Goal: Information Seeking & Learning: Learn about a topic

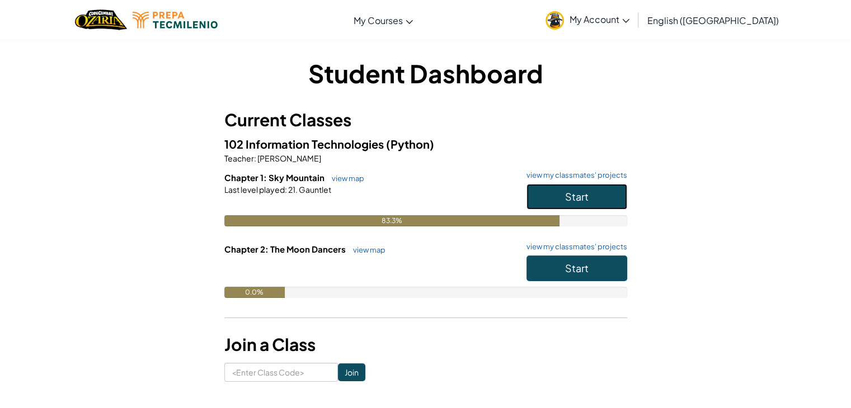
click at [568, 200] on span "Start" at bounding box center [576, 196] width 23 height 13
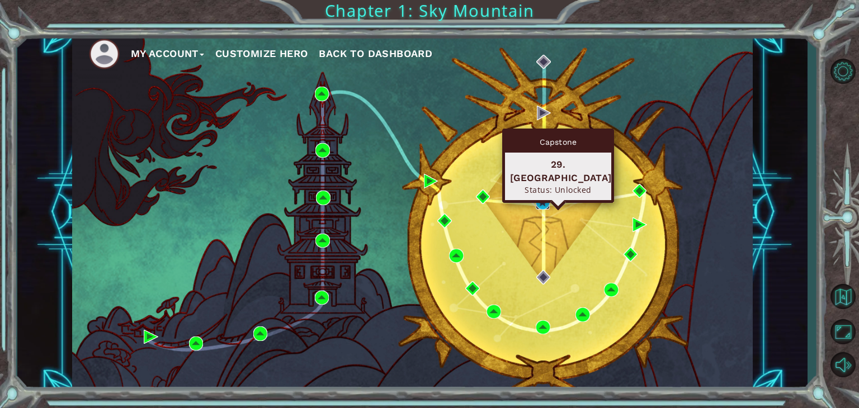
click at [540, 197] on img at bounding box center [543, 202] width 15 height 15
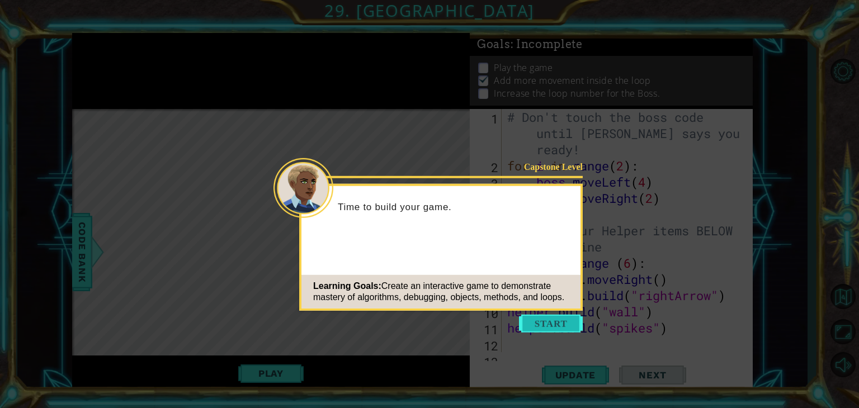
click at [546, 317] on button "Start" at bounding box center [551, 324] width 64 height 18
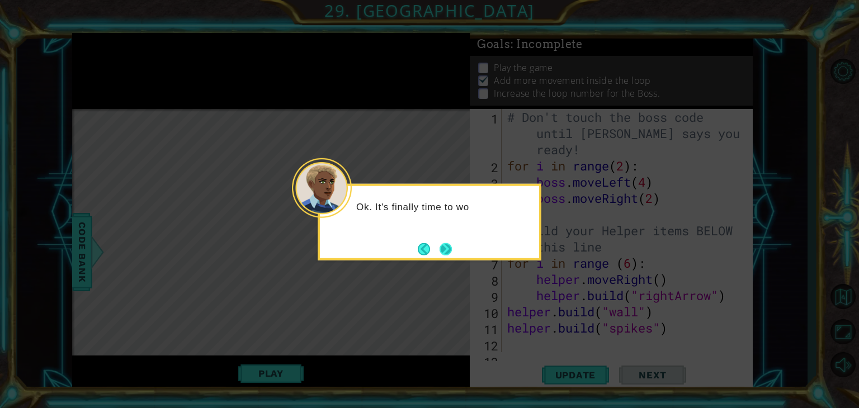
click at [441, 256] on button "Next" at bounding box center [446, 249] width 16 height 16
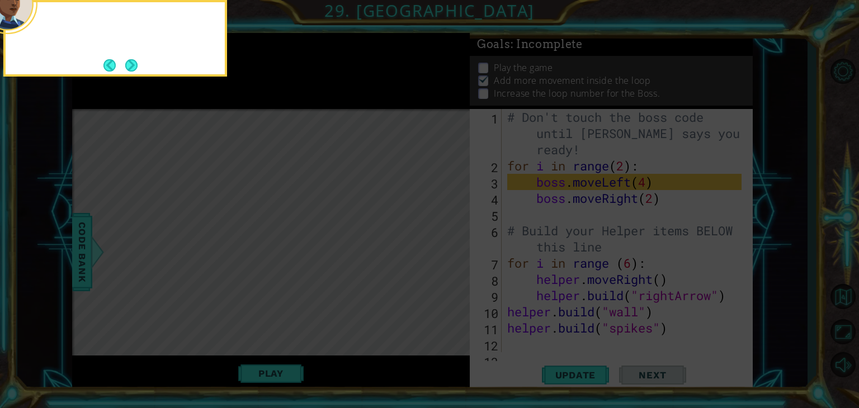
click at [441, 256] on icon at bounding box center [429, 61] width 859 height 694
click at [133, 62] on button "Next" at bounding box center [131, 65] width 19 height 19
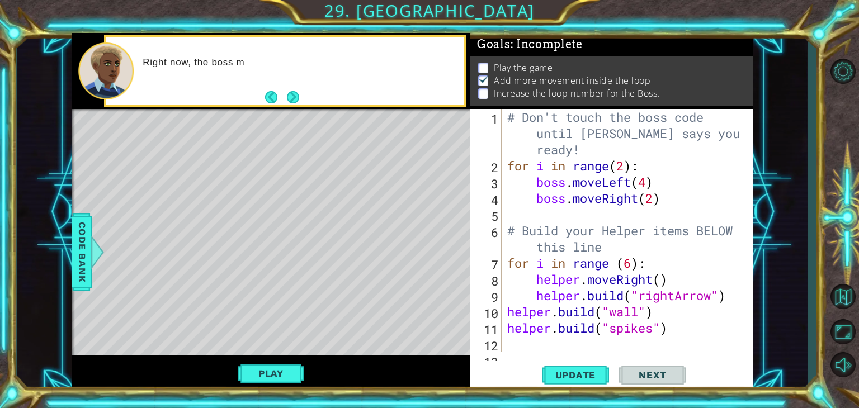
scroll to position [32, 0]
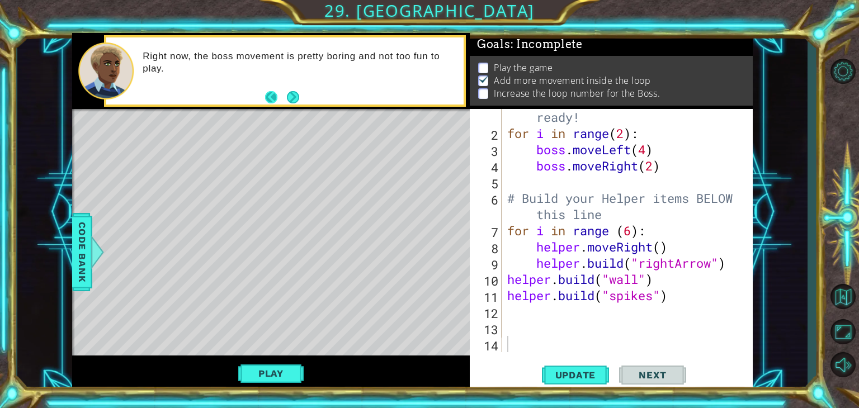
click at [287, 95] on button "Next" at bounding box center [293, 97] width 13 height 13
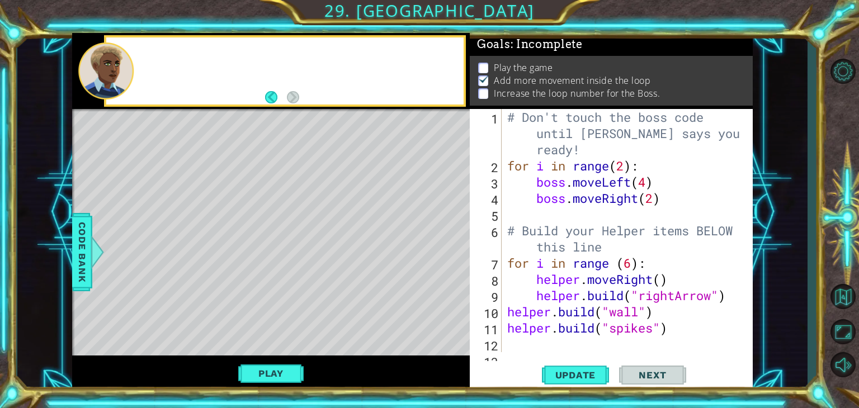
scroll to position [0, 0]
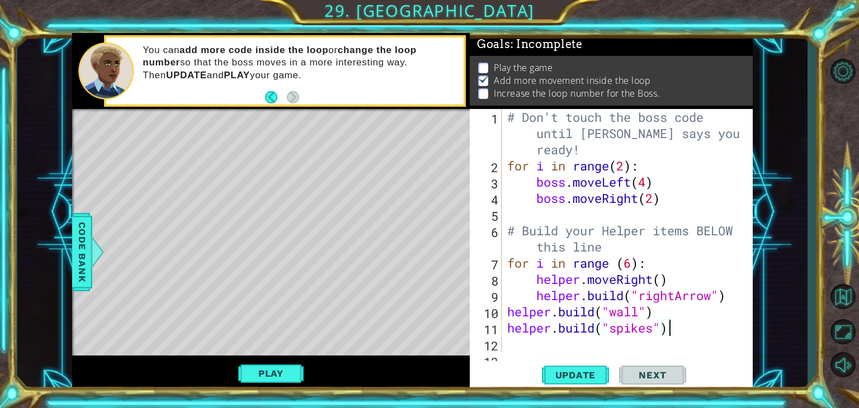
click at [686, 328] on div "# Don't touch the boss code until [PERSON_NAME] says you're ready! for i in ran…" at bounding box center [626, 263] width 242 height 308
click at [280, 369] on button "Play" at bounding box center [270, 373] width 65 height 21
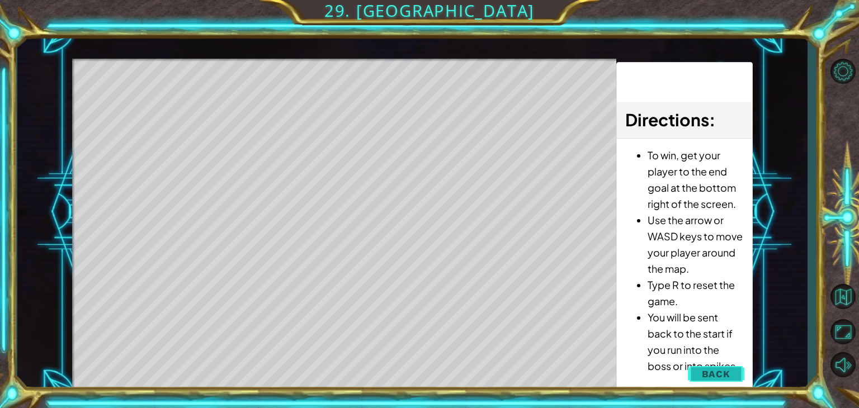
click at [710, 369] on span "Back" at bounding box center [716, 374] width 29 height 11
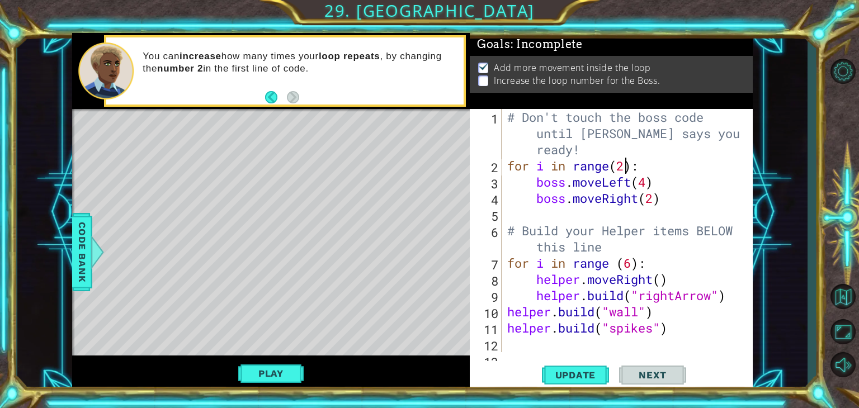
click at [625, 163] on div "# Don't touch the boss code until [PERSON_NAME] says you're ready! for i in ran…" at bounding box center [626, 263] width 242 height 308
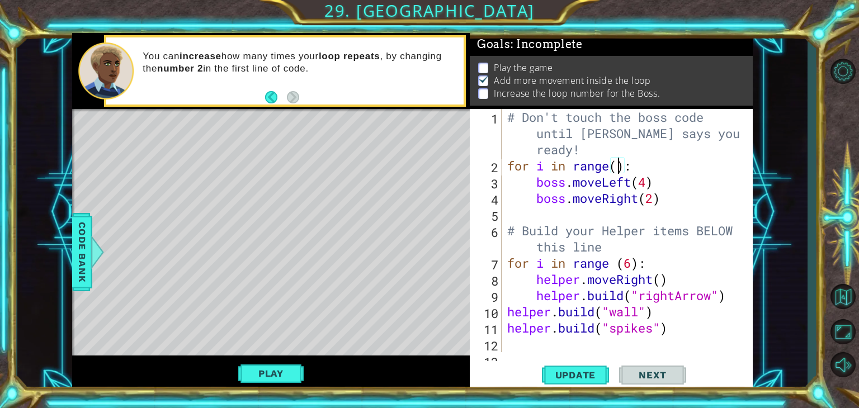
scroll to position [0, 4]
click at [576, 373] on span "Update" at bounding box center [575, 375] width 63 height 11
click at [694, 331] on div "# Don't touch the boss code until [PERSON_NAME] says you're ready! for i in ran…" at bounding box center [626, 263] width 242 height 308
type textarea "[DOMAIN_NAME]("spikes")"
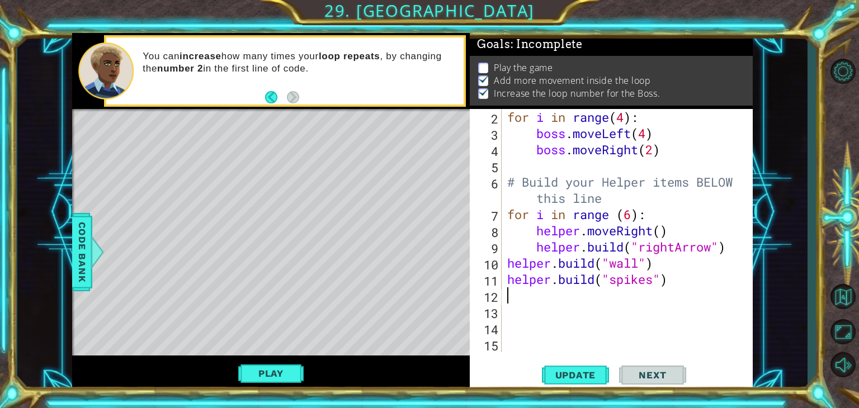
scroll to position [49, 0]
drag, startPoint x: 662, startPoint y: 284, endPoint x: 647, endPoint y: 281, distance: 15.4
click at [660, 284] on div "for i in range ( 4 ) : boss . moveLeft ( 4 ) boss . moveRight ( 2 ) # Build you…" at bounding box center [626, 247] width 242 height 276
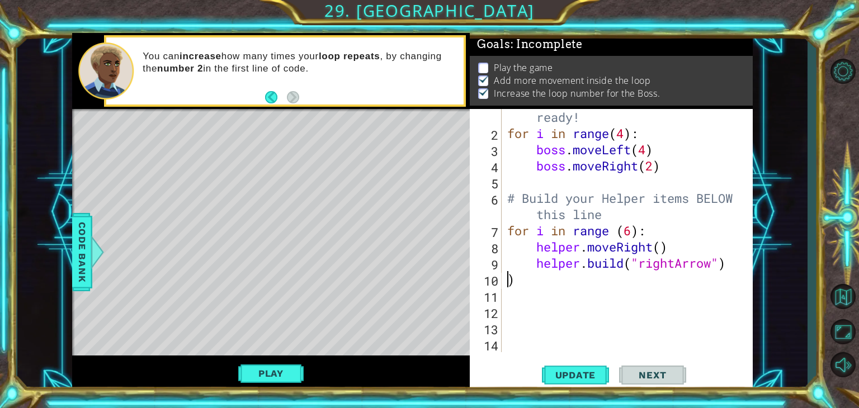
scroll to position [16, 0]
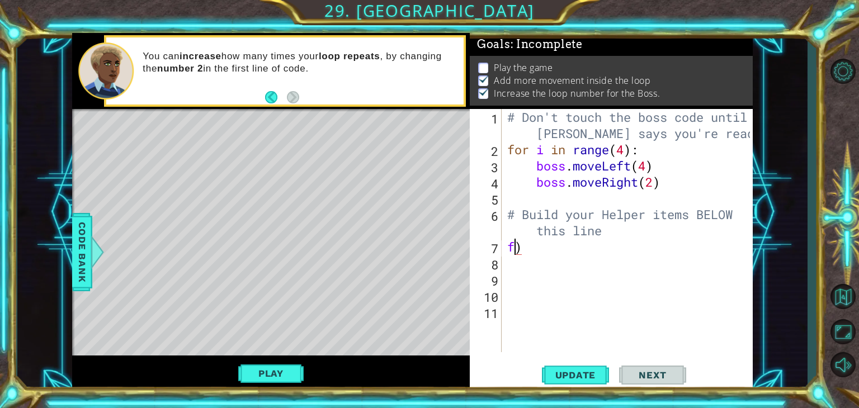
type textarea ")"
click at [585, 362] on button "Update" at bounding box center [575, 375] width 67 height 29
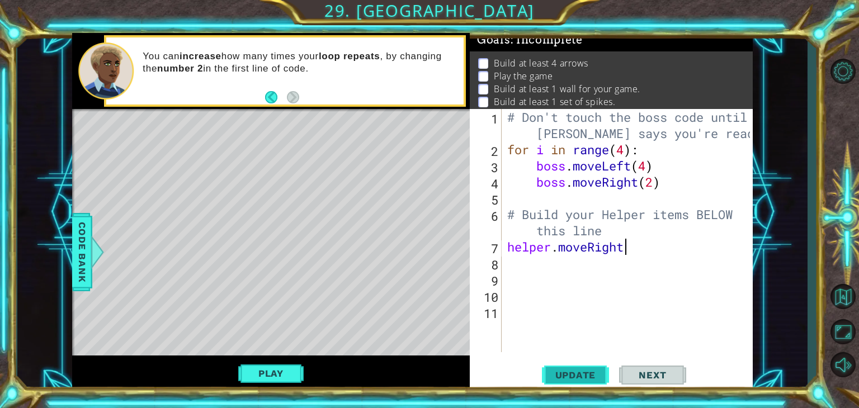
scroll to position [0, 4]
click at [652, 183] on div "# Don't touch the boss code until [PERSON_NAME] says you're ready! for i in ran…" at bounding box center [630, 255] width 251 height 292
click at [638, 183] on div "# Don't touch the boss code until [PERSON_NAME] says you're ready! for i in ran…" at bounding box center [630, 255] width 251 height 292
click at [638, 249] on div "# Don't touch the boss code until [PERSON_NAME] says you're ready! for i in ran…" at bounding box center [630, 255] width 251 height 292
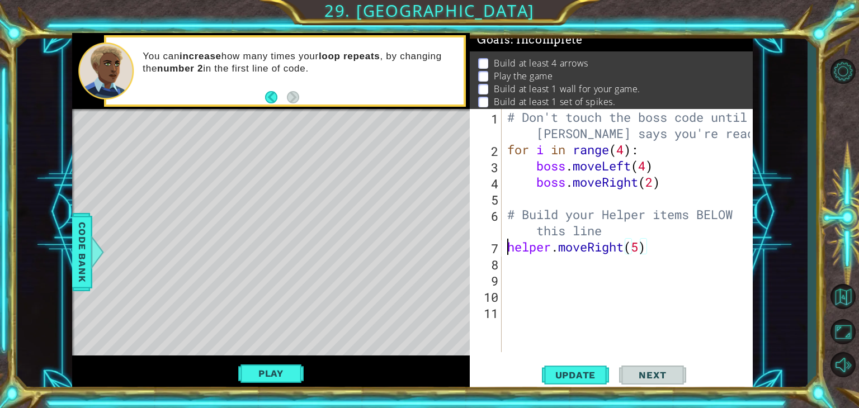
click at [507, 248] on div "# Don't touch the boss code until [PERSON_NAME] says you're ready! for i in ran…" at bounding box center [630, 255] width 251 height 292
click at [670, 263] on div "# Don't touch the boss code until [PERSON_NAME] says you're ready! for i in ran…" at bounding box center [630, 255] width 251 height 292
type textarea "helper.moveRight(1)"
click at [539, 282] on div "# Don't touch the boss code until [PERSON_NAME] says you're ready! for i in ran…" at bounding box center [630, 255] width 251 height 292
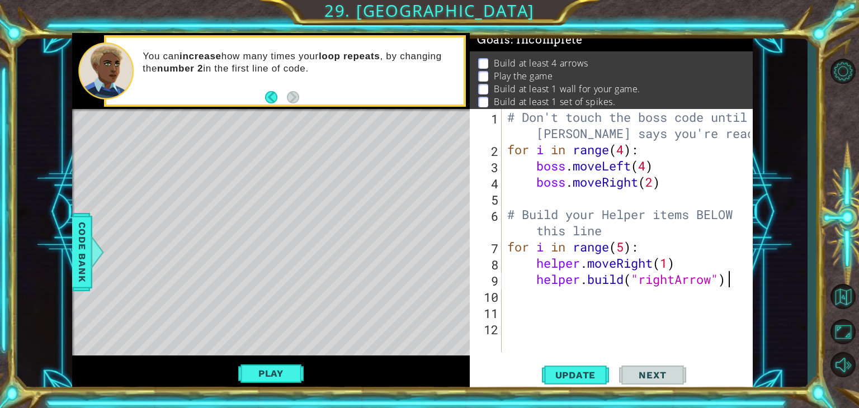
scroll to position [0, 9]
click at [588, 370] on span "Update" at bounding box center [575, 375] width 63 height 11
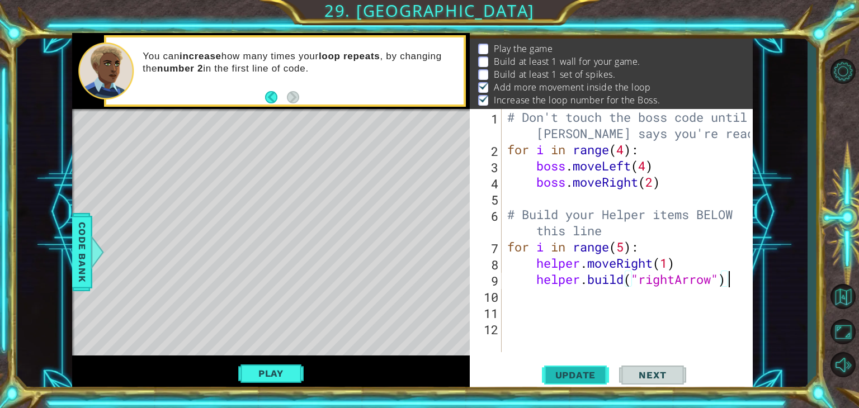
scroll to position [24, 0]
click at [671, 267] on div "# Don't touch the boss code until [PERSON_NAME] says you're ready! for i in ran…" at bounding box center [630, 255] width 251 height 292
click at [584, 378] on span "Update" at bounding box center [575, 375] width 63 height 11
type textarea "helper.moveRight(1)"
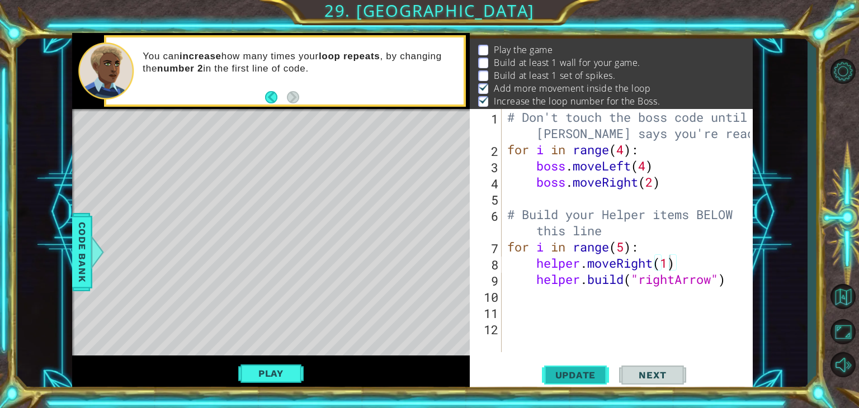
click at [573, 376] on span "Update" at bounding box center [575, 375] width 63 height 11
click at [564, 295] on div "# Don't touch the boss code until [PERSON_NAME] says you're ready! for i in ran…" at bounding box center [630, 255] width 251 height 292
type textarea "h"
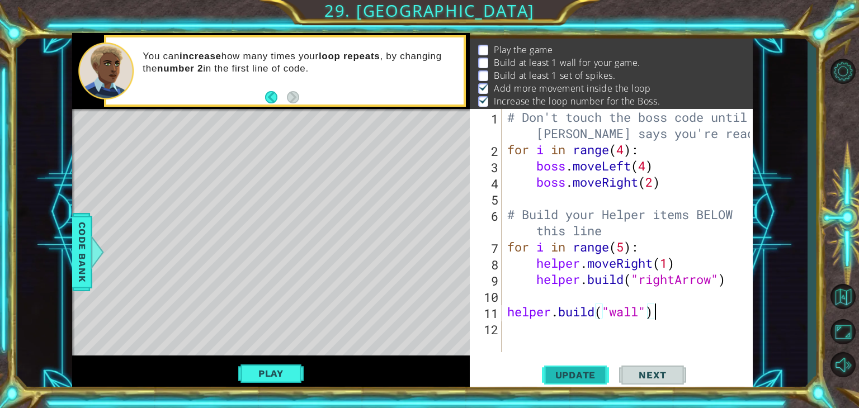
type textarea "[DOMAIN_NAME]("wall")"
click at [571, 370] on span "Update" at bounding box center [575, 375] width 63 height 11
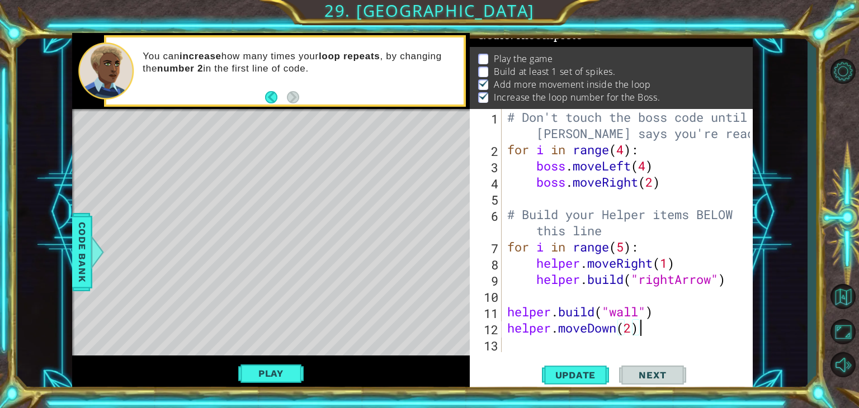
scroll to position [0, 5]
type textarea "helper.moveDown(2)"
click at [564, 375] on span "Update" at bounding box center [575, 375] width 63 height 11
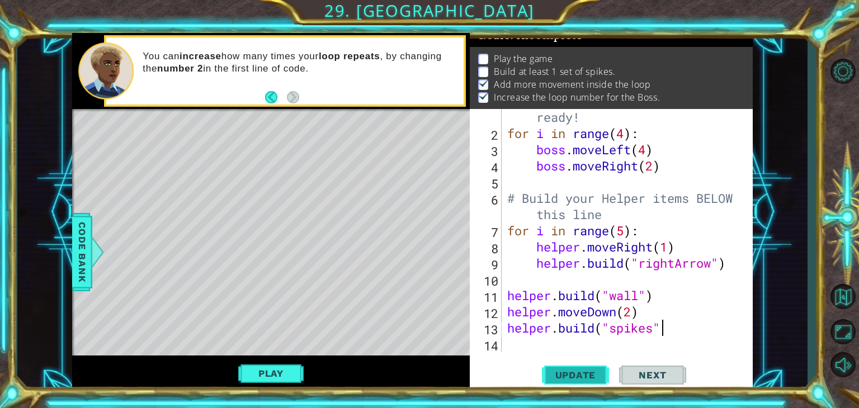
scroll to position [0, 7]
type textarea "[DOMAIN_NAME]("spikes")"
click at [571, 372] on span "Update" at bounding box center [575, 375] width 63 height 11
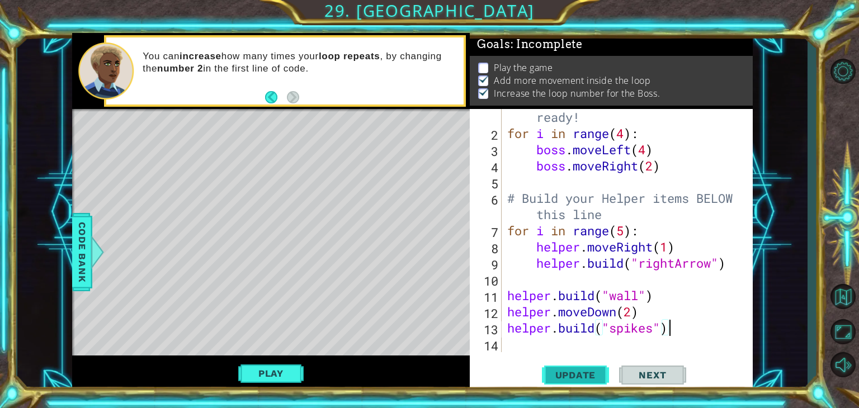
scroll to position [11, 0]
click at [590, 379] on span "Update" at bounding box center [575, 375] width 63 height 11
click at [576, 177] on div "# Don't touch the boss code until [PERSON_NAME] says you're ready! for i in ran…" at bounding box center [626, 231] width 242 height 308
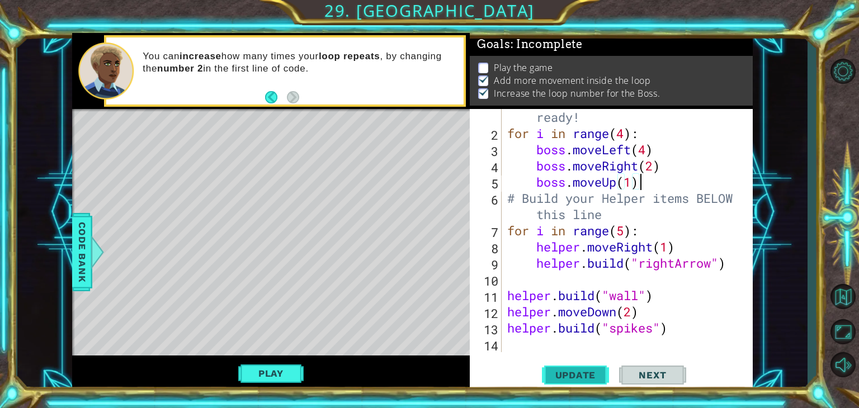
type textarea "boss.moveUp(1)"
click at [582, 376] on span "Update" at bounding box center [575, 375] width 63 height 11
click at [266, 365] on button "Play" at bounding box center [270, 373] width 65 height 21
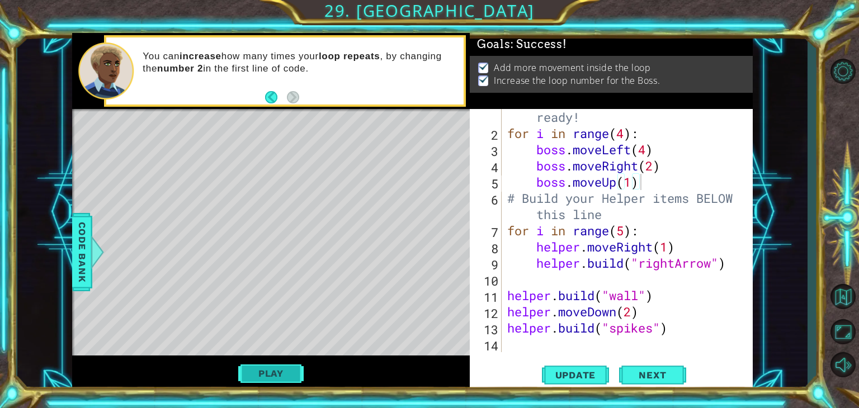
scroll to position [0, 0]
click at [271, 368] on button "Play" at bounding box center [270, 373] width 65 height 21
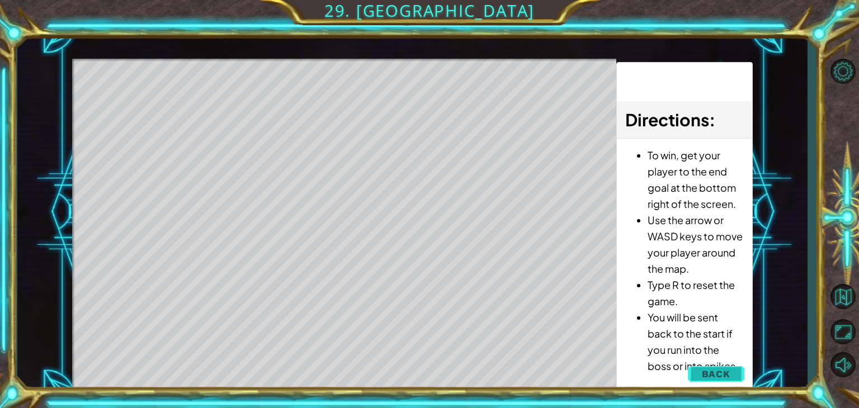
click at [731, 365] on button "Back" at bounding box center [716, 374] width 56 height 22
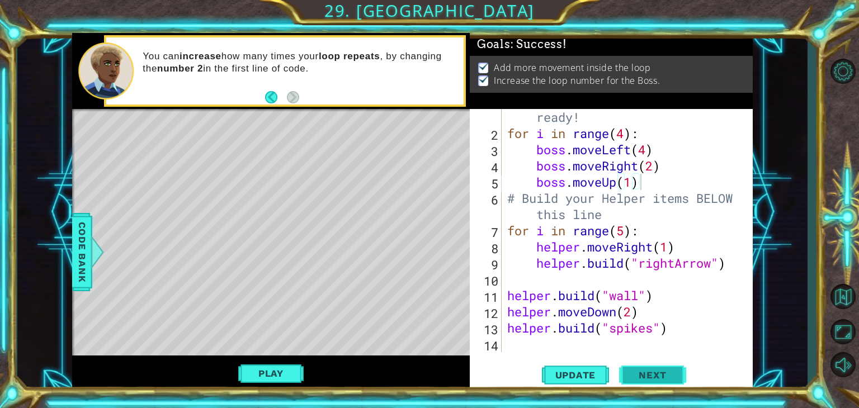
click at [651, 379] on span "Next" at bounding box center [653, 374] width 50 height 11
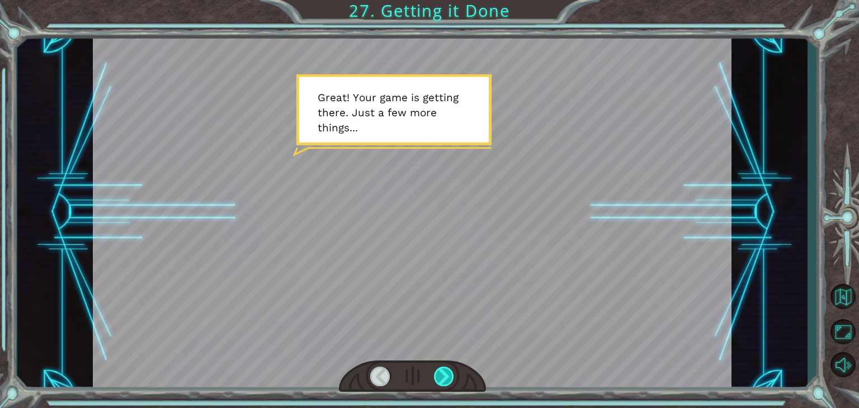
click at [441, 376] on div at bounding box center [444, 377] width 20 height 20
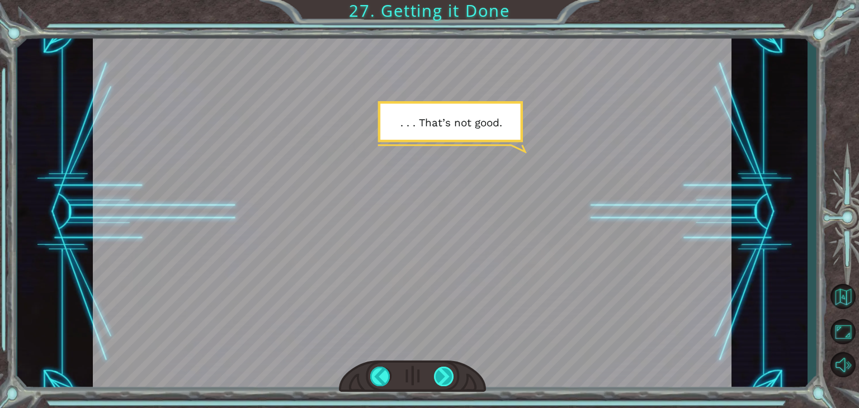
click at [439, 376] on div at bounding box center [444, 377] width 20 height 20
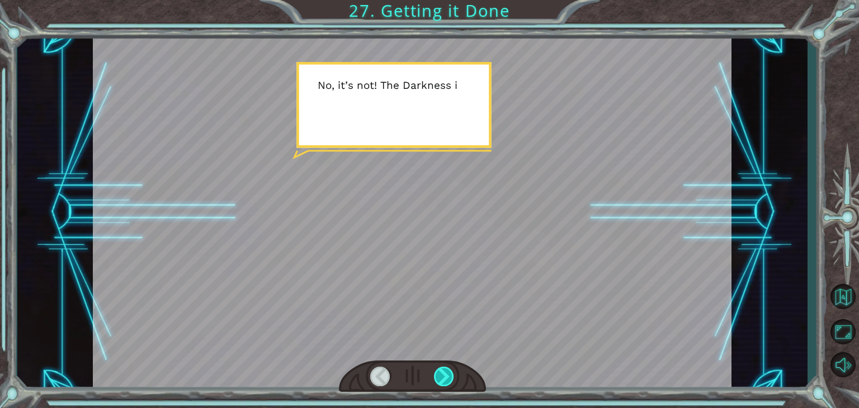
click at [441, 371] on div at bounding box center [444, 377] width 20 height 20
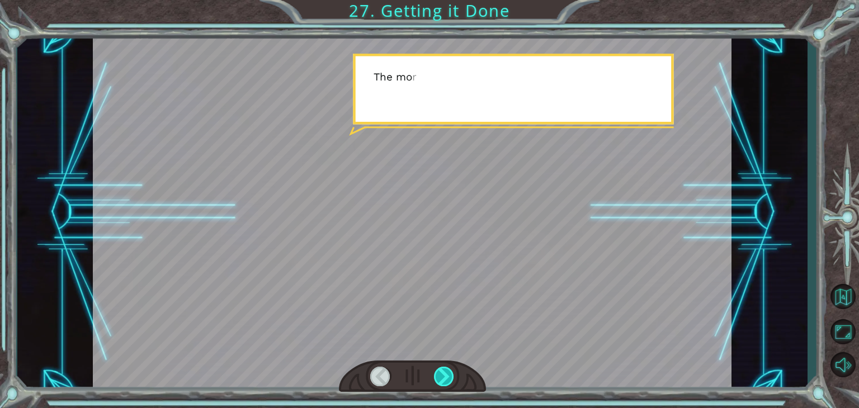
click at [441, 371] on div at bounding box center [444, 377] width 20 height 20
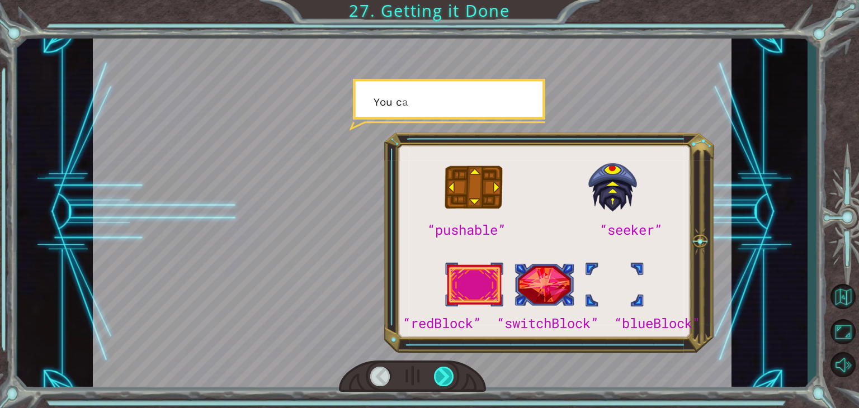
click at [441, 371] on div at bounding box center [444, 377] width 20 height 20
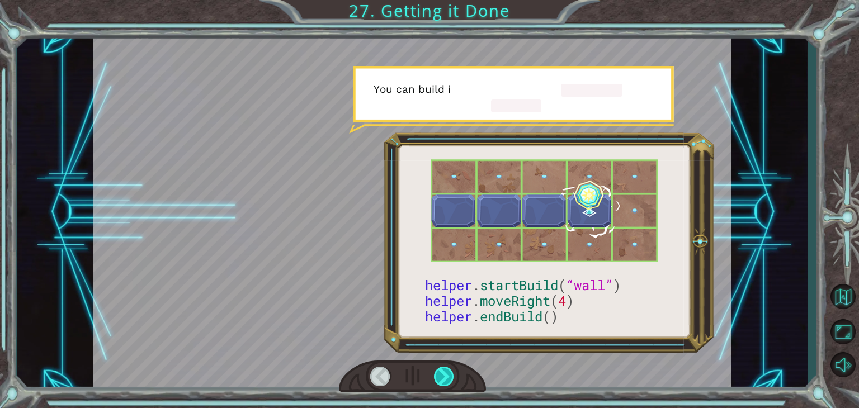
click at [441, 371] on div at bounding box center [444, 377] width 20 height 20
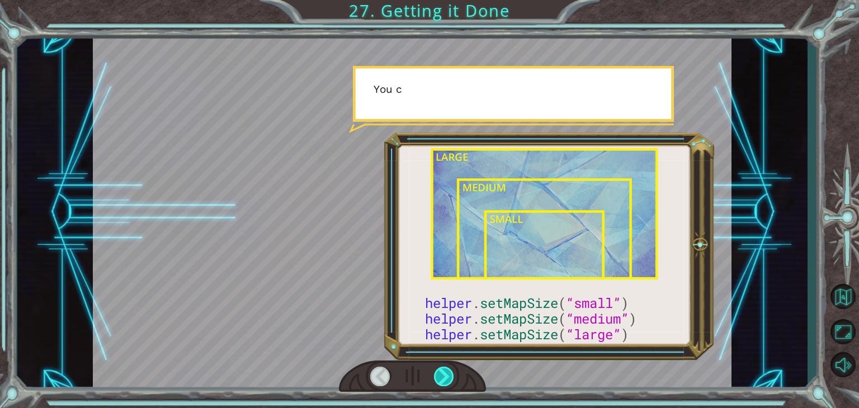
click at [441, 371] on div at bounding box center [444, 377] width 20 height 20
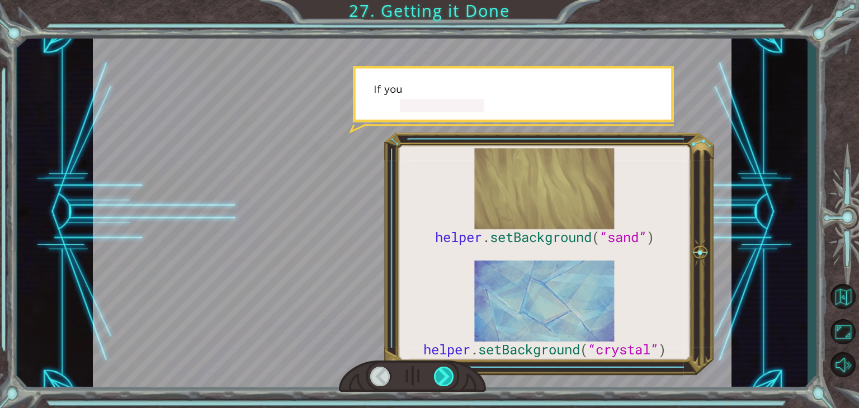
click at [441, 371] on div at bounding box center [444, 377] width 20 height 20
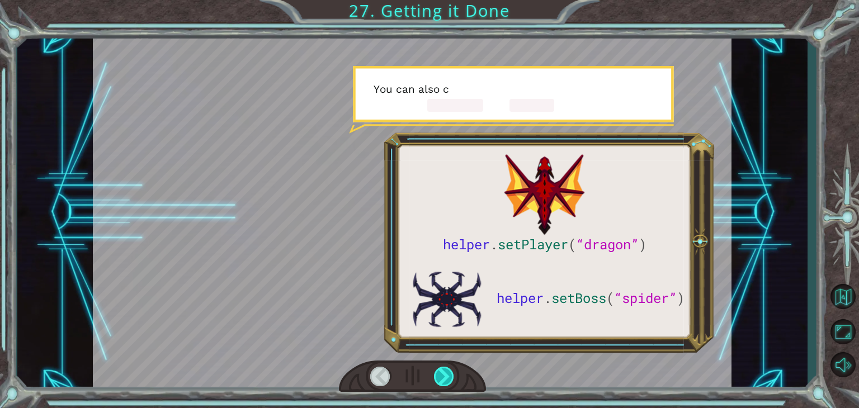
click at [441, 371] on div at bounding box center [444, 377] width 20 height 20
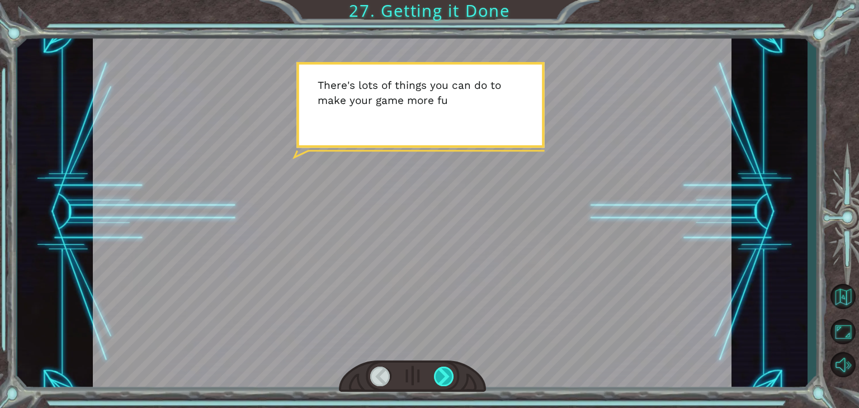
click at [441, 371] on div at bounding box center [444, 377] width 20 height 20
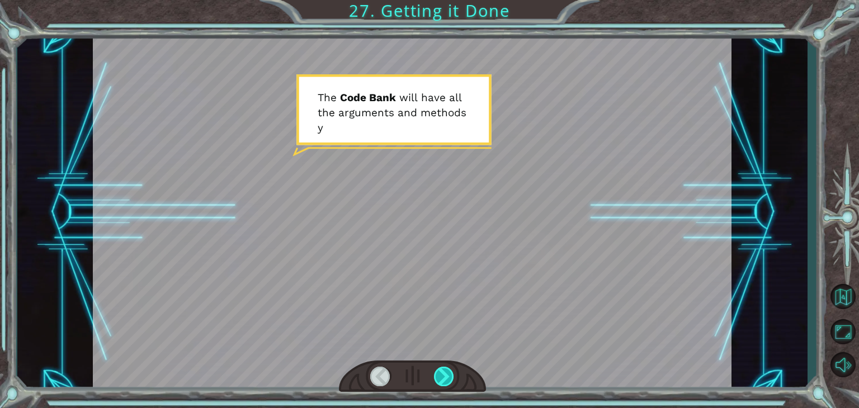
click at [441, 371] on div at bounding box center [444, 377] width 20 height 20
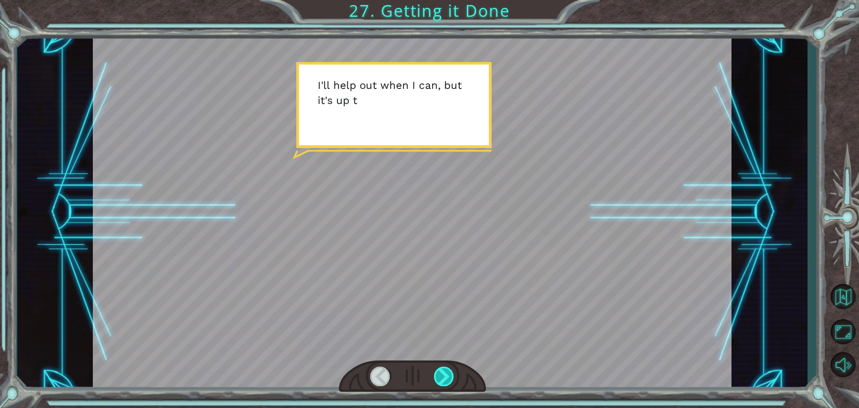
click at [441, 371] on div at bounding box center [444, 377] width 20 height 20
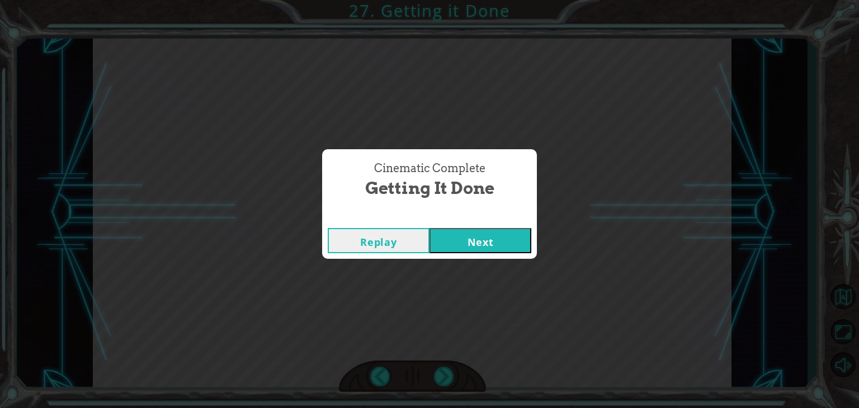
click at [499, 249] on button "Next" at bounding box center [481, 240] width 102 height 25
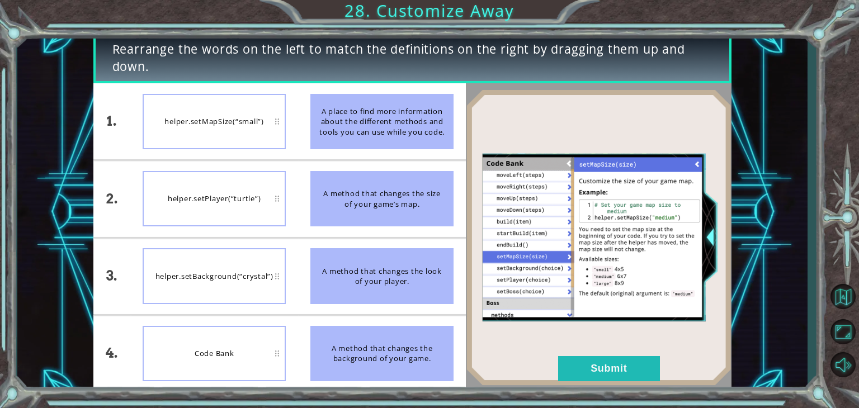
drag, startPoint x: 376, startPoint y: 123, endPoint x: 343, endPoint y: 134, distance: 35.4
click at [343, 134] on div "A place to find more information about the different methods and tools you can …" at bounding box center [381, 121] width 143 height 55
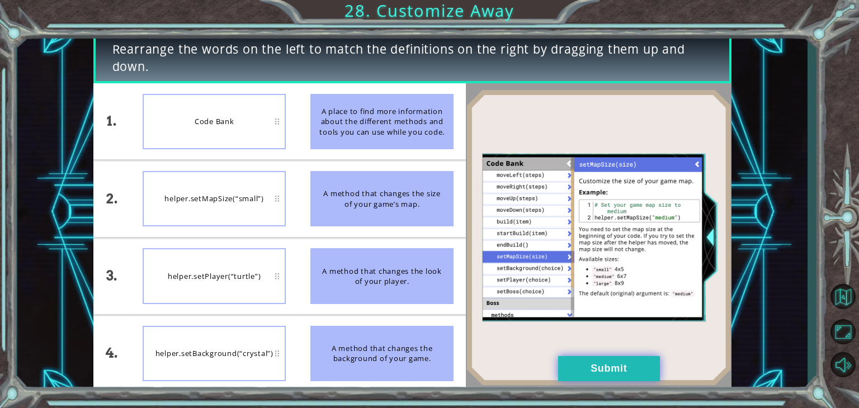
click at [612, 366] on button "Submit" at bounding box center [609, 368] width 102 height 25
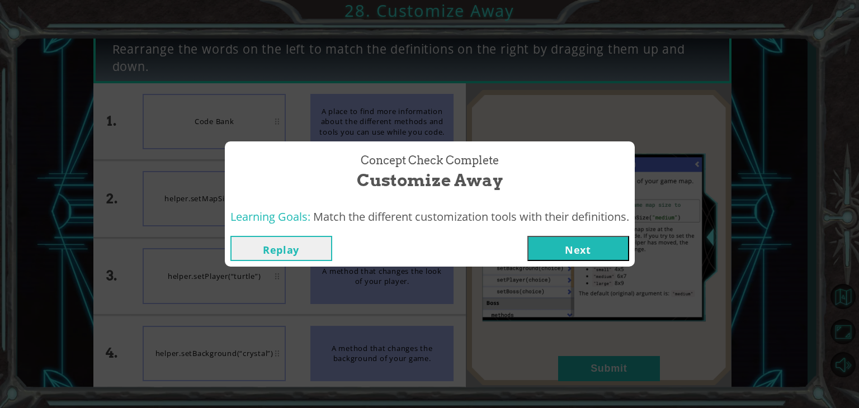
click at [601, 247] on button "Next" at bounding box center [579, 248] width 102 height 25
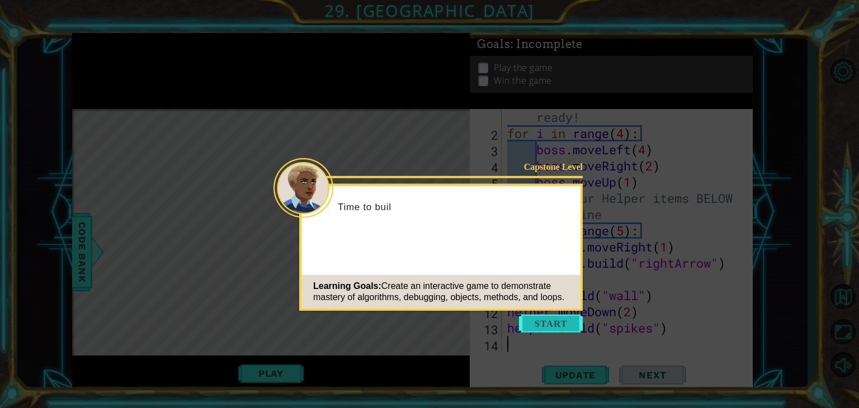
scroll to position [32, 0]
click at [566, 318] on button "Start" at bounding box center [551, 324] width 64 height 18
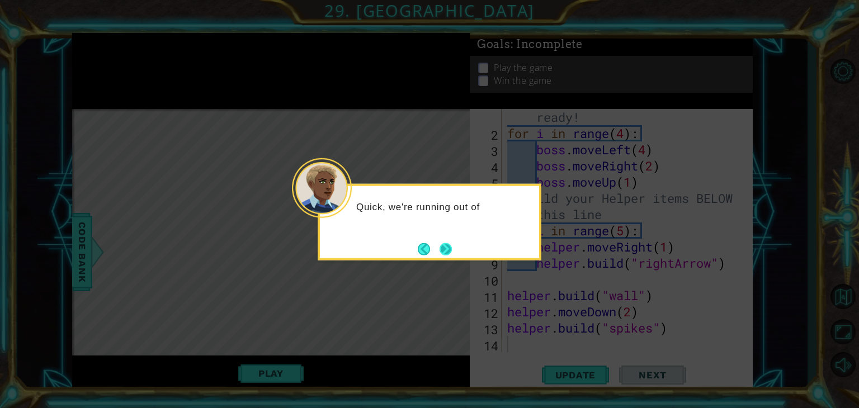
click at [451, 251] on button "Next" at bounding box center [445, 249] width 17 height 17
click at [451, 251] on button "Next" at bounding box center [446, 249] width 18 height 18
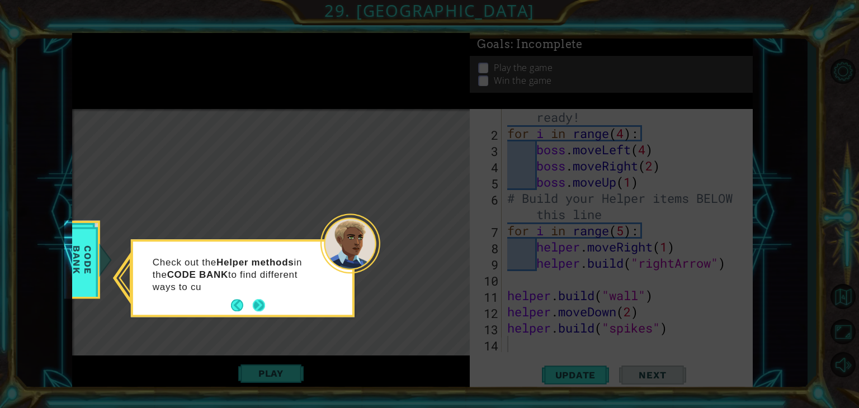
click at [255, 307] on button "Next" at bounding box center [259, 306] width 16 height 16
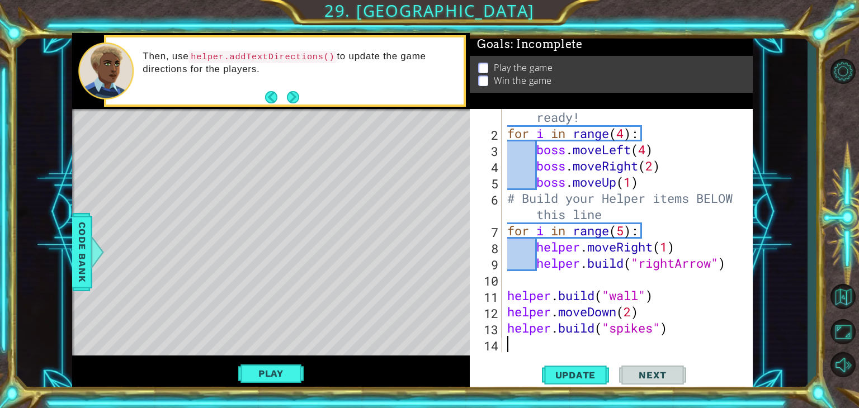
click at [517, 164] on div "# Don't touch the boss code until [PERSON_NAME] says you're ready! for i in ran…" at bounding box center [626, 231] width 242 height 308
type textarea "boss.moveRight(2)"
click at [575, 377] on span "Update" at bounding box center [575, 375] width 63 height 11
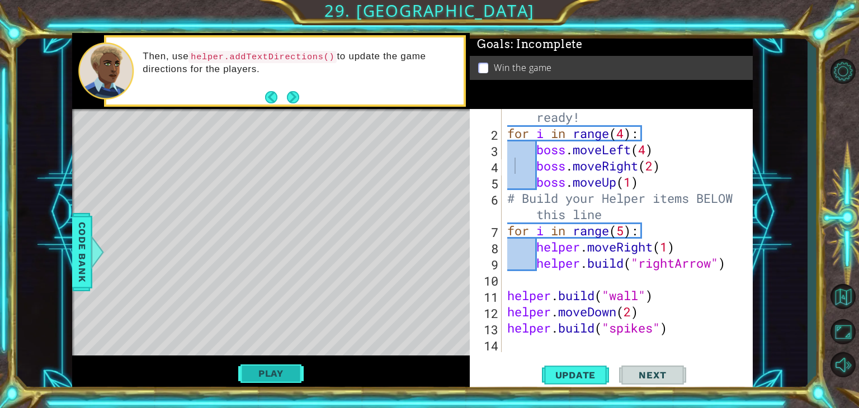
click at [284, 374] on button "Play" at bounding box center [270, 373] width 65 height 21
click at [663, 365] on button "Next" at bounding box center [652, 375] width 67 height 29
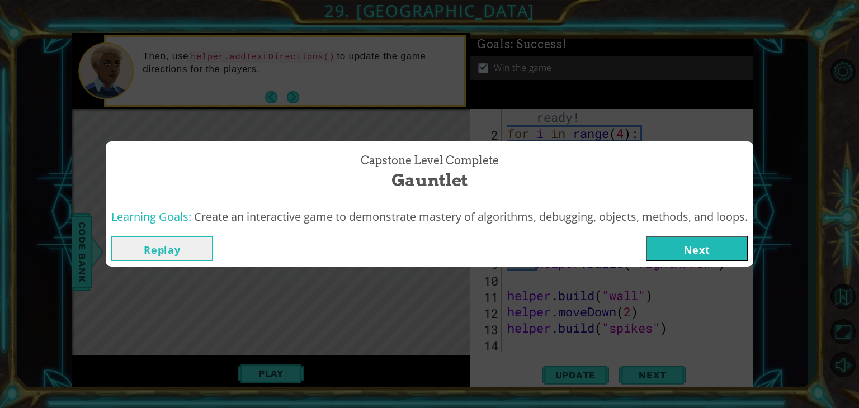
click at [726, 253] on button "Next" at bounding box center [697, 248] width 102 height 25
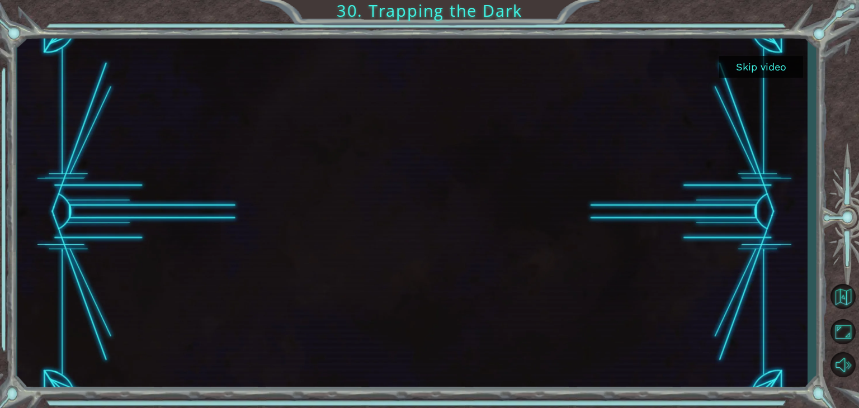
click at [726, 253] on body "Skip video 30. Trapping the Dark" at bounding box center [429, 204] width 859 height 408
click at [758, 62] on button "Skip video" at bounding box center [761, 67] width 84 height 22
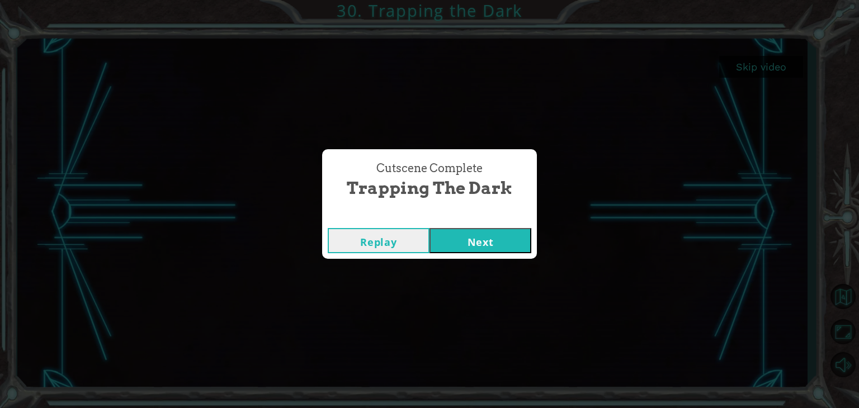
click at [496, 236] on button "Next" at bounding box center [481, 240] width 102 height 25
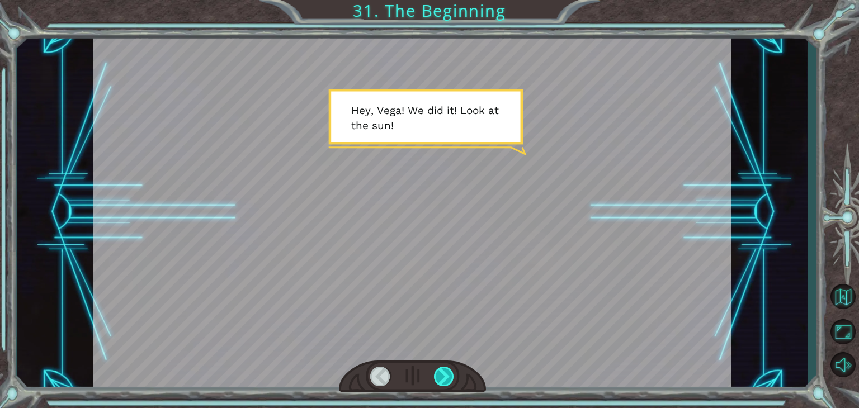
click at [445, 373] on div at bounding box center [444, 377] width 20 height 20
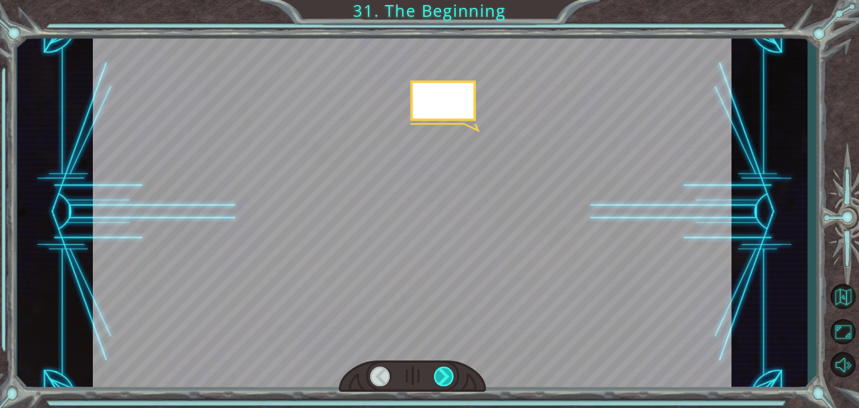
click at [445, 373] on div at bounding box center [444, 377] width 20 height 20
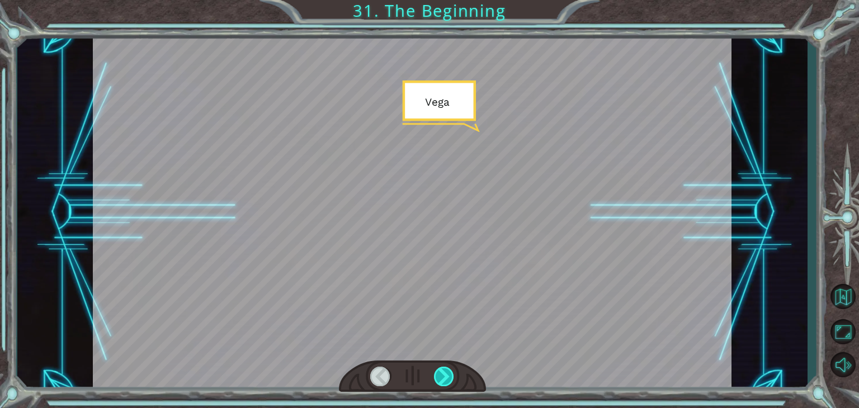
click at [445, 373] on div at bounding box center [444, 377] width 20 height 20
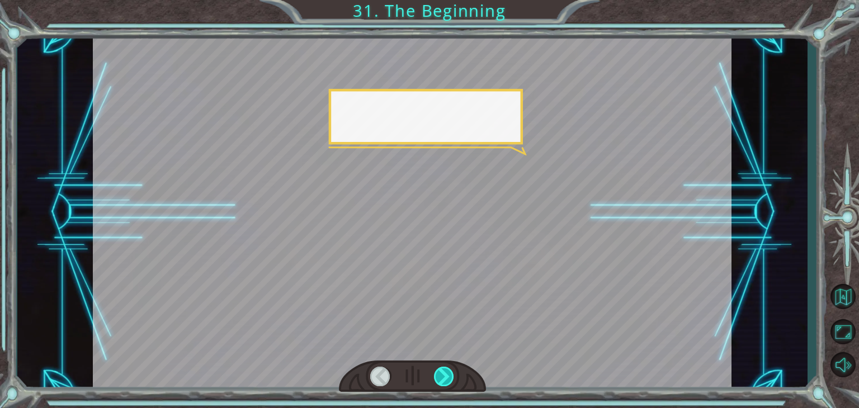
click at [445, 373] on div at bounding box center [444, 377] width 20 height 20
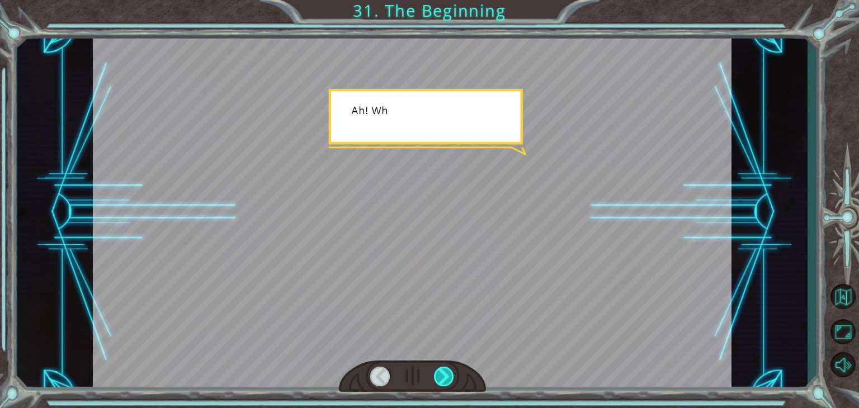
click at [445, 373] on div at bounding box center [444, 377] width 20 height 20
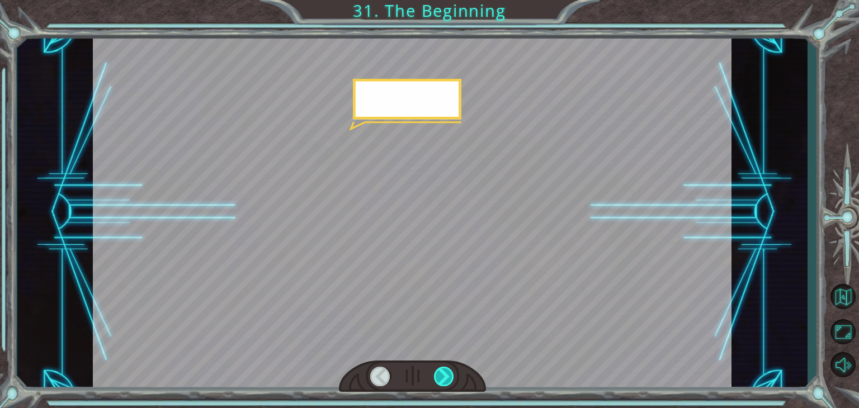
click at [445, 373] on div at bounding box center [444, 377] width 20 height 20
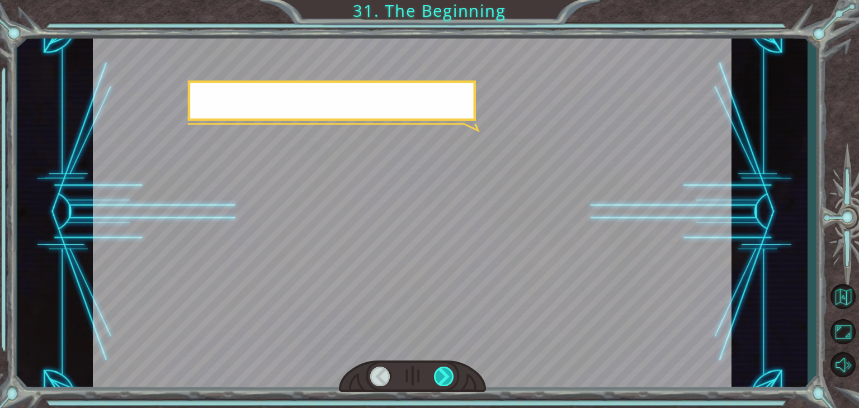
click at [445, 373] on div at bounding box center [444, 377] width 20 height 20
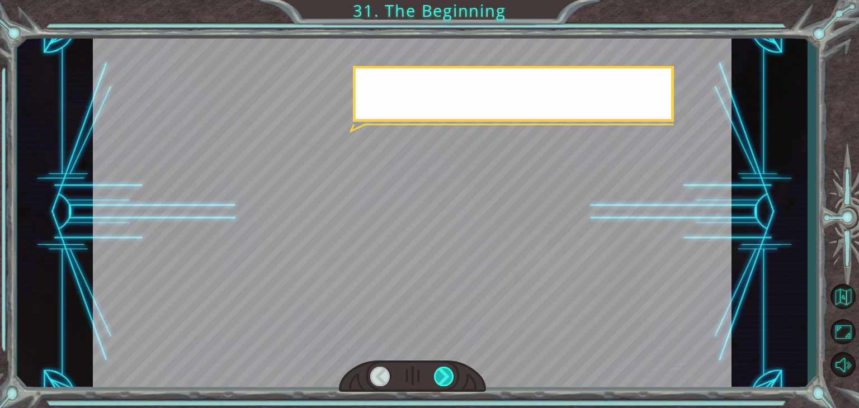
click at [445, 373] on div at bounding box center [444, 377] width 20 height 20
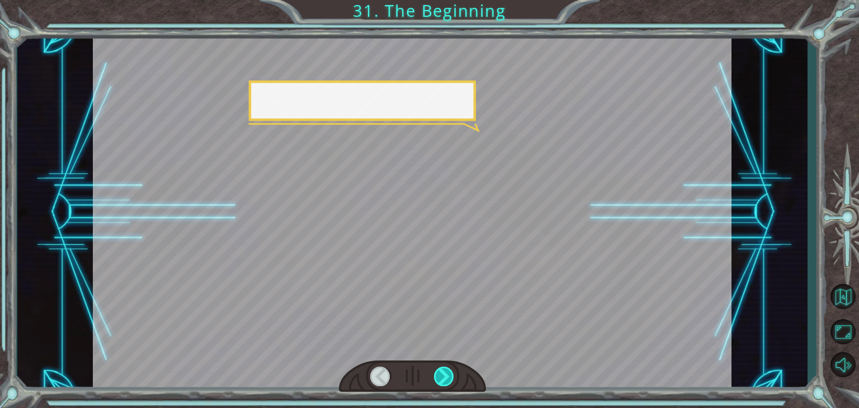
click at [445, 373] on div at bounding box center [444, 377] width 20 height 20
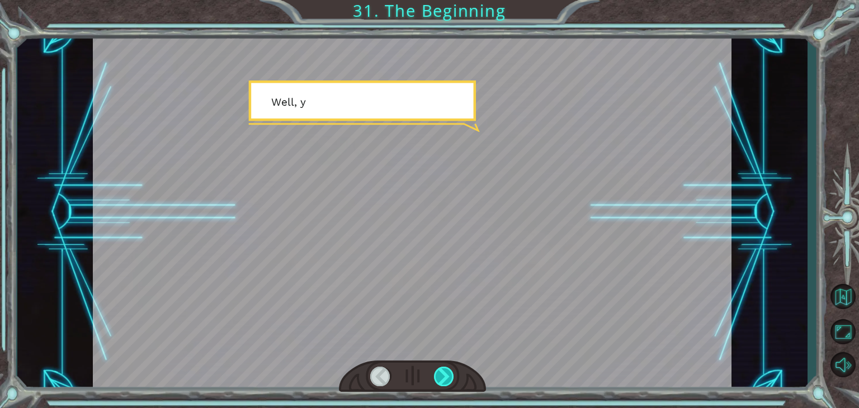
click at [445, 373] on div at bounding box center [444, 377] width 20 height 20
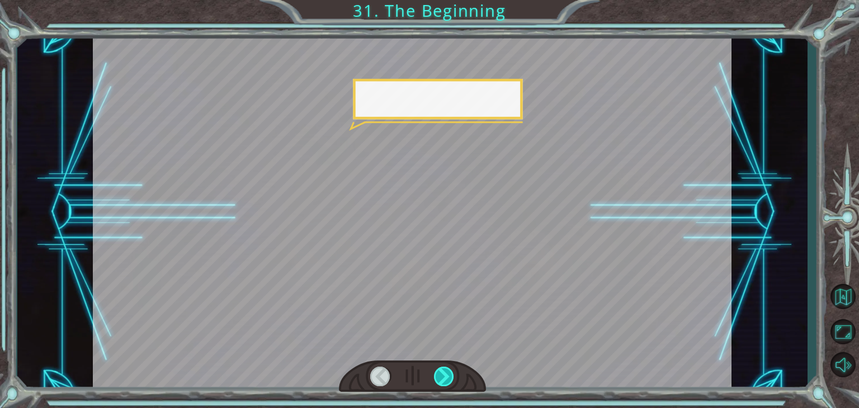
click at [445, 373] on div at bounding box center [444, 377] width 20 height 20
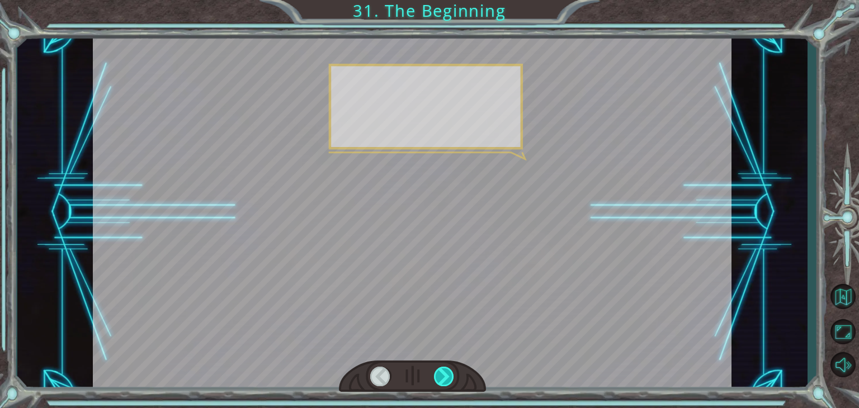
click at [445, 373] on div at bounding box center [444, 377] width 20 height 20
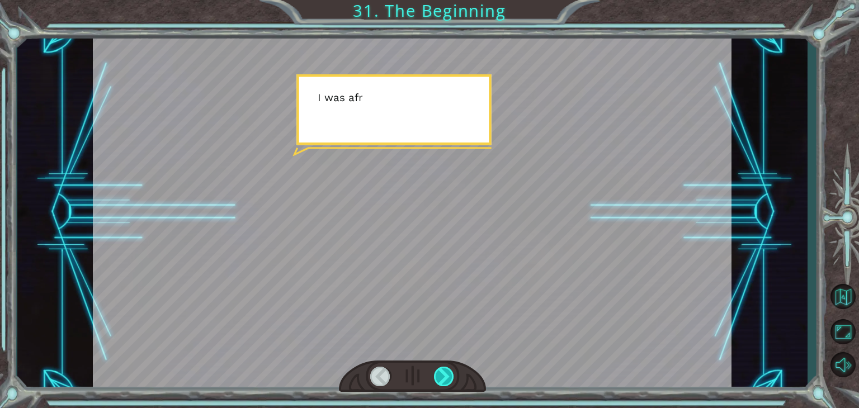
click at [445, 373] on div at bounding box center [444, 377] width 20 height 20
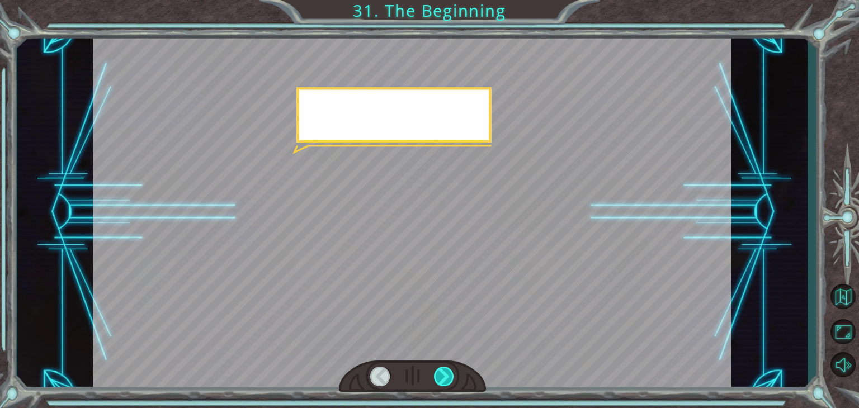
click at [445, 373] on div at bounding box center [444, 377] width 20 height 20
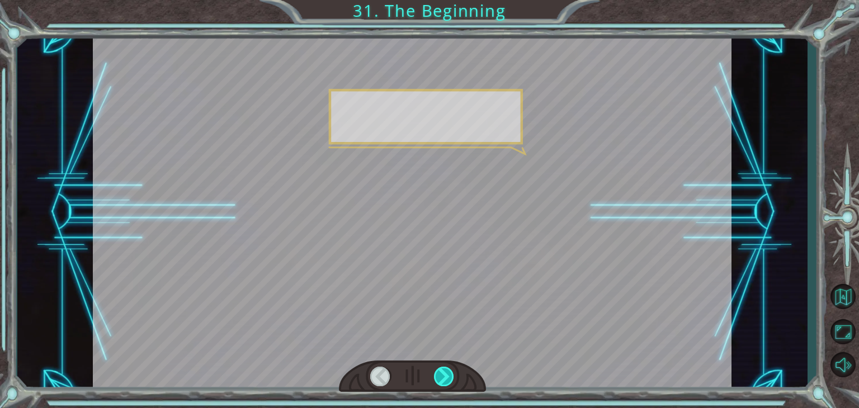
click at [445, 373] on div at bounding box center [444, 377] width 20 height 20
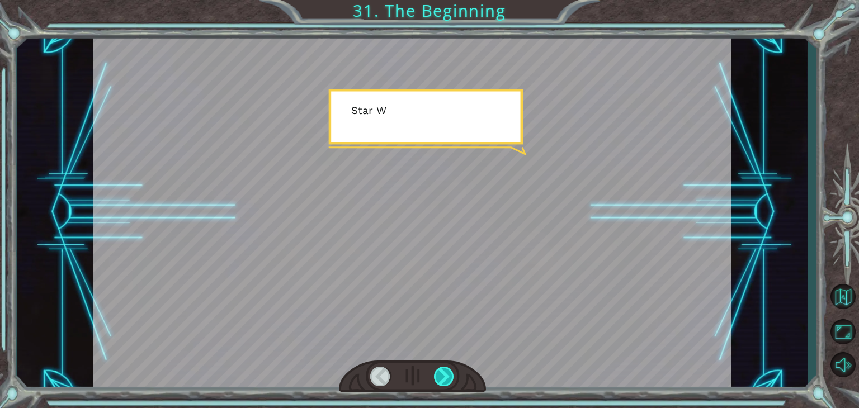
click at [445, 373] on div at bounding box center [444, 377] width 20 height 20
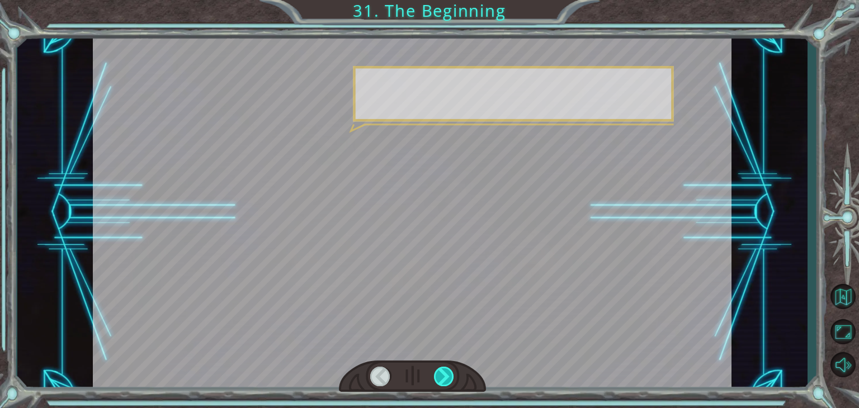
click at [445, 373] on div at bounding box center [444, 377] width 20 height 20
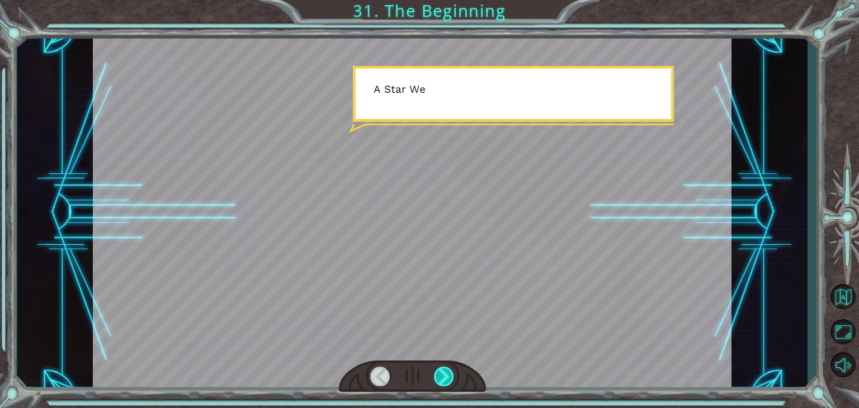
click at [445, 373] on div at bounding box center [444, 377] width 20 height 20
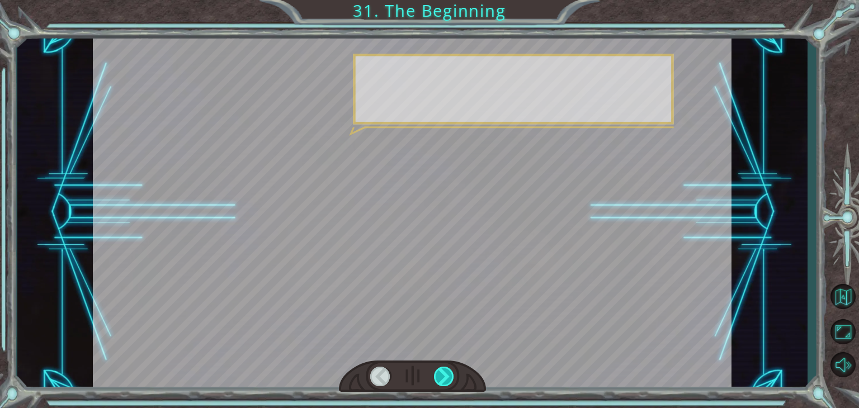
click at [445, 373] on div at bounding box center [444, 377] width 20 height 20
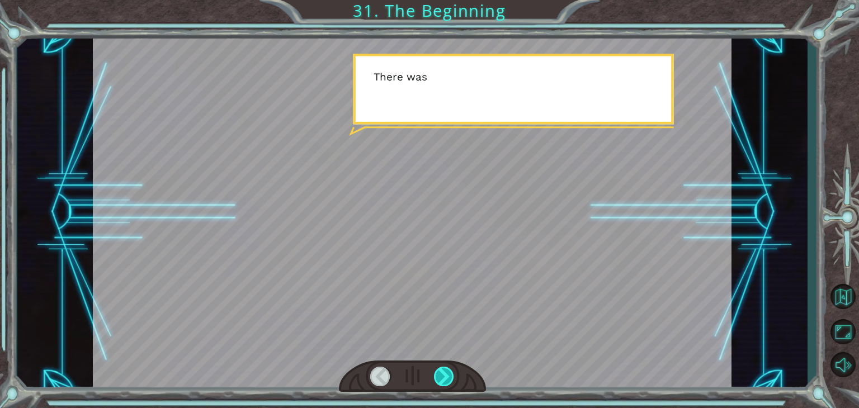
click at [445, 373] on div at bounding box center [444, 377] width 20 height 20
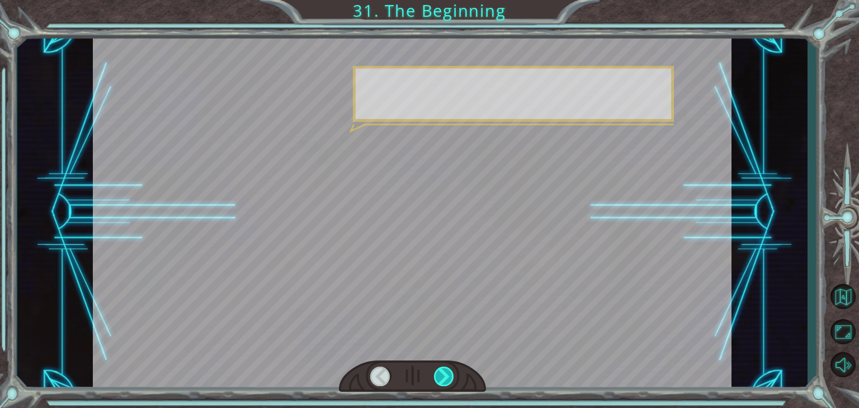
click at [445, 373] on div at bounding box center [444, 377] width 20 height 20
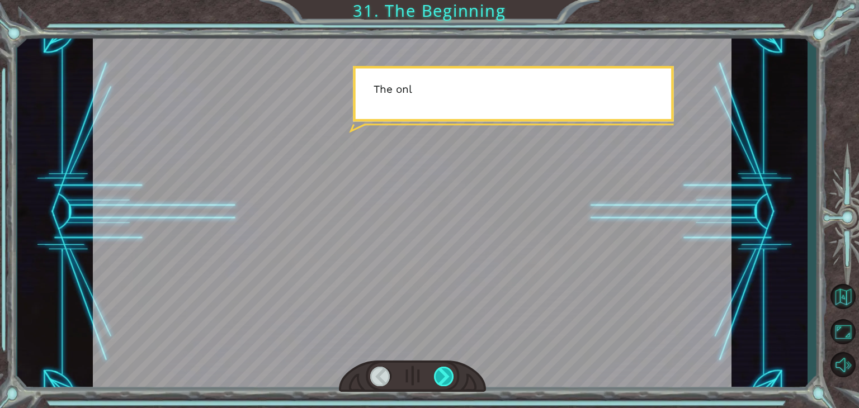
click at [445, 373] on div at bounding box center [444, 377] width 20 height 20
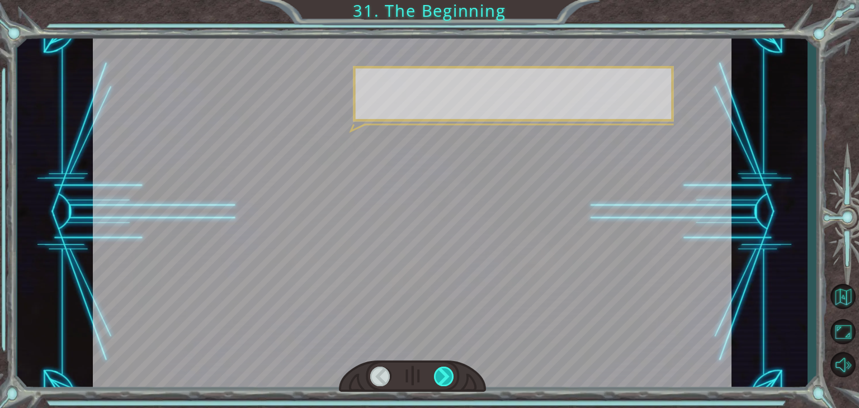
click at [445, 373] on div at bounding box center [444, 377] width 20 height 20
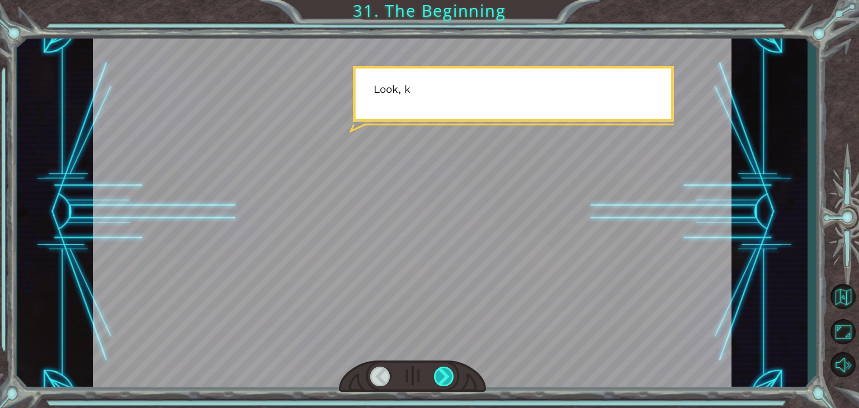
click at [445, 373] on div at bounding box center [444, 377] width 20 height 20
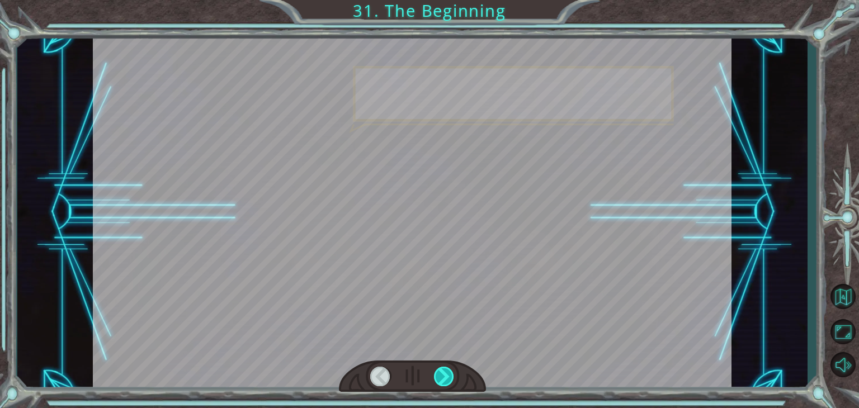
click at [445, 373] on div at bounding box center [444, 377] width 20 height 20
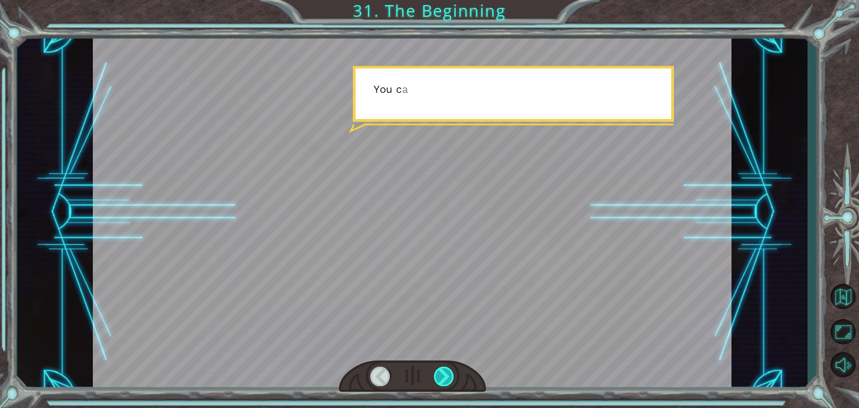
click at [445, 373] on div at bounding box center [444, 377] width 20 height 20
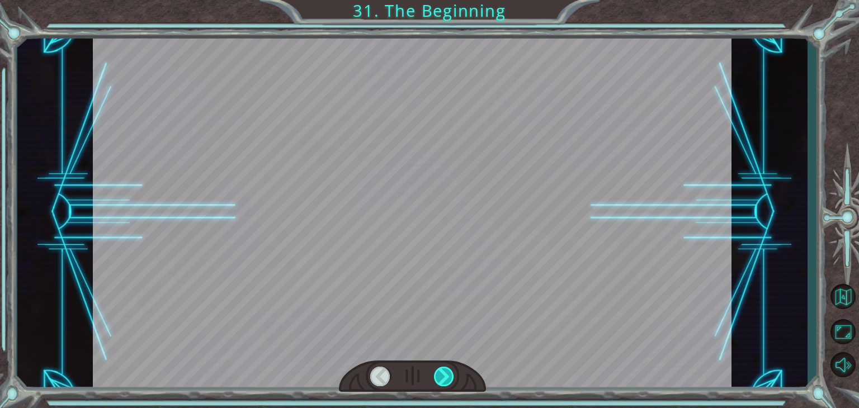
click at [445, 373] on div at bounding box center [444, 377] width 20 height 20
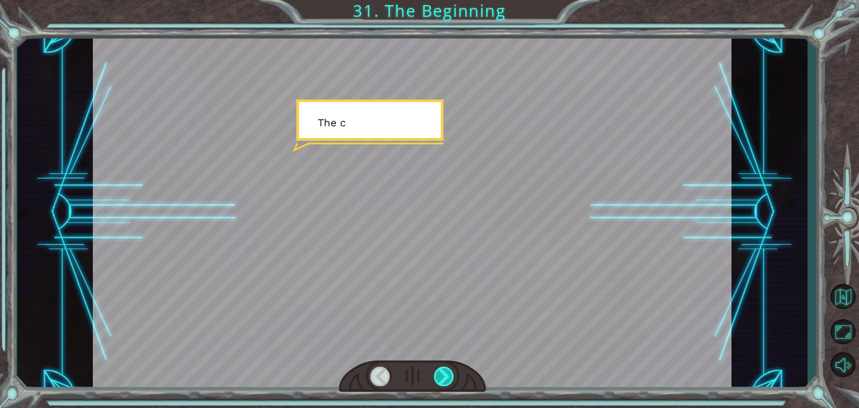
click at [445, 373] on div at bounding box center [444, 377] width 20 height 20
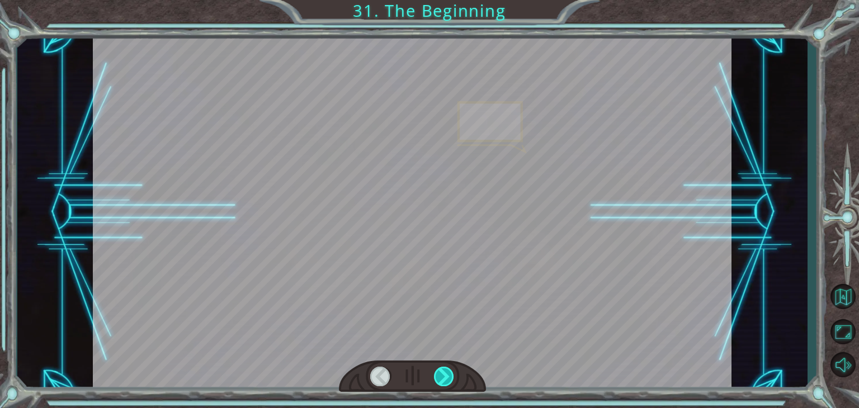
click at [445, 373] on div at bounding box center [444, 377] width 20 height 20
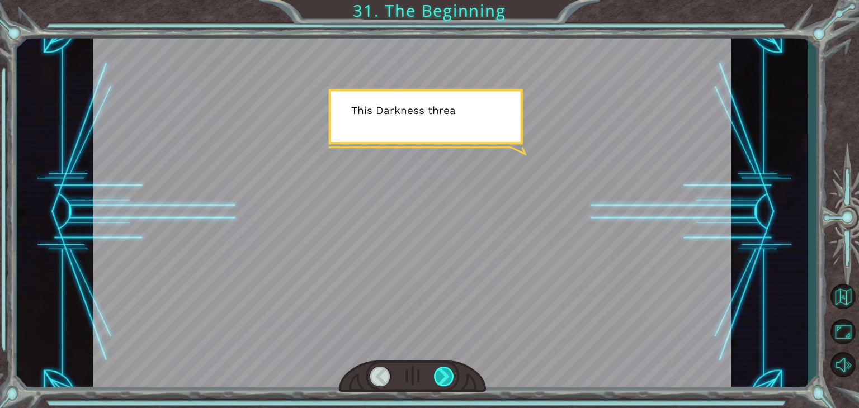
click at [445, 373] on div at bounding box center [444, 377] width 20 height 20
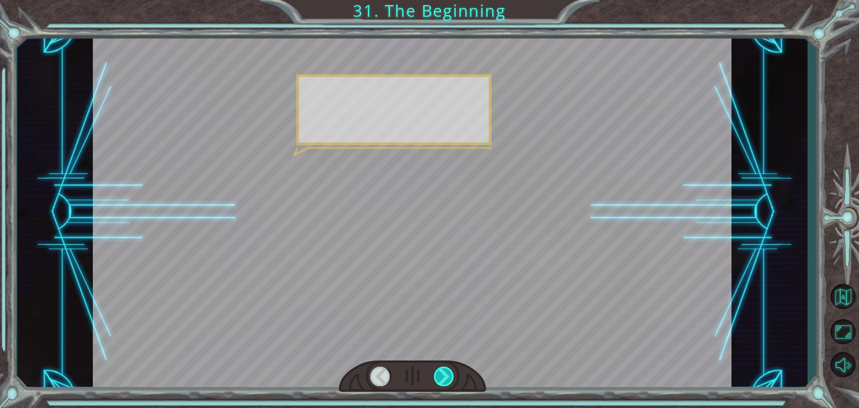
click at [445, 373] on div at bounding box center [444, 377] width 20 height 20
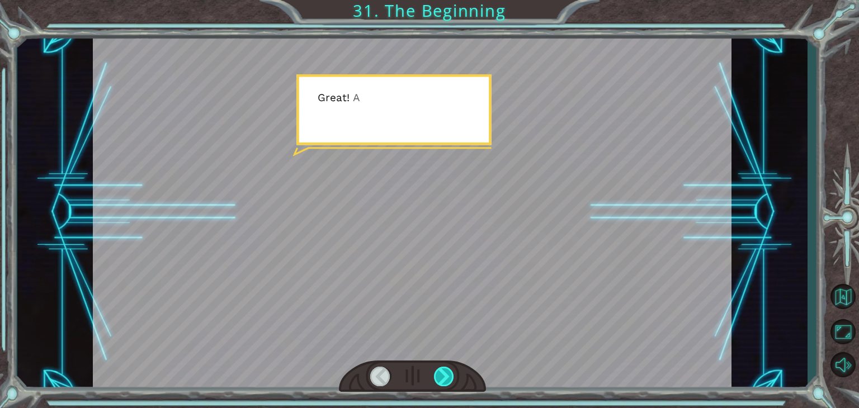
click at [445, 373] on div at bounding box center [444, 377] width 20 height 20
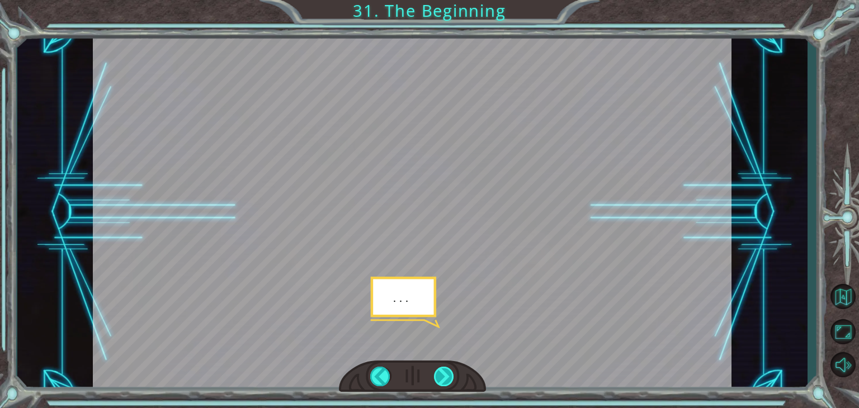
click at [445, 373] on div at bounding box center [444, 377] width 20 height 20
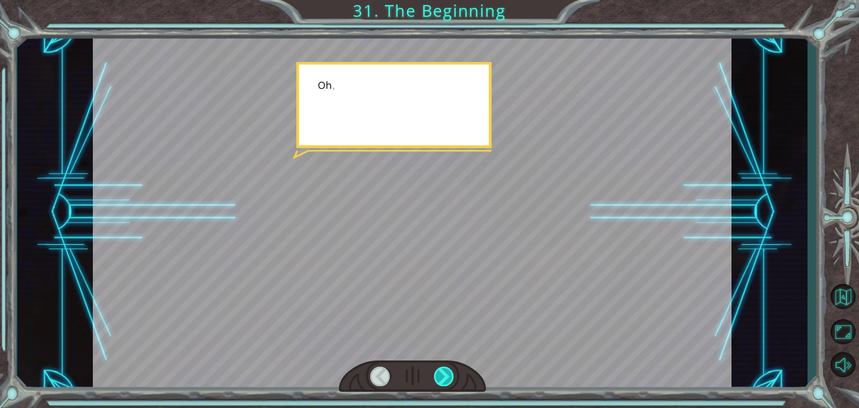
click at [445, 373] on div at bounding box center [444, 377] width 20 height 20
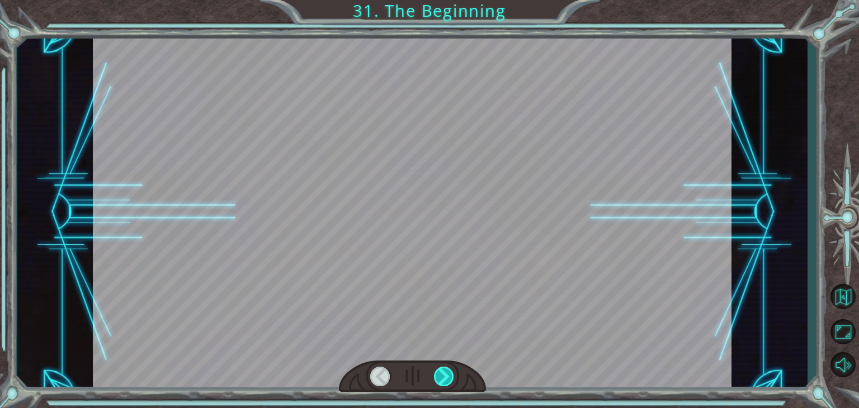
click at [445, 373] on div at bounding box center [444, 377] width 20 height 20
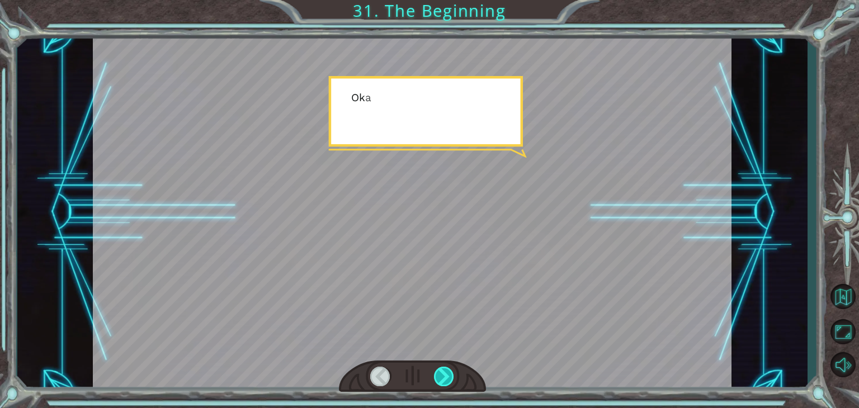
click at [445, 373] on div at bounding box center [444, 377] width 20 height 20
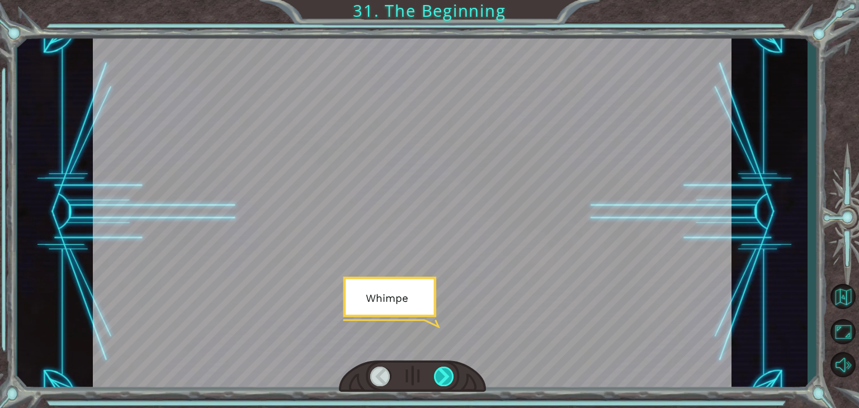
click at [445, 373] on div at bounding box center [444, 377] width 20 height 20
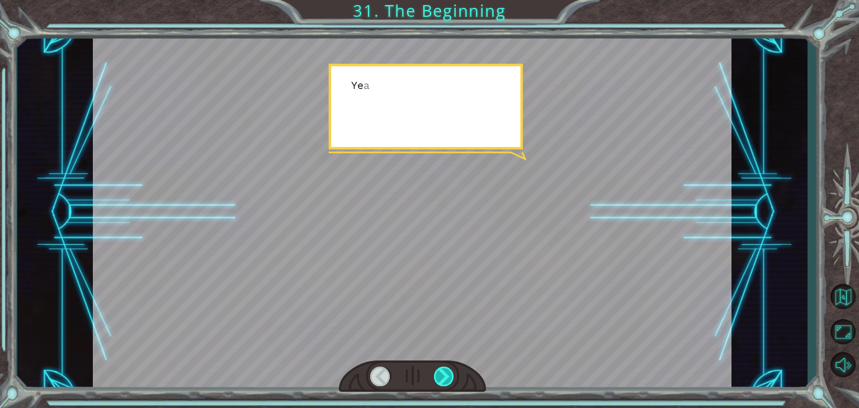
click at [445, 373] on div at bounding box center [444, 377] width 20 height 20
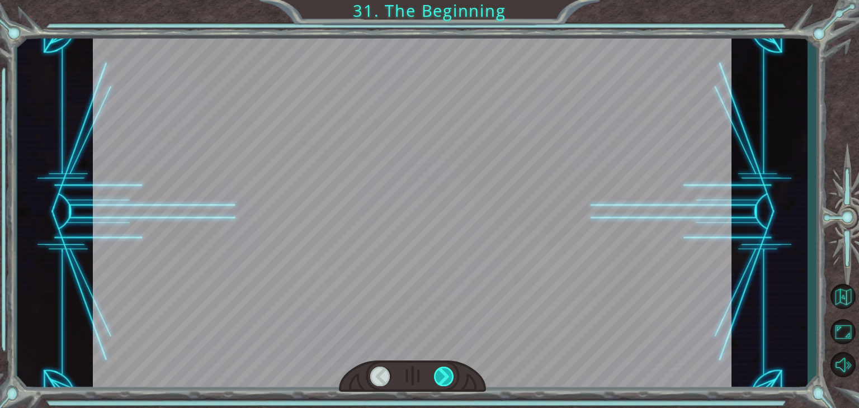
click at [445, 373] on div at bounding box center [444, 377] width 20 height 20
click at [445, 0] on div "Temporary Text H e y , V e g a ! W e d i d i t ! L o o k a t t h e s u n ! . . …" at bounding box center [429, 0] width 859 height 0
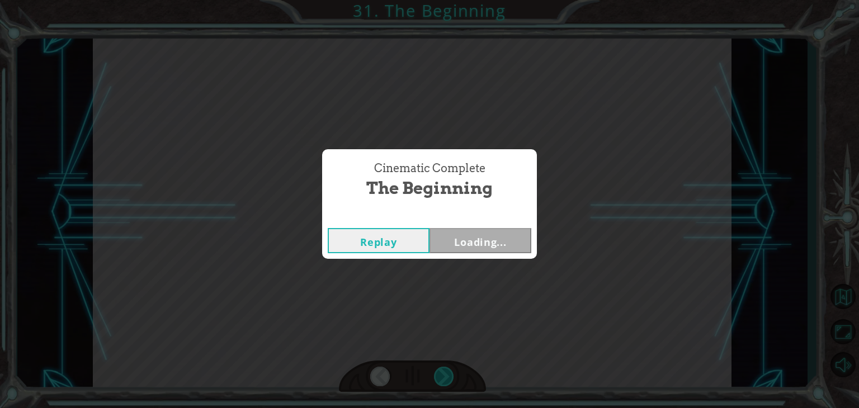
click at [445, 373] on div "Cinematic Complete The Beginning Replay Loading..." at bounding box center [429, 204] width 859 height 408
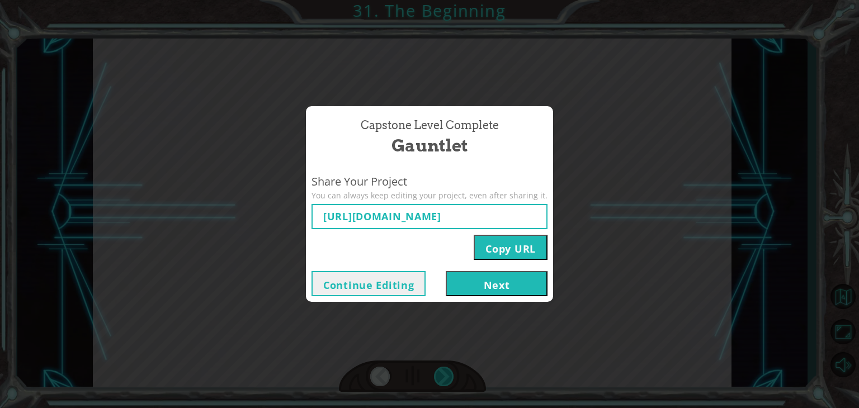
type input "[URL][DOMAIN_NAME]"
click at [501, 245] on button "Copy URL" at bounding box center [511, 247] width 74 height 25
click at [503, 284] on button "Next" at bounding box center [497, 283] width 102 height 25
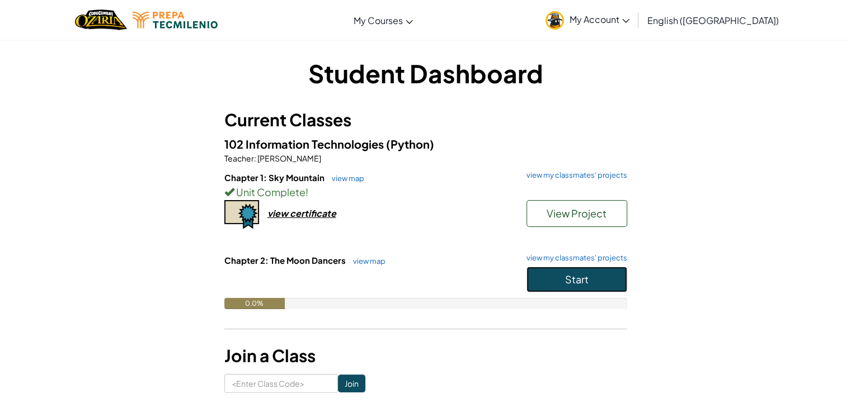
click at [573, 278] on span "Start" at bounding box center [576, 279] width 23 height 13
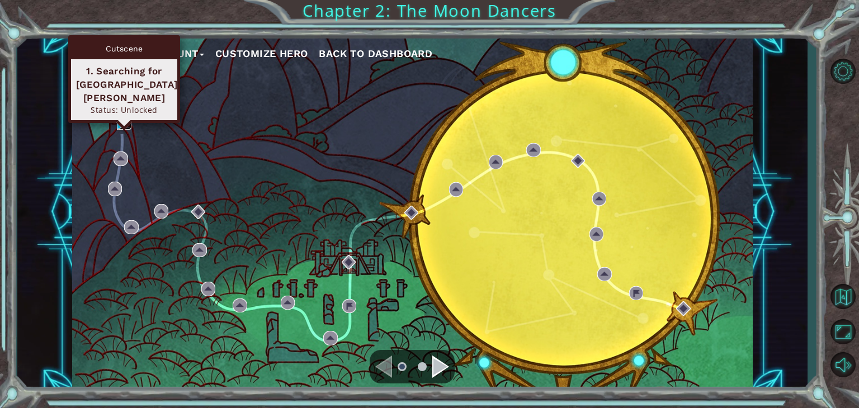
click at [117, 121] on img at bounding box center [124, 123] width 15 height 15
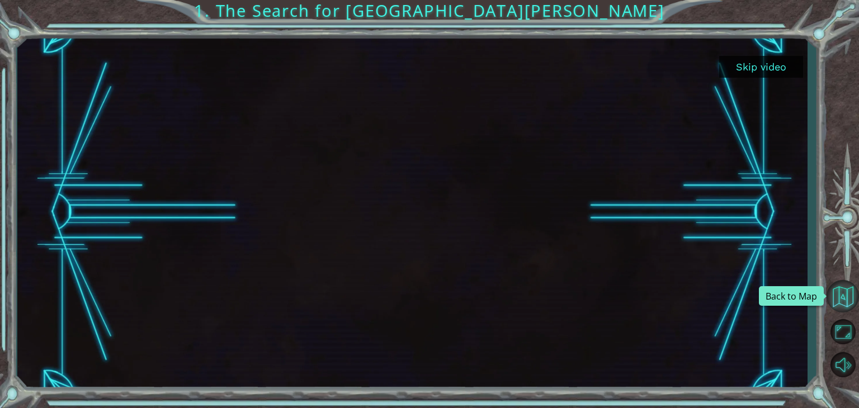
click at [845, 300] on button "Back to Map" at bounding box center [843, 296] width 32 height 32
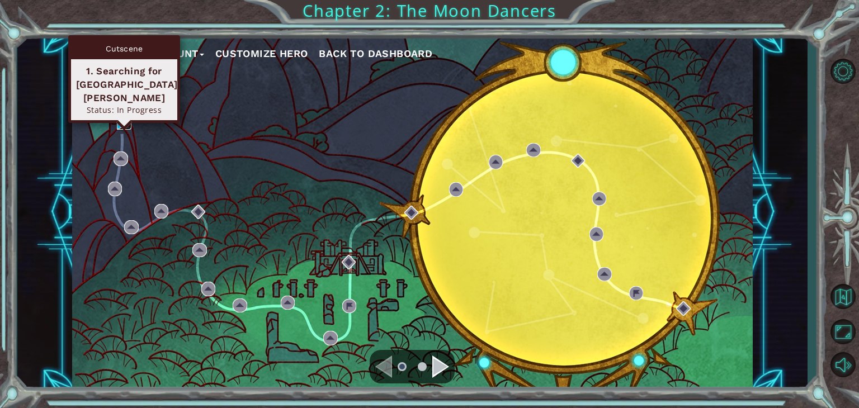
click at [128, 117] on img at bounding box center [124, 123] width 15 height 15
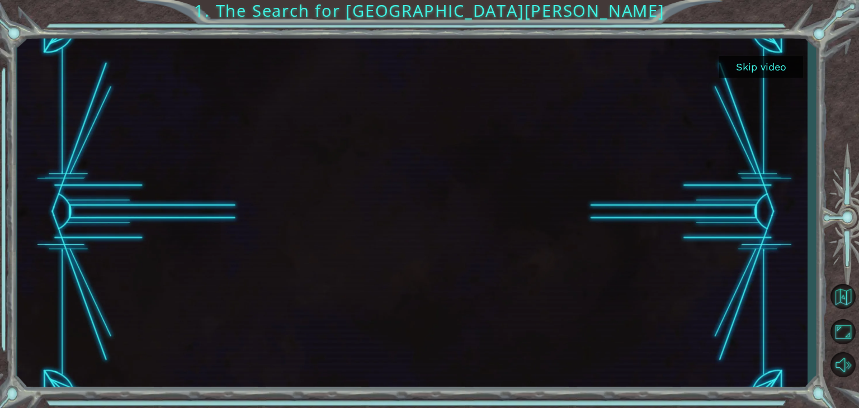
click at [762, 64] on button "Skip video" at bounding box center [761, 67] width 84 height 22
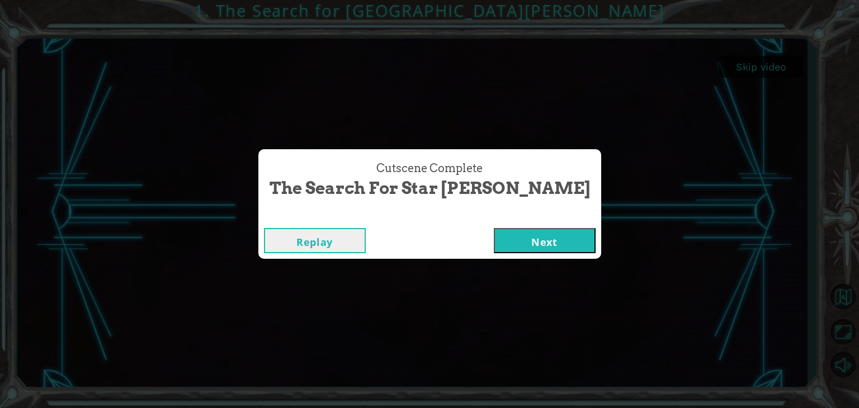
click at [515, 235] on button "Next" at bounding box center [545, 240] width 102 height 25
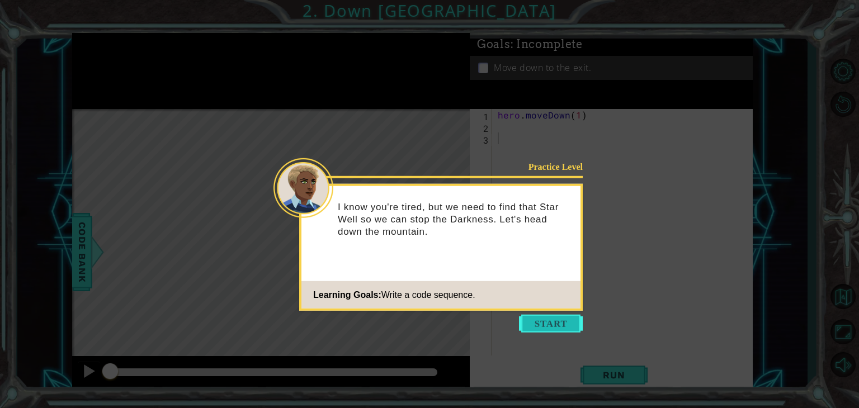
click at [558, 316] on button "Start" at bounding box center [551, 324] width 64 height 18
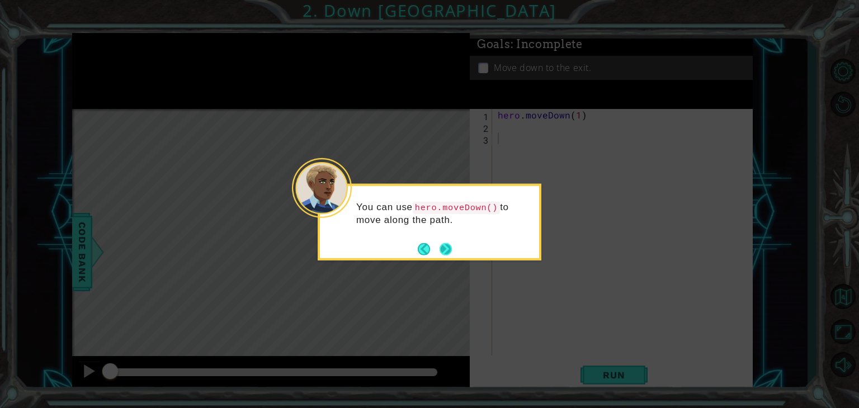
click at [448, 247] on button "Next" at bounding box center [446, 249] width 20 height 20
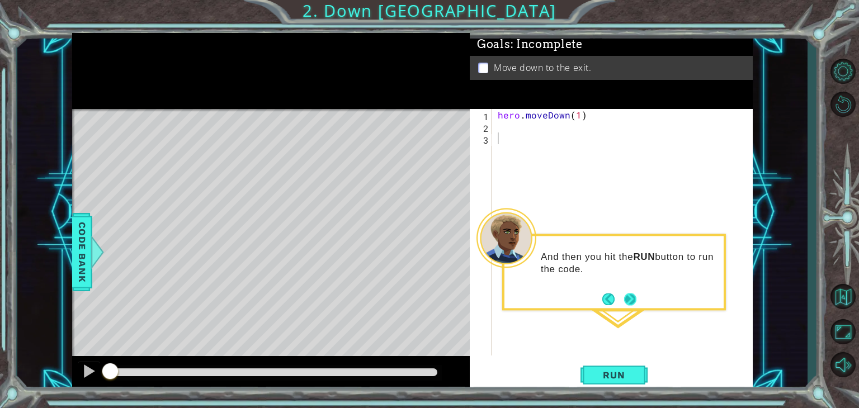
click at [633, 303] on button "Next" at bounding box center [630, 299] width 18 height 18
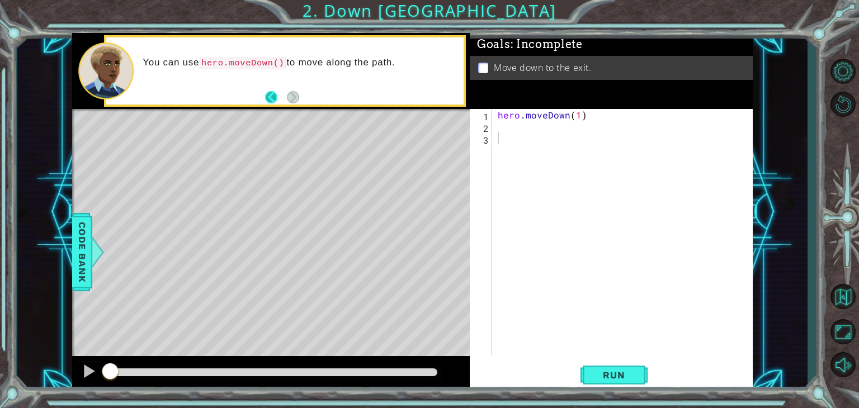
click at [269, 96] on button "Back" at bounding box center [276, 97] width 22 height 12
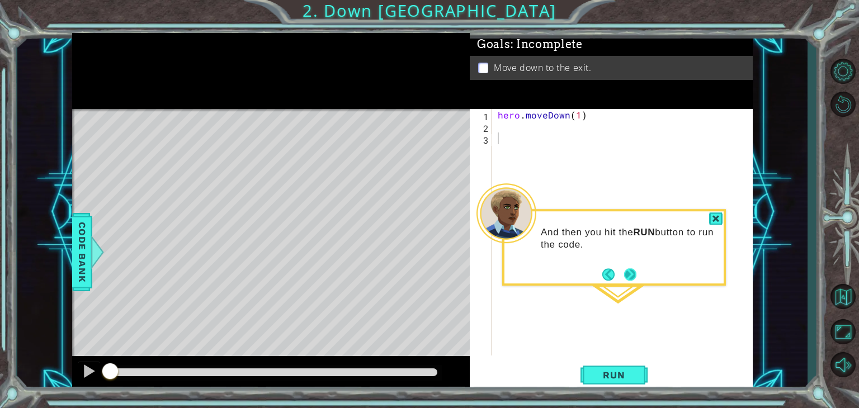
click at [629, 272] on button "Next" at bounding box center [630, 274] width 19 height 19
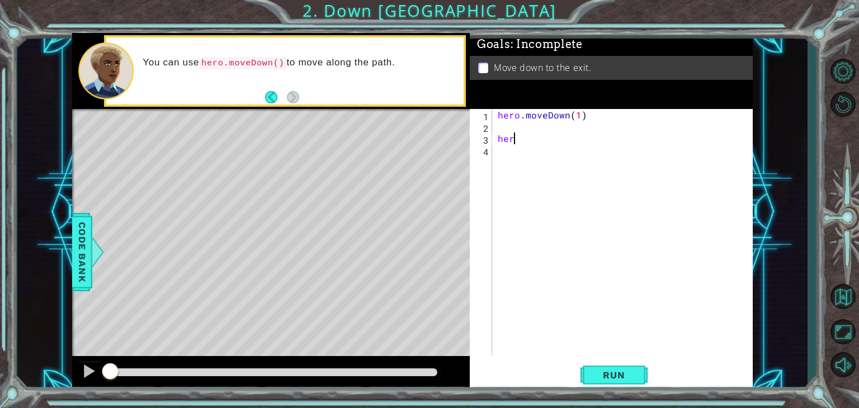
type textarea "h"
click at [606, 370] on span "Run" at bounding box center [614, 375] width 44 height 11
type textarea "h"
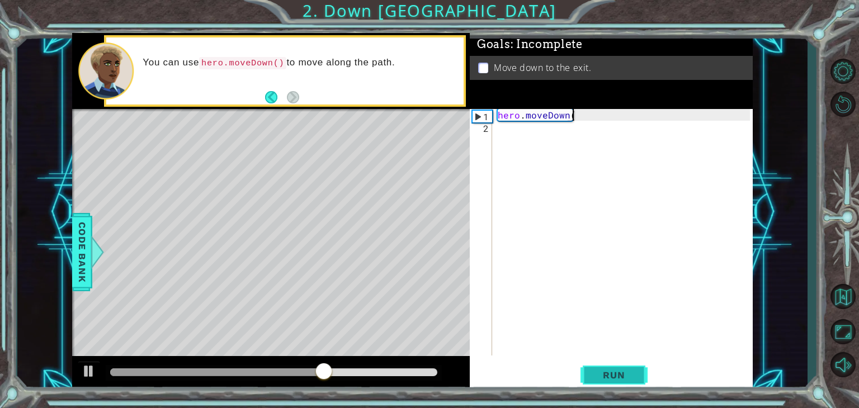
scroll to position [0, 4]
type textarea "hero.moveDown(2)"
click at [629, 372] on span "Run" at bounding box center [614, 375] width 44 height 11
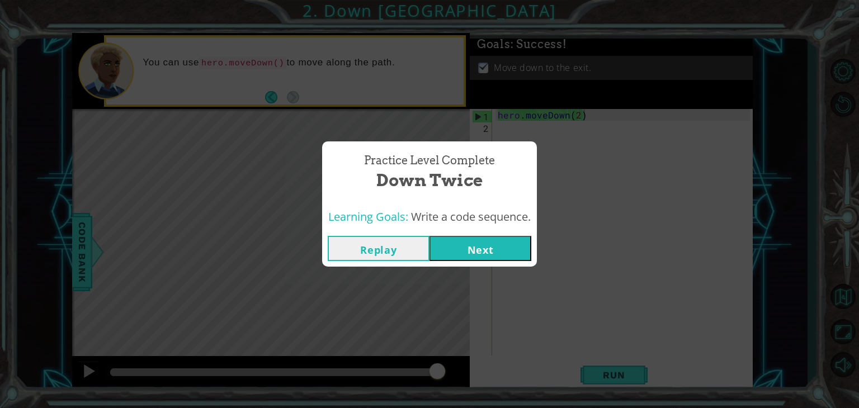
click at [515, 246] on button "Next" at bounding box center [481, 248] width 102 height 25
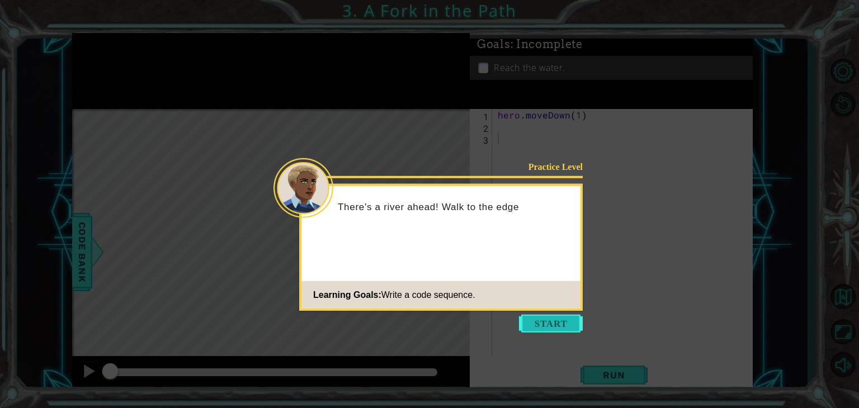
click at [562, 317] on button "Start" at bounding box center [551, 324] width 64 height 18
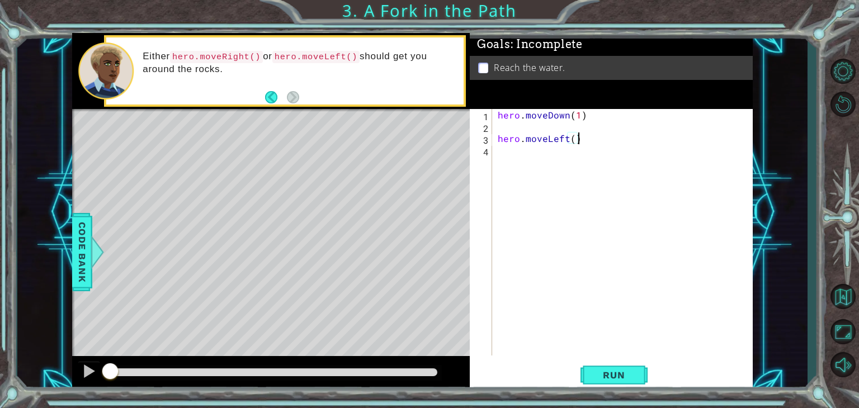
scroll to position [0, 4]
type textarea "hero.moveLeft()"
click at [624, 366] on button "Run" at bounding box center [614, 375] width 67 height 29
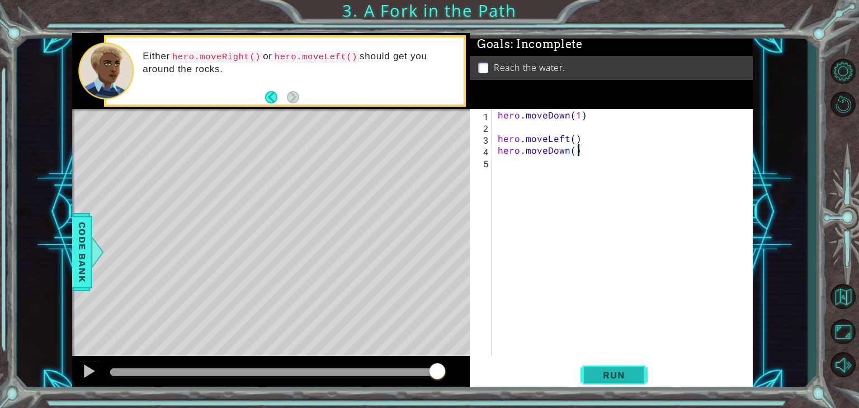
type textarea "hero.moveDown()"
click at [624, 366] on button "Run" at bounding box center [614, 375] width 67 height 29
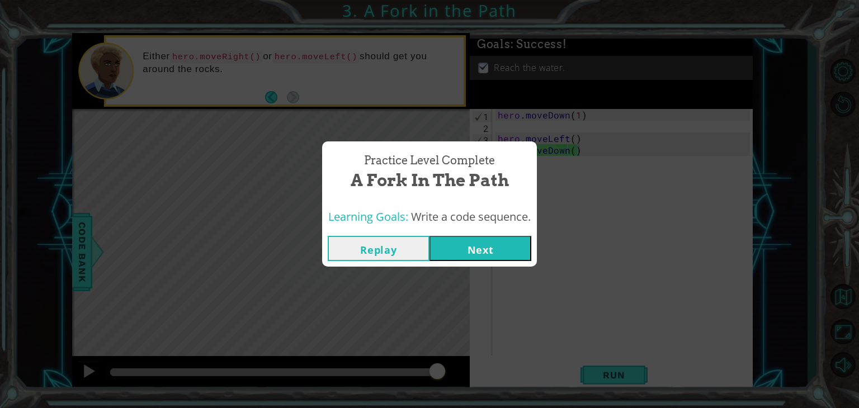
click at [503, 238] on button "Next" at bounding box center [481, 248] width 102 height 25
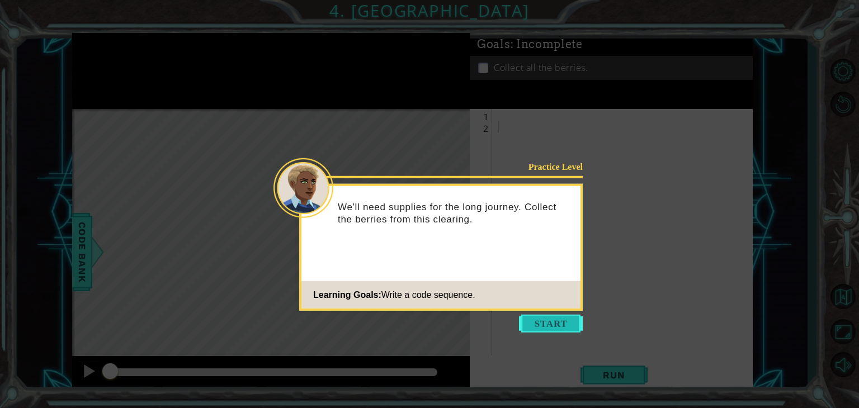
click at [546, 322] on button "Start" at bounding box center [551, 324] width 64 height 18
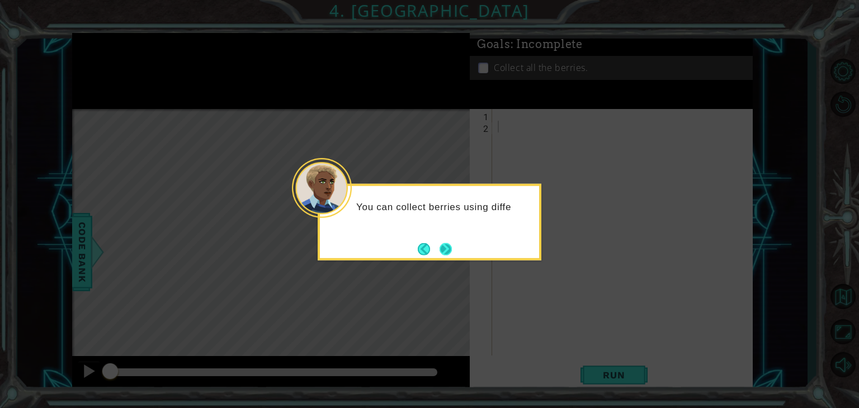
click at [450, 256] on button "Next" at bounding box center [445, 248] width 13 height 13
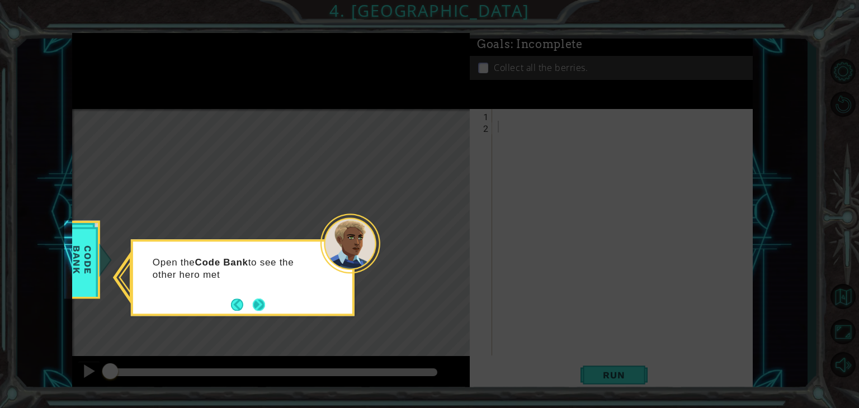
click at [255, 302] on button "Next" at bounding box center [259, 304] width 17 height 17
click at [255, 302] on button "Next" at bounding box center [259, 305] width 15 height 15
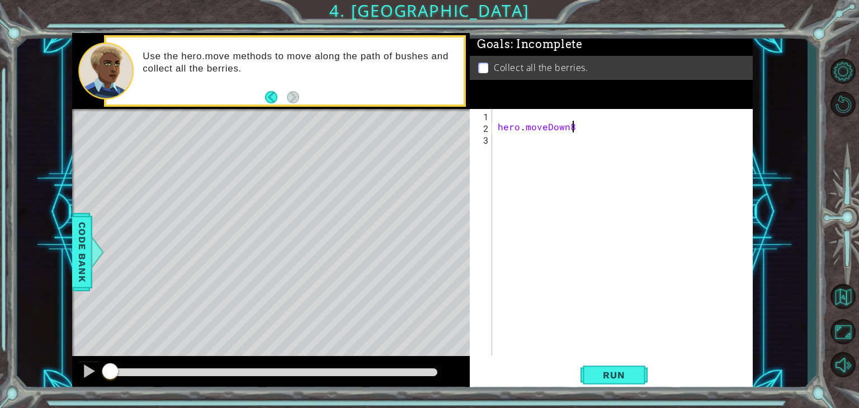
scroll to position [0, 3]
type textarea "hero.moveDown()"
type textarea "hero.moveLeft()"
type textarea "hero.moveUp()"
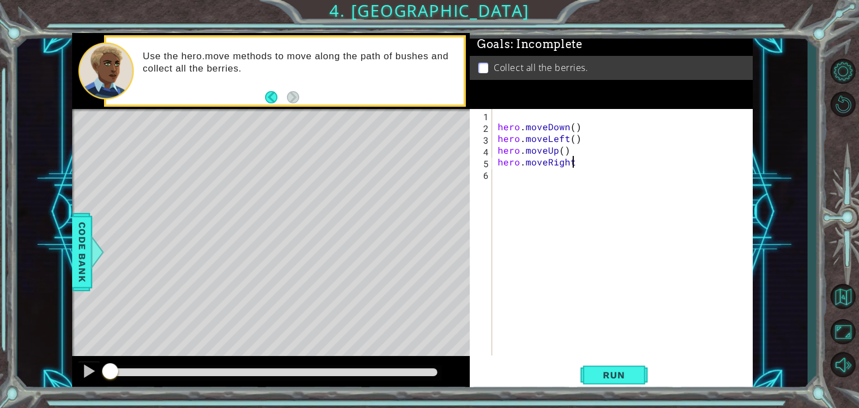
scroll to position [0, 4]
click at [617, 373] on span "Run" at bounding box center [614, 375] width 44 height 11
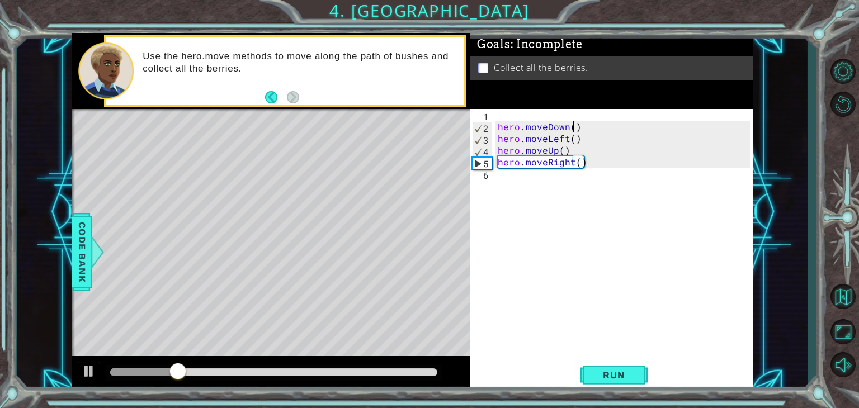
click at [573, 128] on div "hero . moveDown ( ) hero . moveLeft ( ) hero . moveUp ( ) hero . moveRight ( )" at bounding box center [626, 244] width 260 height 270
type textarea "hero.moveDown(2)"
click at [572, 140] on div "hero . moveDown ( 2 ) hero . moveLeft ( ) hero . moveUp ( ) hero . moveRight ( )" at bounding box center [626, 244] width 260 height 270
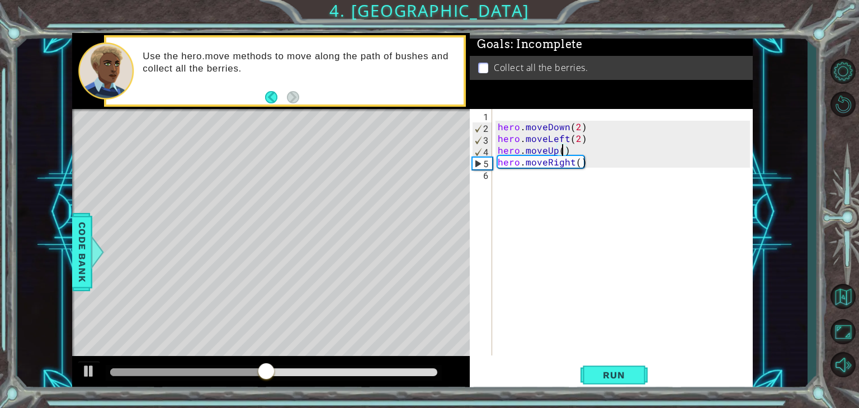
click at [562, 151] on div "hero . moveDown ( 2 ) hero . moveLeft ( 2 ) hero . moveUp ( ) hero . moveRight …" at bounding box center [626, 244] width 260 height 270
click at [576, 166] on div "hero . moveDown ( 2 ) hero . moveLeft ( 2 ) hero . moveUp ( 2 ) hero . moveRigh…" at bounding box center [626, 244] width 260 height 270
click at [578, 163] on div "hero . moveDown ( 2 ) hero . moveLeft ( 2 ) hero . moveUp ( 2 ) hero . moveRigh…" at bounding box center [626, 244] width 260 height 270
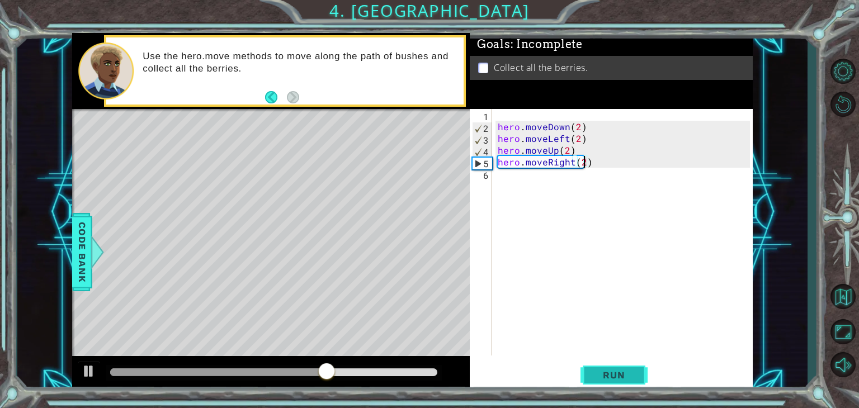
type textarea "hero.moveRight(2)"
click at [599, 371] on span "Run" at bounding box center [614, 375] width 44 height 11
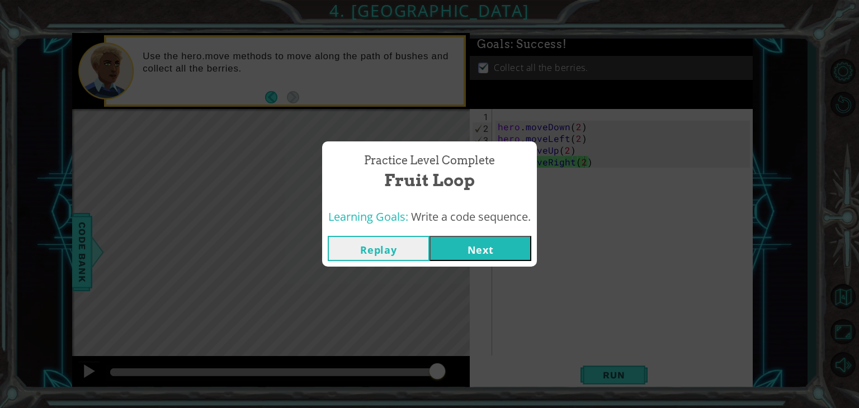
click at [503, 238] on button "Next" at bounding box center [481, 248] width 102 height 25
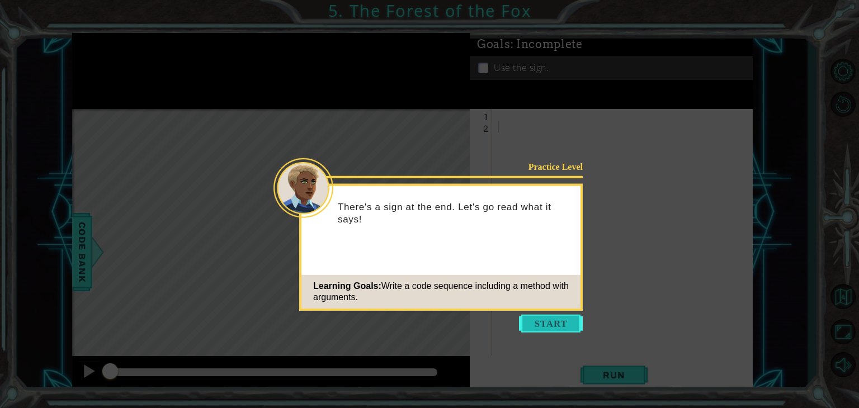
click at [578, 323] on button "Start" at bounding box center [551, 324] width 64 height 18
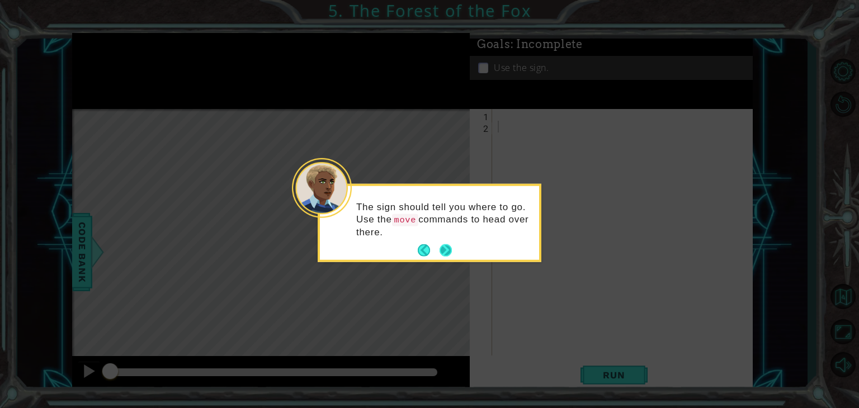
click at [450, 250] on button "Next" at bounding box center [446, 251] width 21 height 21
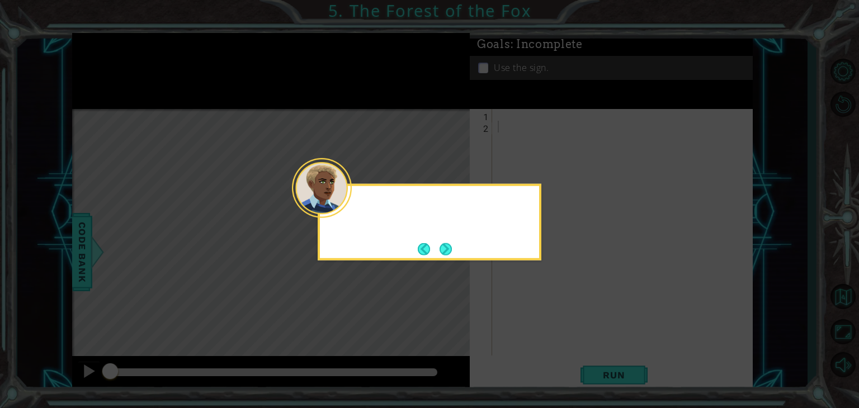
click at [450, 250] on button "Next" at bounding box center [445, 249] width 17 height 17
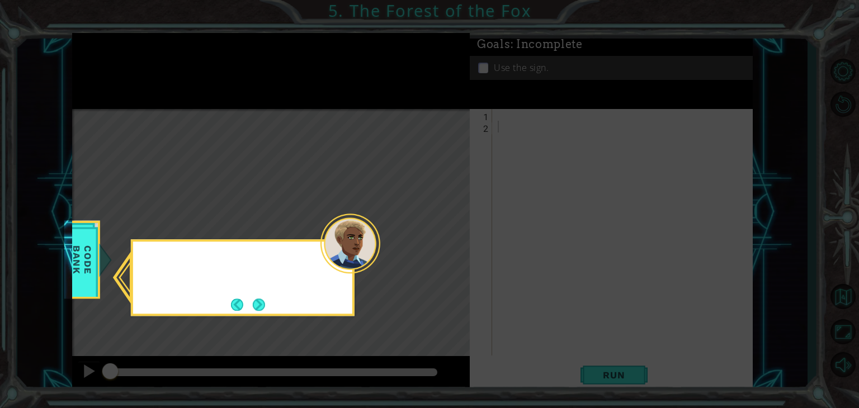
click at [450, 250] on icon at bounding box center [429, 204] width 859 height 408
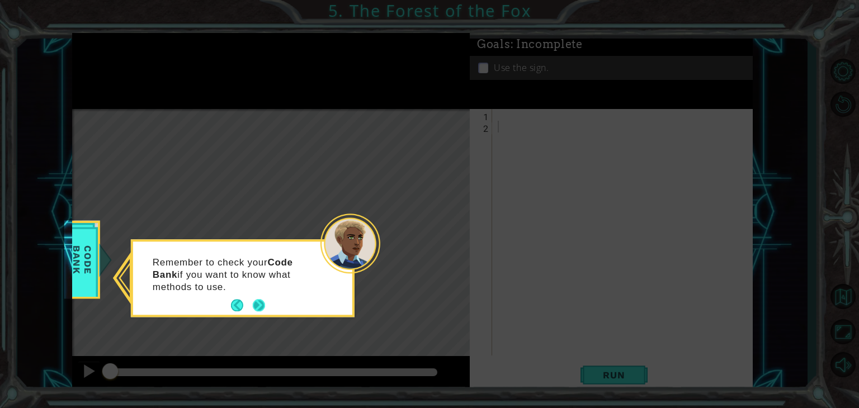
click at [260, 300] on button "Next" at bounding box center [259, 306] width 15 height 15
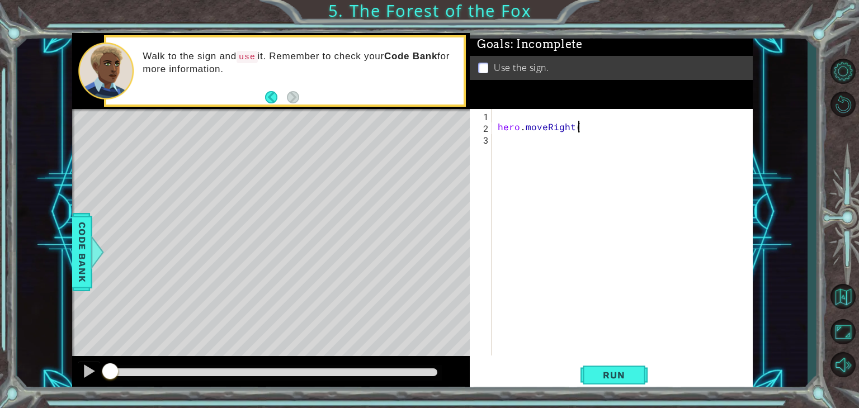
scroll to position [0, 4]
type textarea "hero.moveRight()"
type textarea "hero.moveUp()"
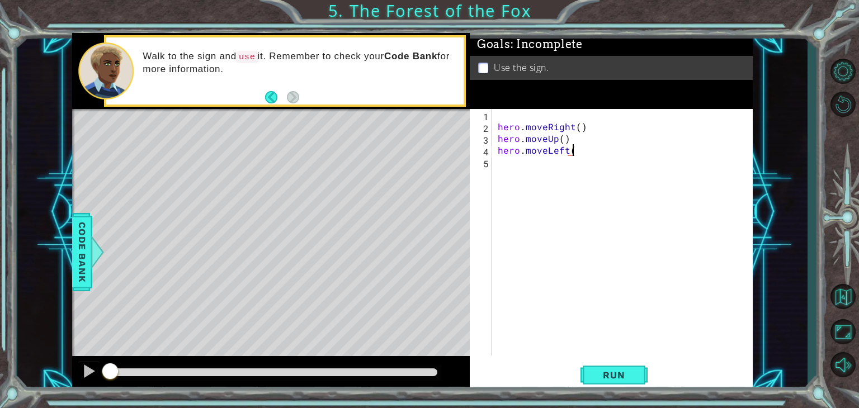
type textarea "hero.moveLeft()"
type textarea "hero.moveUp()"
type textarea "hero.moveRight(2)"
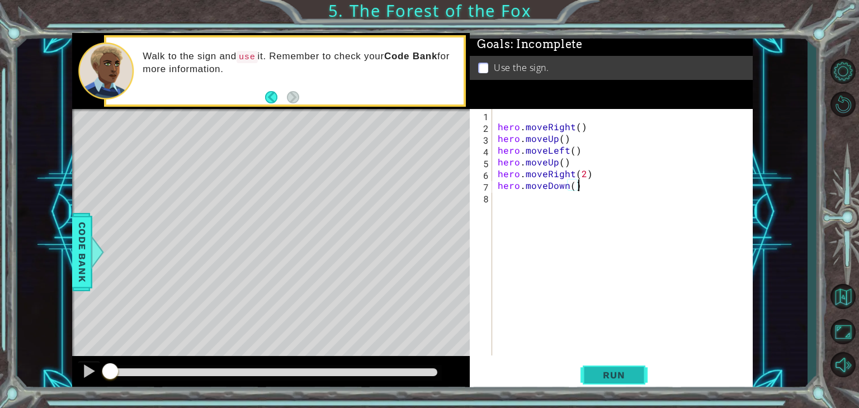
type textarea "hero.moveDown()"
click at [609, 375] on span "Run" at bounding box center [614, 375] width 44 height 11
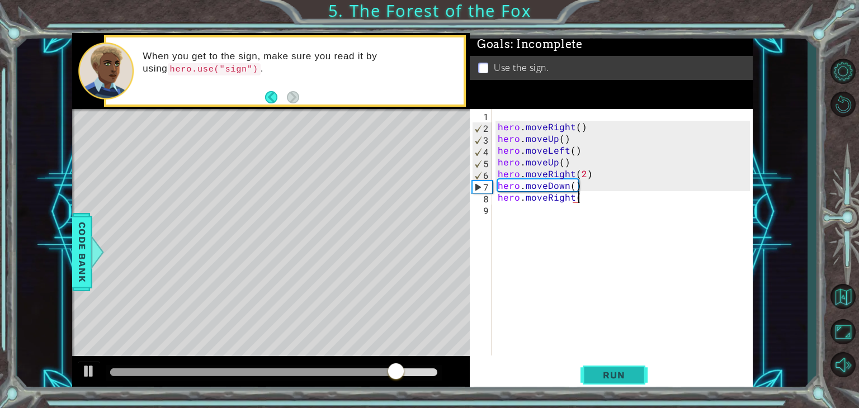
type textarea "hero.moveRight()"
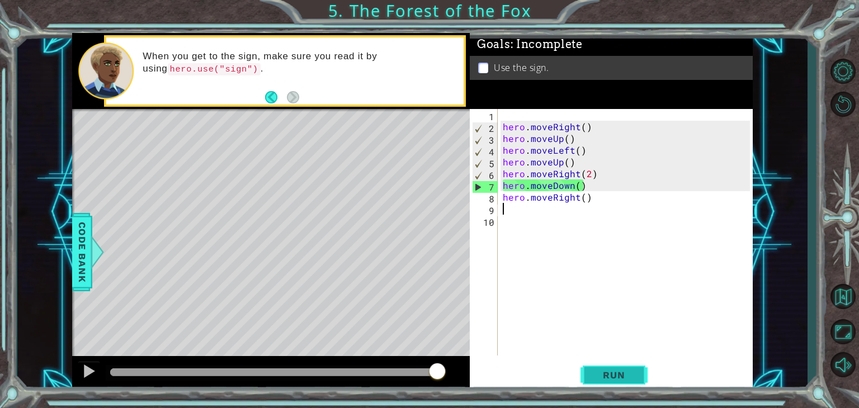
click at [609, 374] on span "Run" at bounding box center [614, 375] width 44 height 11
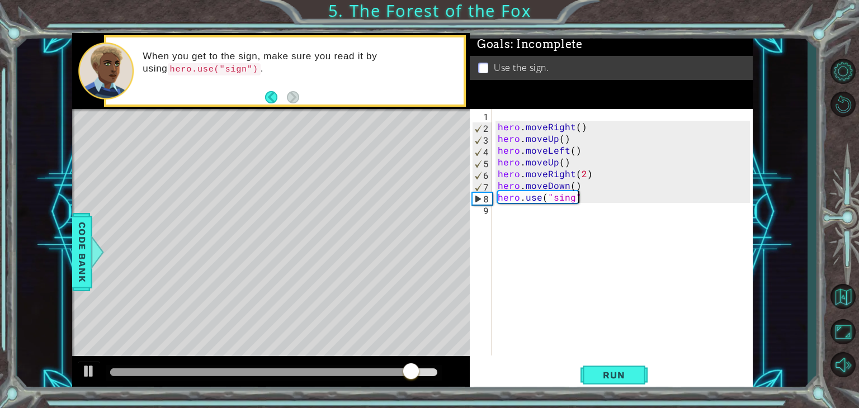
scroll to position [0, 4]
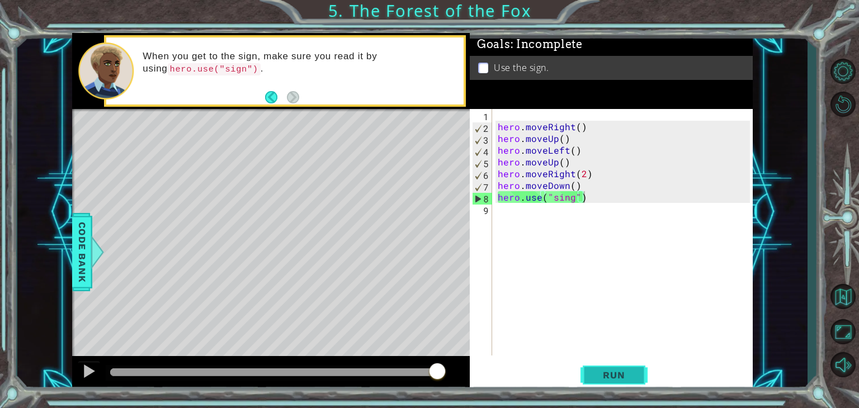
click at [620, 370] on span "Run" at bounding box center [614, 375] width 44 height 11
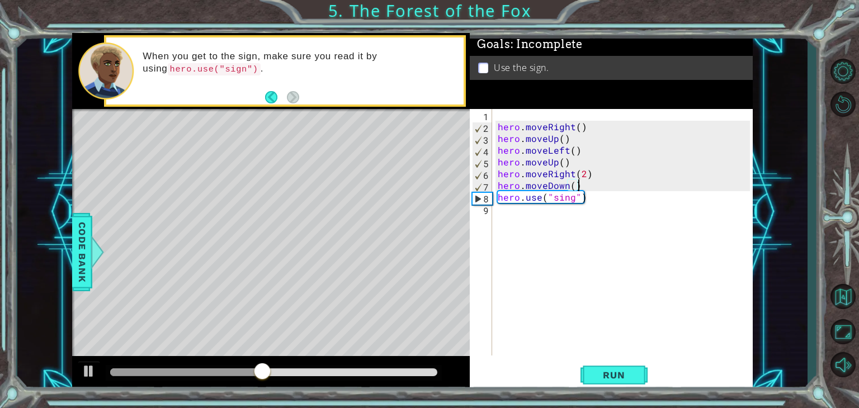
click at [588, 184] on div "hero . moveRight ( ) hero . moveUp ( ) hero . moveLeft ( ) hero . moveUp ( ) he…" at bounding box center [626, 244] width 260 height 270
type textarea "hero.moveDown()"
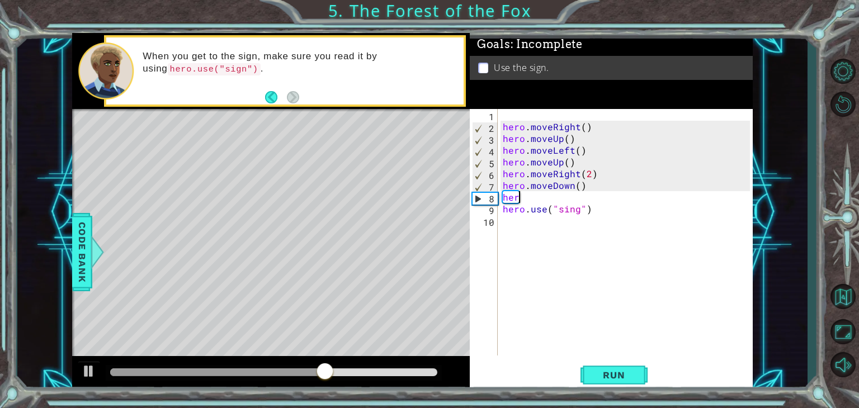
scroll to position [0, 0]
type textarea "h"
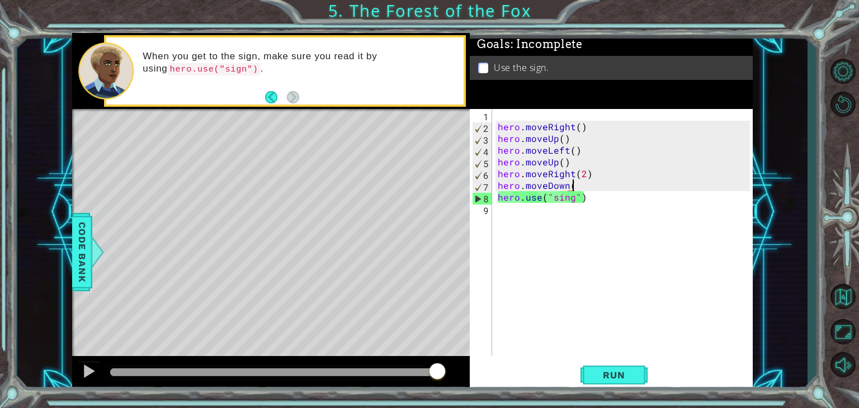
scroll to position [0, 4]
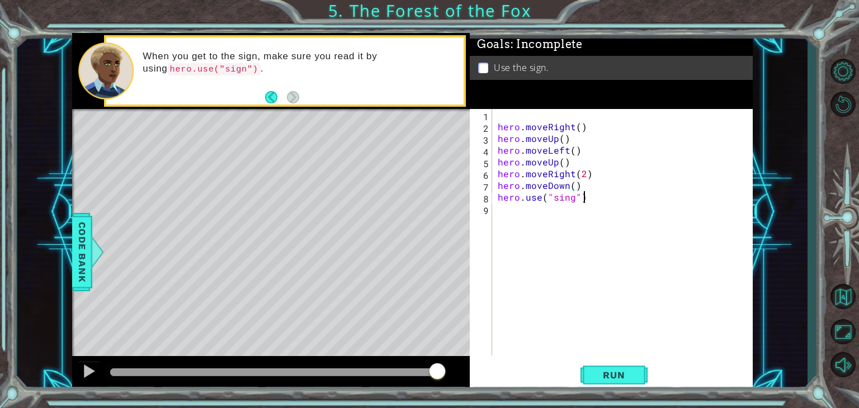
click at [591, 201] on div "hero . moveRight ( ) hero . moveUp ( ) hero . moveLeft ( ) hero . moveUp ( ) he…" at bounding box center [626, 244] width 260 height 270
type textarea "hero.use("sign")"
click at [605, 368] on button "Run" at bounding box center [614, 375] width 67 height 29
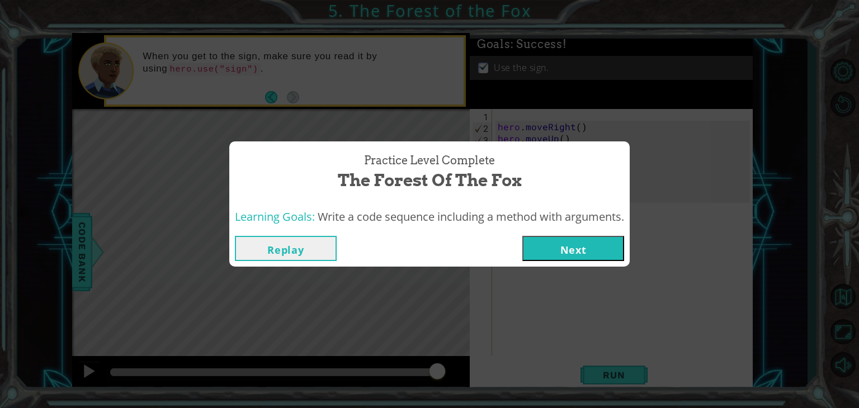
click at [587, 245] on button "Next" at bounding box center [573, 248] width 102 height 25
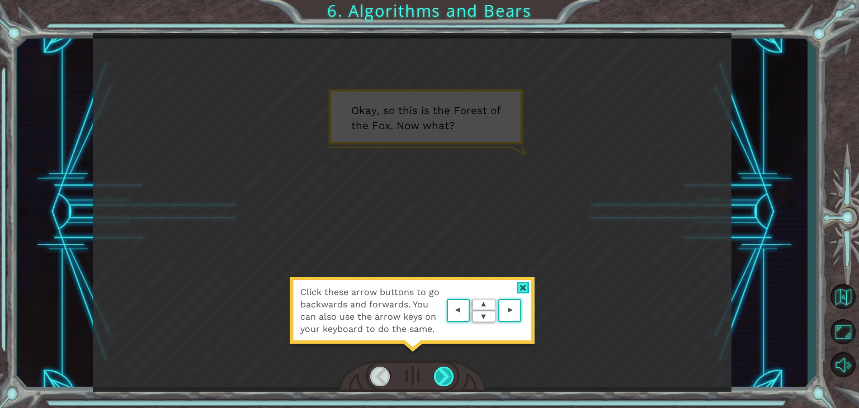
click at [445, 374] on div at bounding box center [444, 377] width 20 height 20
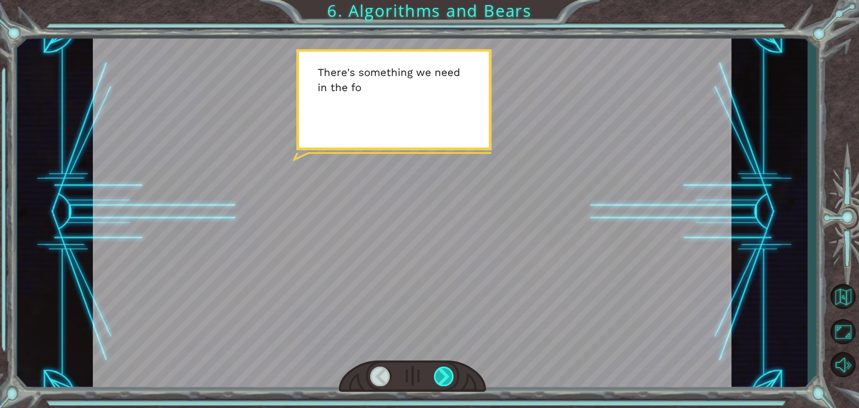
click at [445, 374] on div at bounding box center [444, 377] width 20 height 20
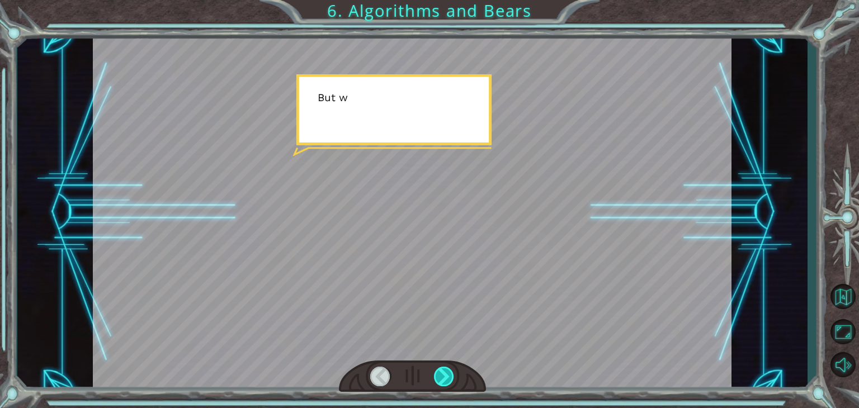
click at [445, 374] on div at bounding box center [444, 377] width 20 height 20
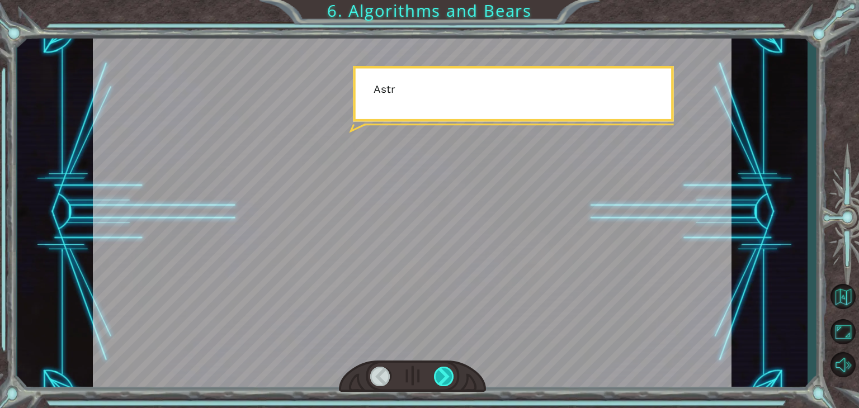
click at [445, 374] on div at bounding box center [444, 377] width 20 height 20
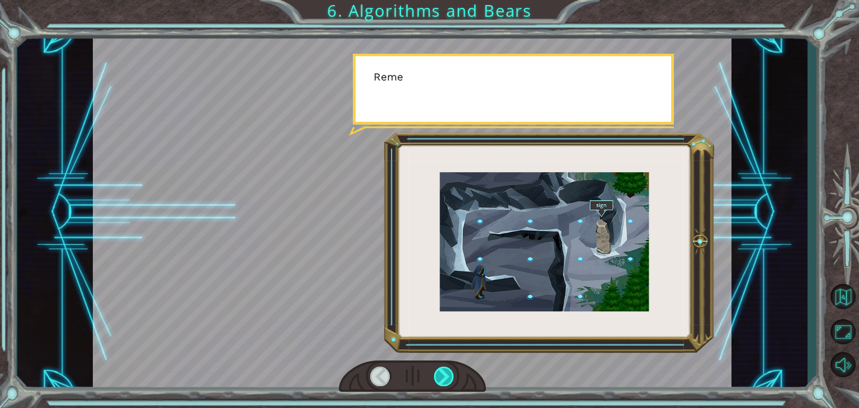
click at [445, 374] on div at bounding box center [444, 377] width 20 height 20
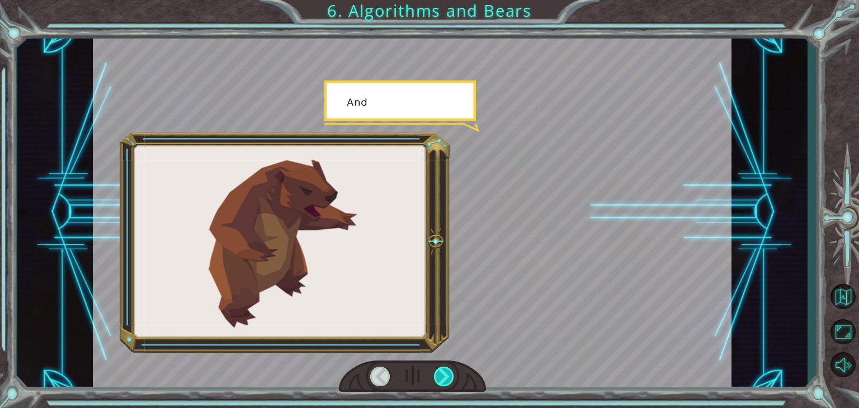
click at [445, 374] on div at bounding box center [444, 377] width 20 height 20
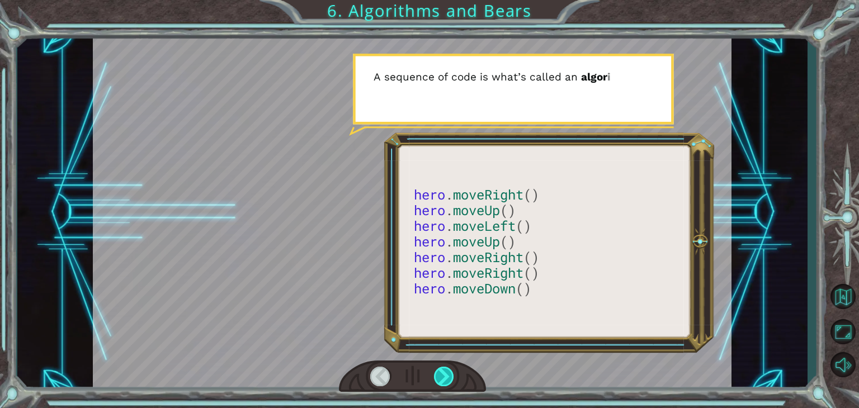
click at [445, 374] on div at bounding box center [444, 377] width 20 height 20
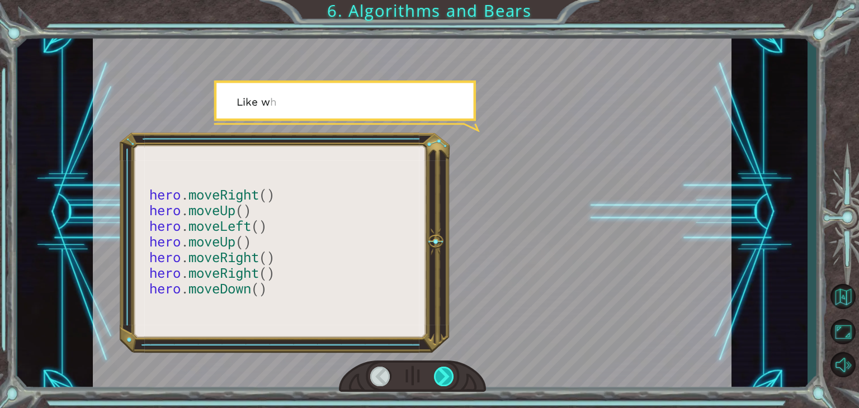
click at [445, 374] on div at bounding box center [444, 377] width 20 height 20
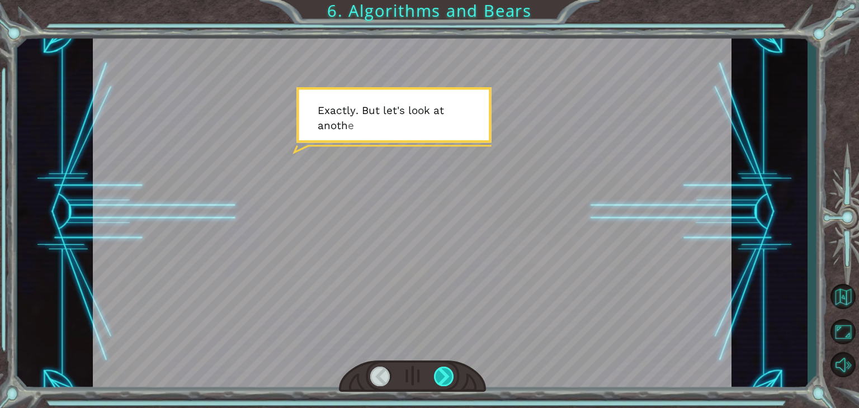
click at [445, 374] on div at bounding box center [444, 377] width 20 height 20
click at [445, 0] on div "hero . moveRight () hero . moveUp () hero . moveLeft () hero . moveUp () hero .…" at bounding box center [429, 0] width 859 height 0
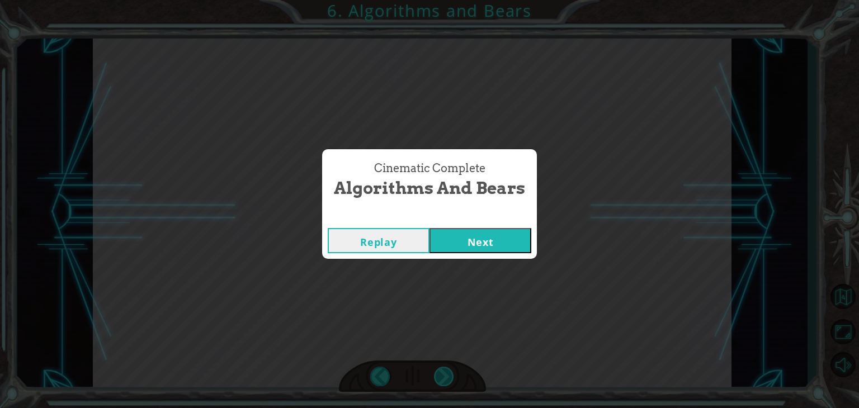
click at [445, 374] on div "Cinematic Complete Algorithms and Bears Replay Next" at bounding box center [429, 204] width 859 height 408
click at [497, 242] on button "Next" at bounding box center [481, 240] width 102 height 25
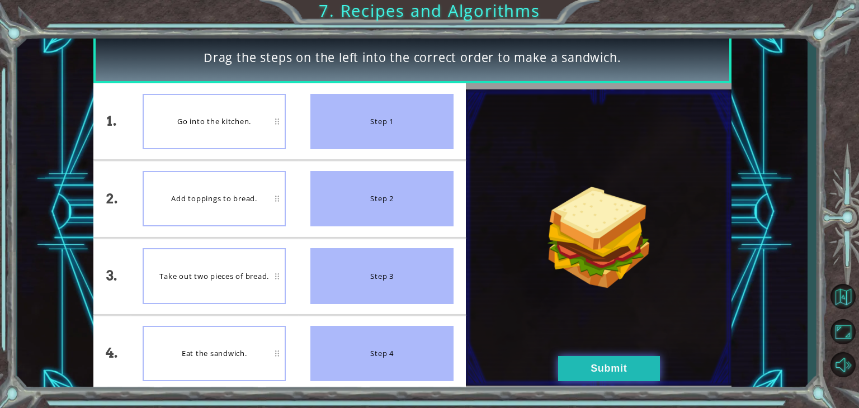
click at [597, 365] on button "Submit" at bounding box center [609, 368] width 102 height 25
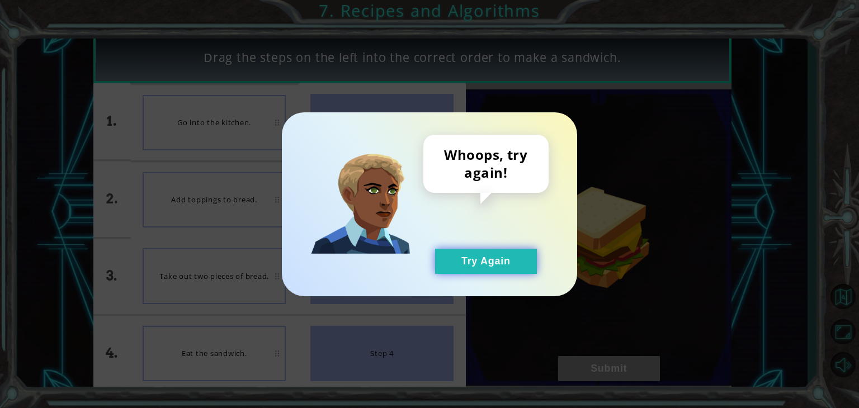
click at [521, 269] on button "Try Again" at bounding box center [486, 261] width 102 height 25
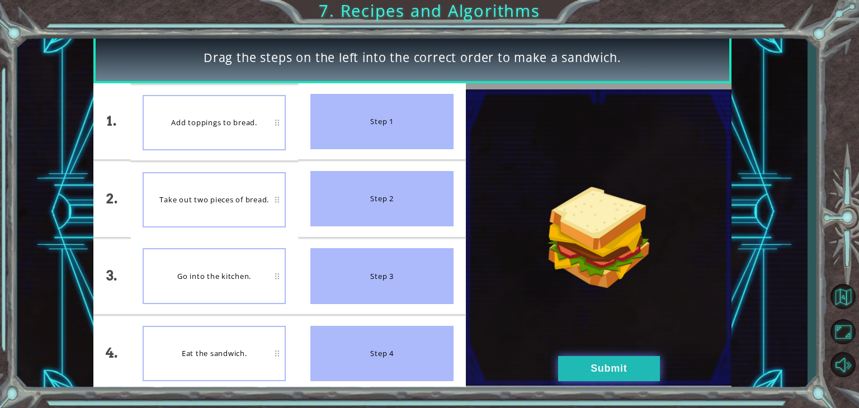
click at [596, 361] on button "Submit" at bounding box center [609, 368] width 102 height 25
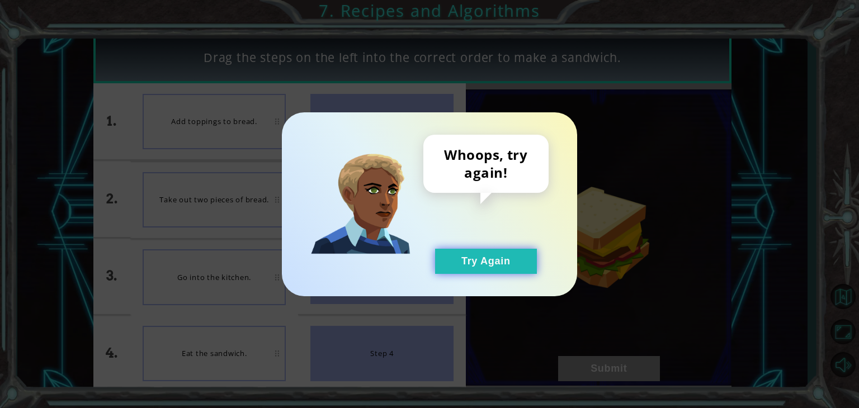
click at [497, 258] on button "Try Again" at bounding box center [486, 261] width 102 height 25
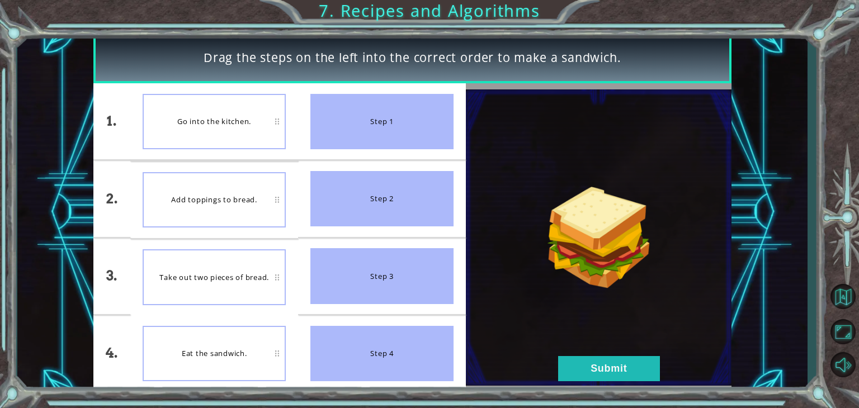
click at [244, 298] on div "Take out two pieces of bread." at bounding box center [214, 276] width 143 height 55
click at [604, 357] on button "Submit" at bounding box center [609, 368] width 102 height 25
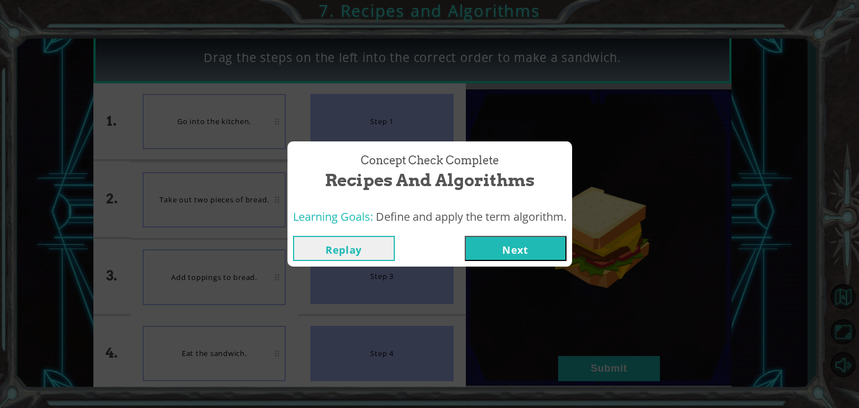
click at [520, 243] on button "Next" at bounding box center [516, 248] width 102 height 25
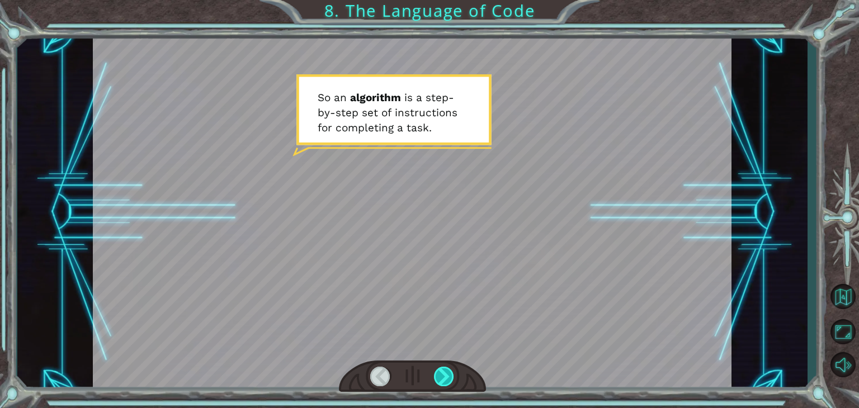
click at [444, 374] on div at bounding box center [444, 377] width 20 height 20
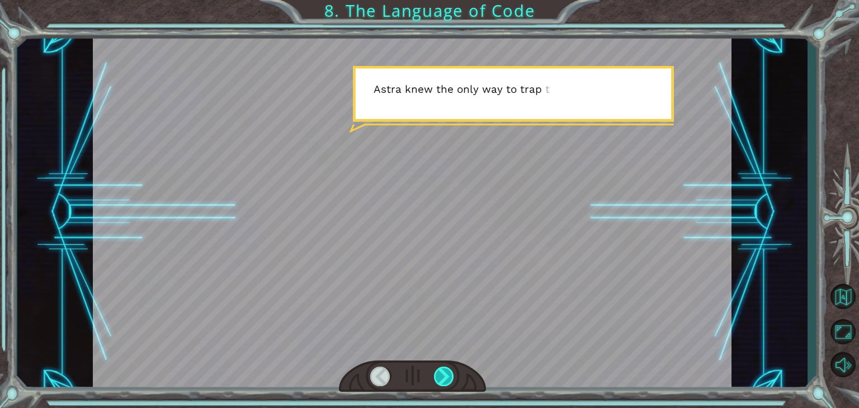
click at [444, 374] on div at bounding box center [444, 377] width 20 height 20
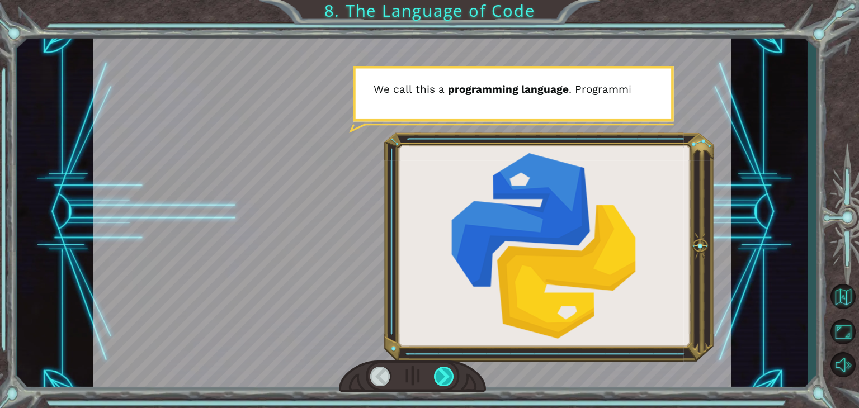
click at [444, 374] on div at bounding box center [444, 377] width 20 height 20
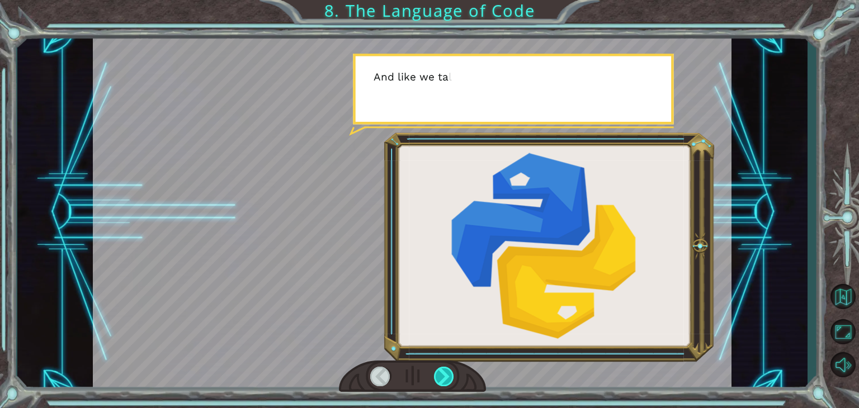
click at [444, 374] on div at bounding box center [444, 377] width 20 height 20
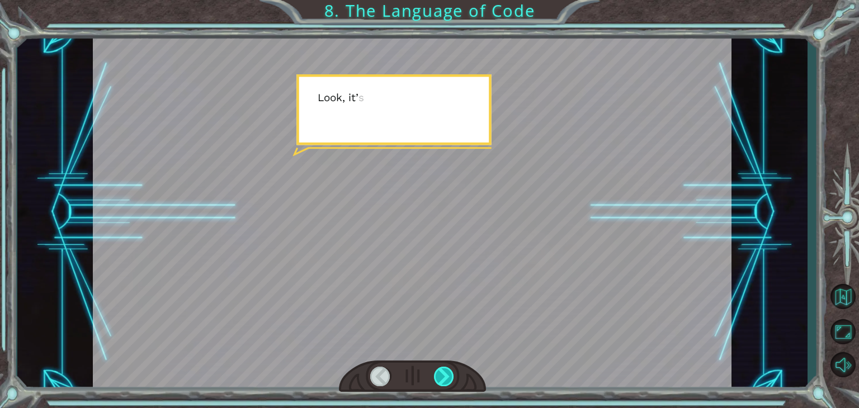
click at [444, 374] on div at bounding box center [444, 377] width 20 height 20
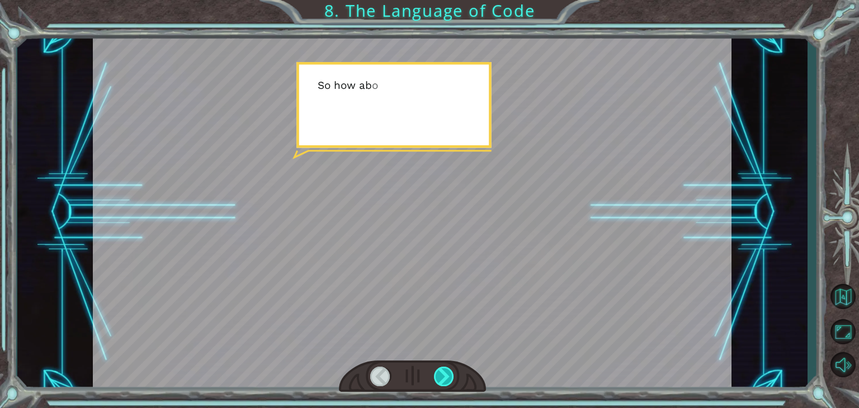
click at [444, 374] on div at bounding box center [444, 377] width 20 height 20
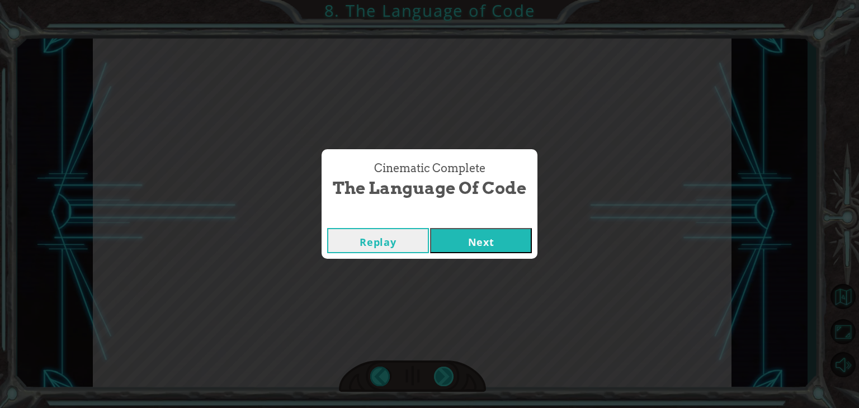
click at [444, 374] on div "Cinematic Complete The Language of Code Replay Next" at bounding box center [429, 204] width 859 height 408
click at [490, 242] on button "Next" at bounding box center [481, 240] width 102 height 25
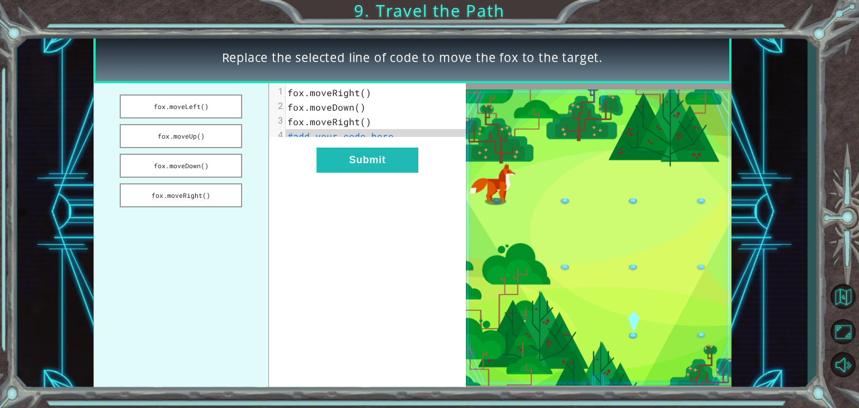
click at [393, 140] on pre "#add your code here" at bounding box center [380, 136] width 189 height 15
click at [391, 139] on pre "#add your code here" at bounding box center [380, 136] width 189 height 15
click at [388, 161] on button "Submit" at bounding box center [368, 160] width 102 height 25
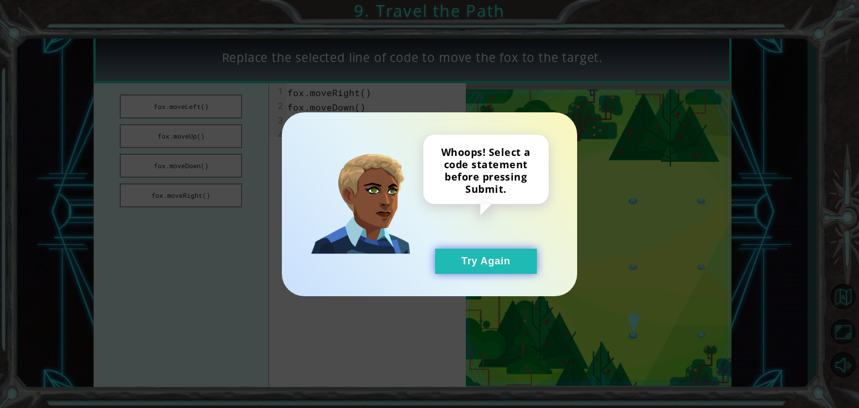
click at [489, 251] on button "Try Again" at bounding box center [486, 261] width 102 height 25
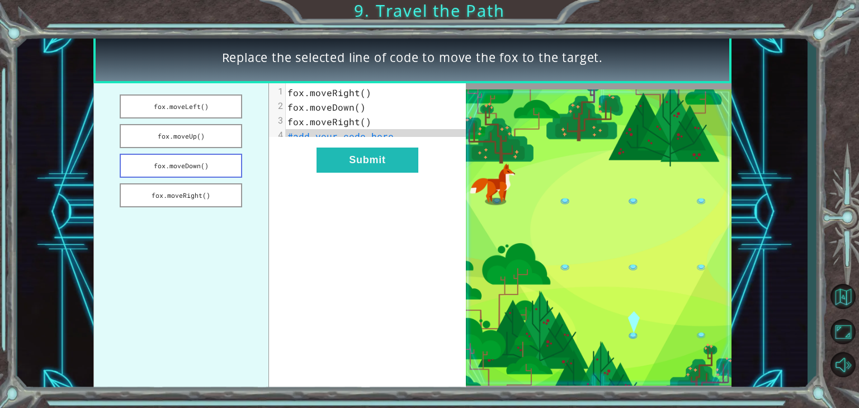
drag, startPoint x: 174, startPoint y: 194, endPoint x: 184, endPoint y: 156, distance: 39.9
click at [184, 156] on ul "fox.moveLeft() fox.moveUp() fox.moveDown() fox.moveRight()" at bounding box center [181, 237] width 176 height 309
click at [184, 156] on button "fox.moveDown()" at bounding box center [181, 166] width 123 height 24
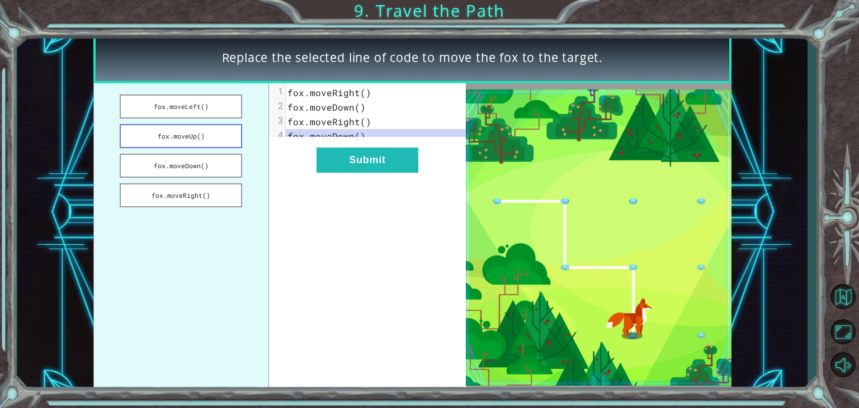
click at [197, 132] on button "fox.moveUp()" at bounding box center [181, 136] width 123 height 24
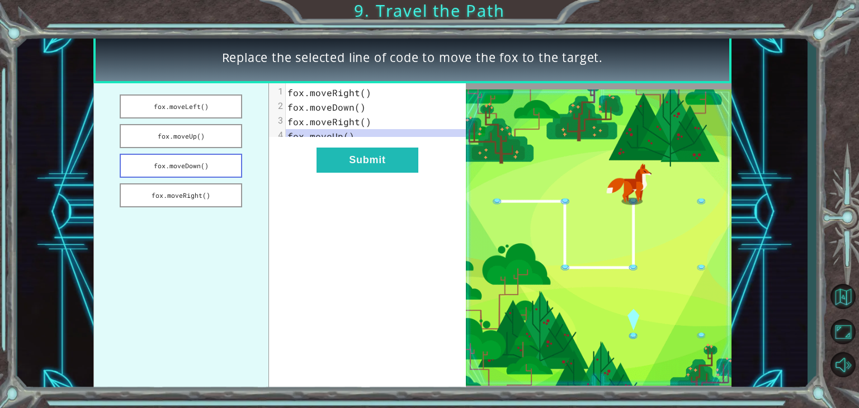
click at [192, 168] on button "fox.moveDown()" at bounding box center [181, 166] width 123 height 24
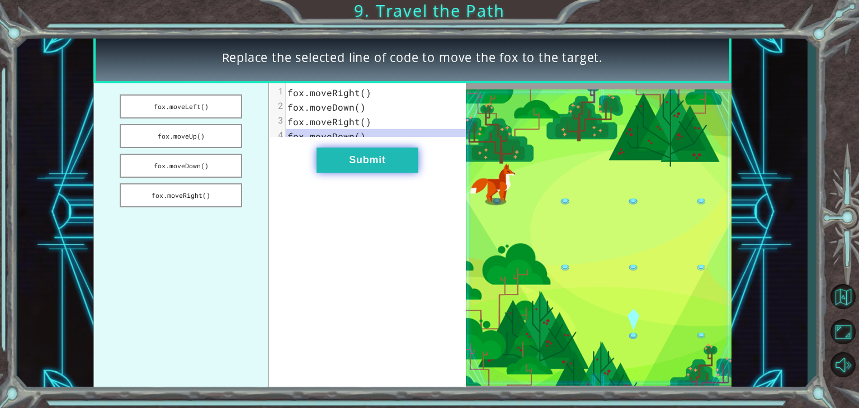
click at [354, 157] on button "Submit" at bounding box center [368, 160] width 102 height 25
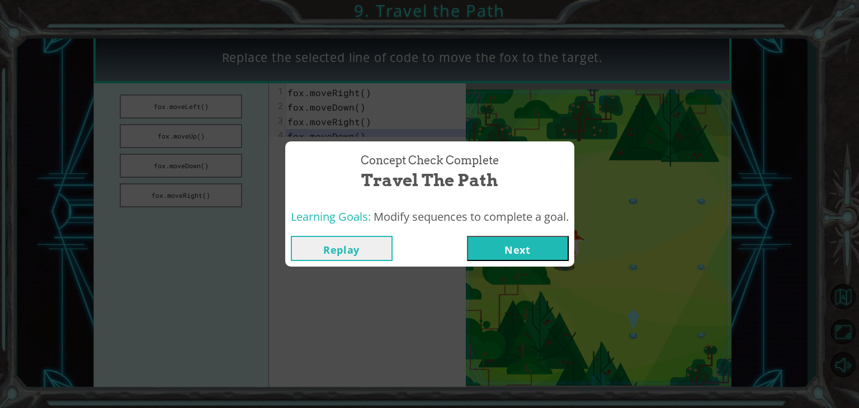
click at [502, 248] on button "Next" at bounding box center [518, 248] width 102 height 25
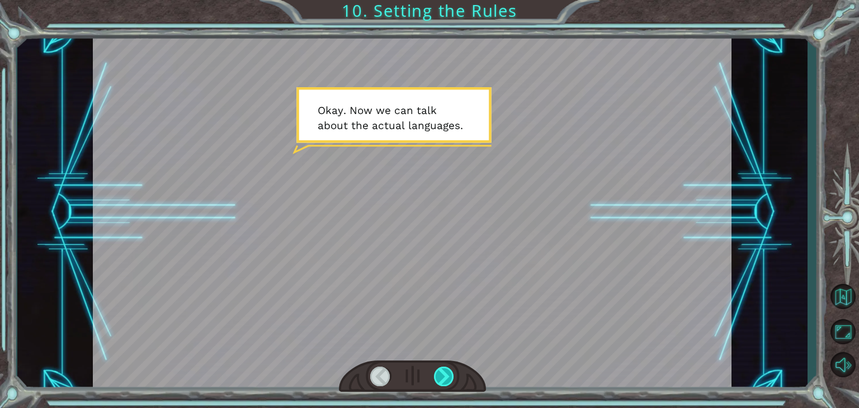
click at [437, 370] on div at bounding box center [444, 377] width 20 height 20
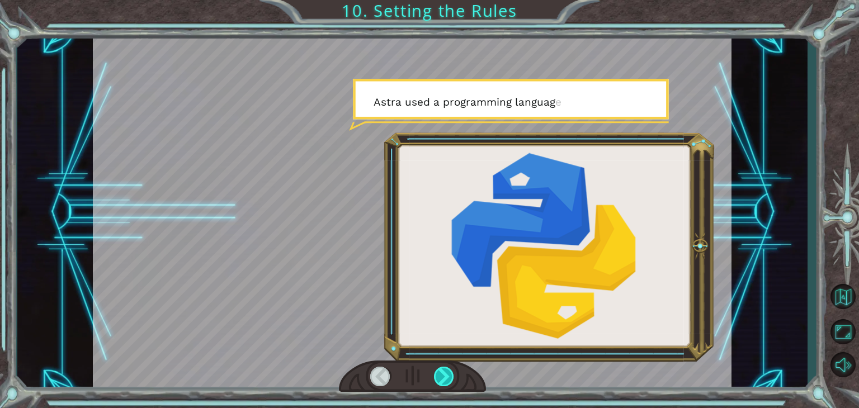
click at [440, 374] on div at bounding box center [444, 377] width 20 height 20
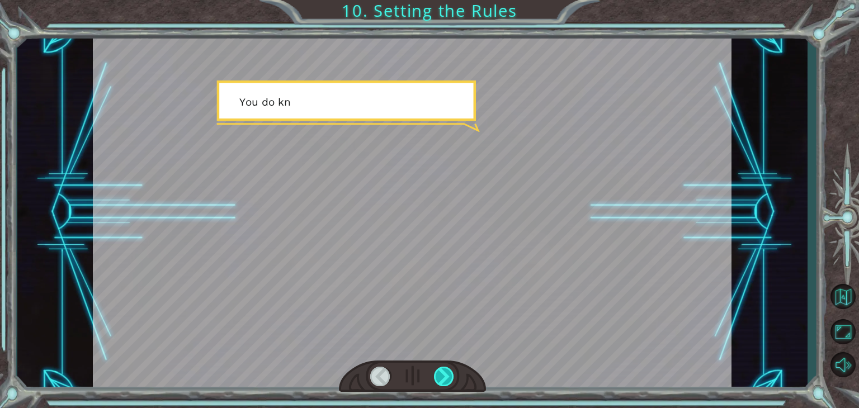
click at [440, 374] on div at bounding box center [444, 377] width 20 height 20
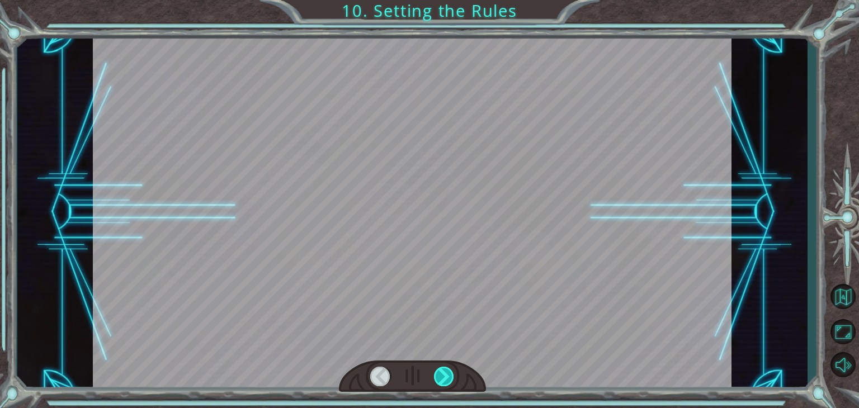
click at [440, 374] on div at bounding box center [444, 377] width 20 height 20
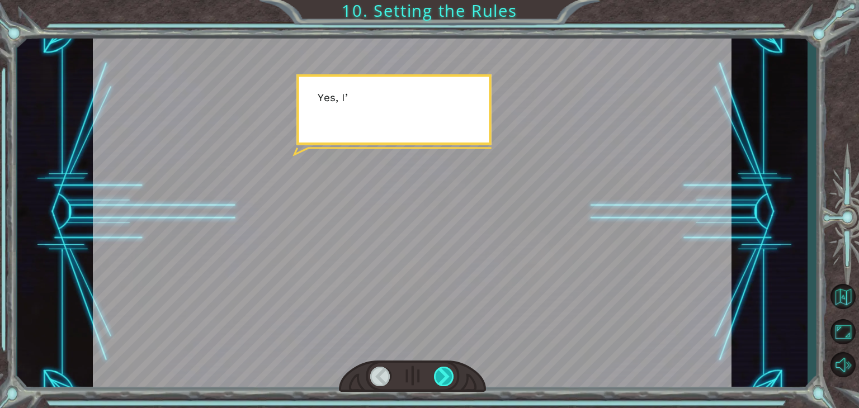
click at [440, 374] on div at bounding box center [444, 377] width 20 height 20
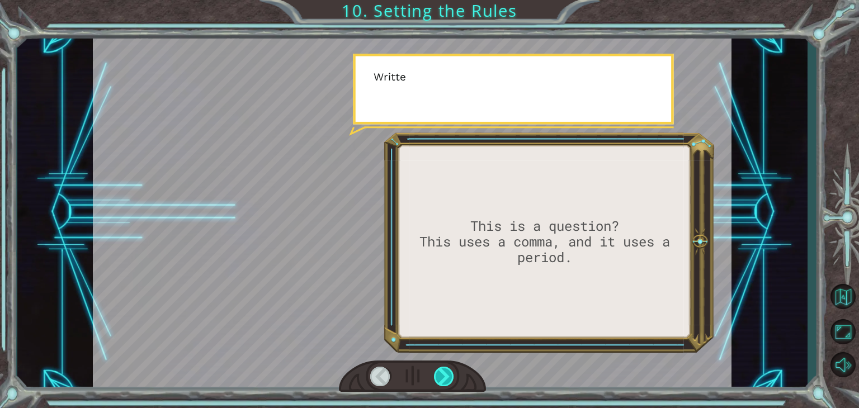
click at [440, 374] on div at bounding box center [444, 377] width 20 height 20
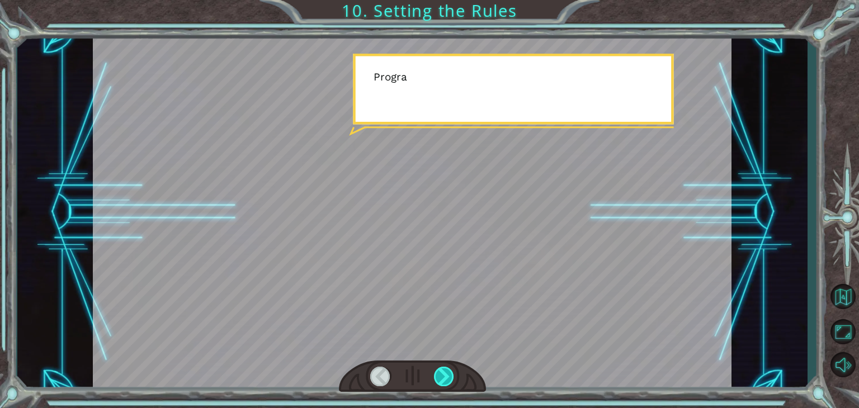
click at [440, 374] on div at bounding box center [444, 377] width 20 height 20
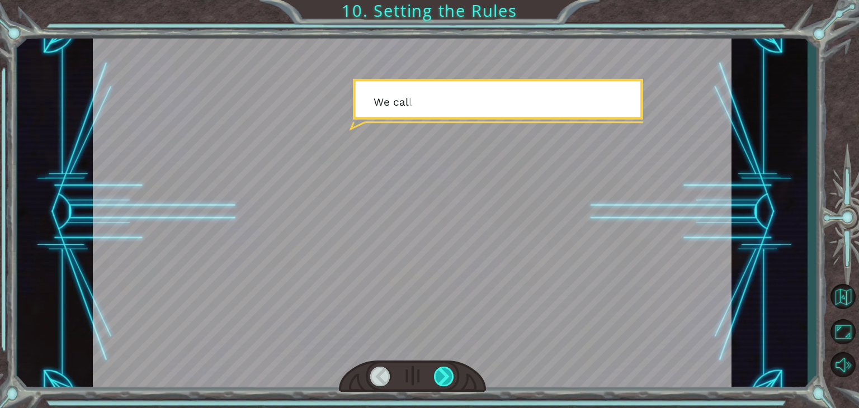
click at [440, 374] on div at bounding box center [444, 377] width 20 height 20
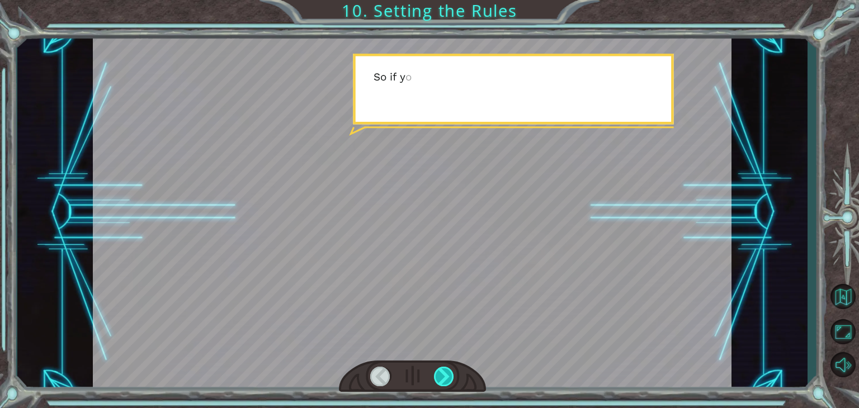
click at [440, 374] on div at bounding box center [444, 377] width 20 height 20
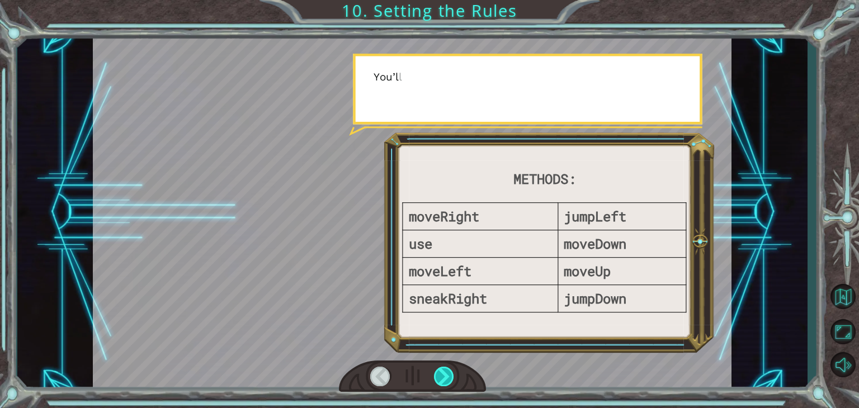
click at [440, 374] on div at bounding box center [444, 377] width 20 height 20
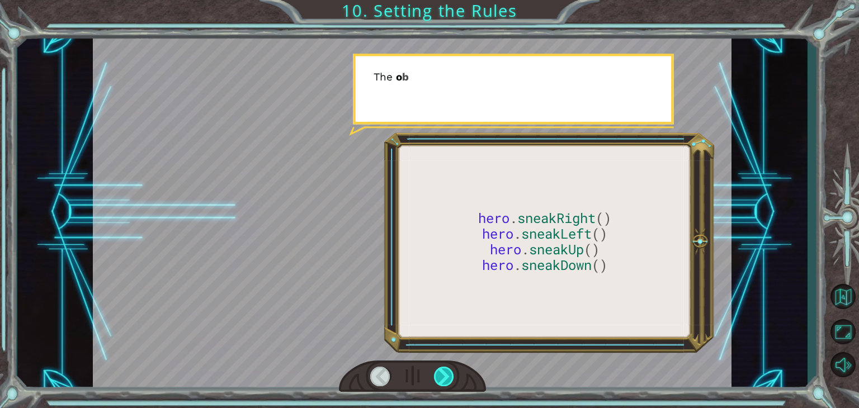
click at [440, 374] on div at bounding box center [444, 377] width 20 height 20
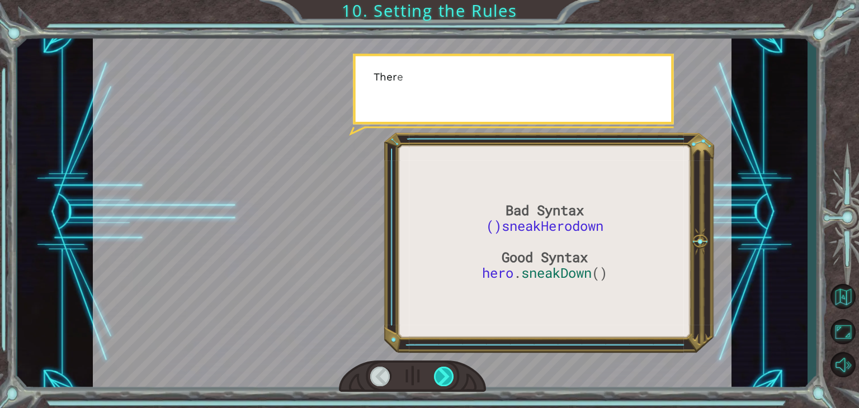
click at [440, 374] on div at bounding box center [444, 377] width 20 height 20
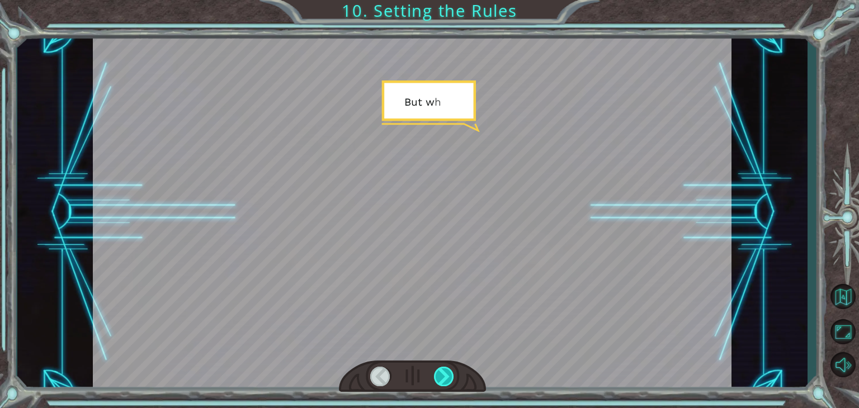
click at [440, 374] on div at bounding box center [444, 377] width 20 height 20
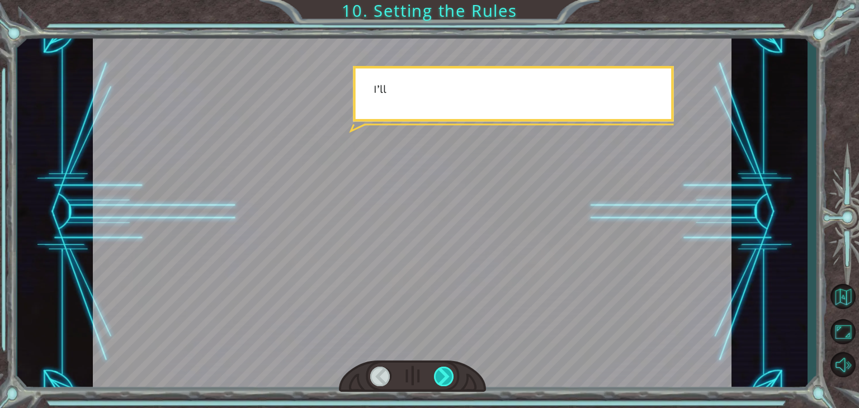
click at [440, 374] on div at bounding box center [444, 377] width 20 height 20
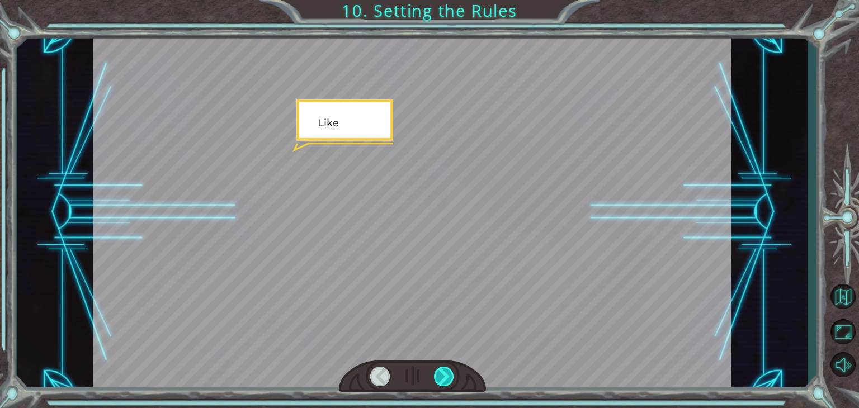
click at [440, 374] on div at bounding box center [444, 377] width 20 height 20
click at [440, 0] on div "Bad Syntax ()sneakHerodown Good Syntax hero . sneakDown () O k a y . N o w w e …" at bounding box center [429, 0] width 859 height 0
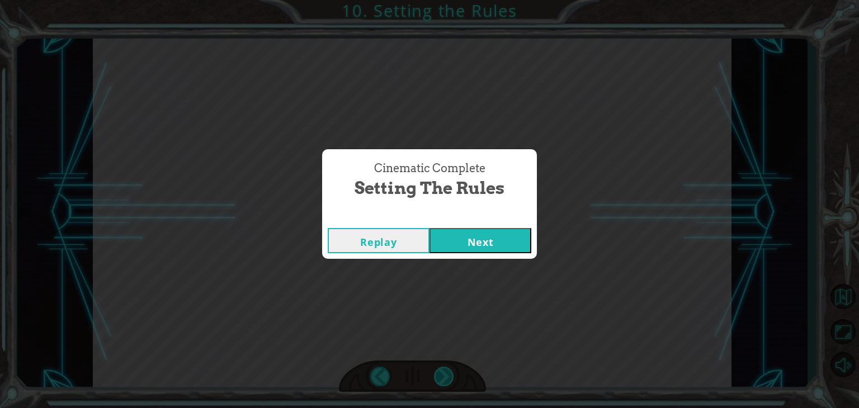
click at [440, 374] on div "Cinematic Complete Setting the Rules Replay Next" at bounding box center [429, 204] width 859 height 408
click at [508, 238] on button "Next" at bounding box center [481, 240] width 102 height 25
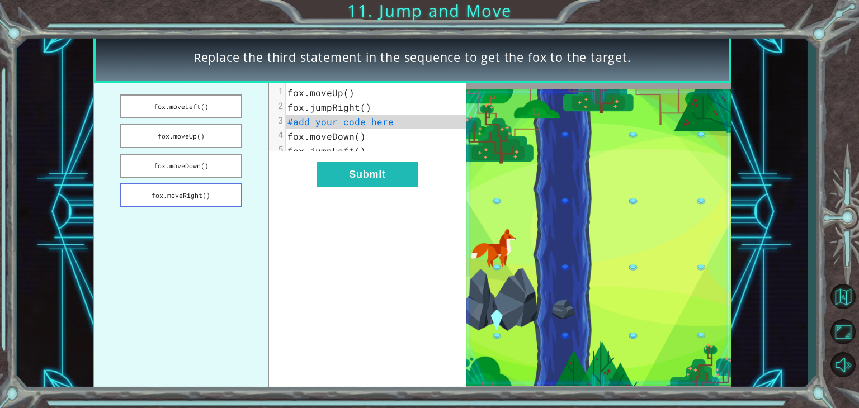
click at [201, 193] on button "fox.moveRight()" at bounding box center [181, 195] width 123 height 24
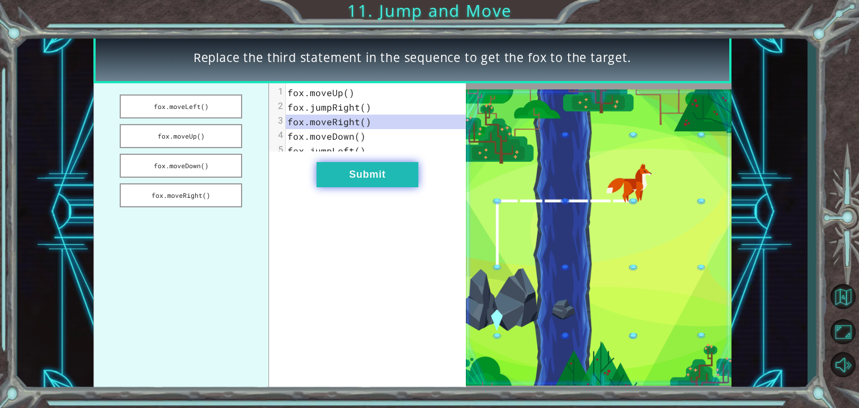
click at [333, 182] on button "Submit" at bounding box center [368, 174] width 102 height 25
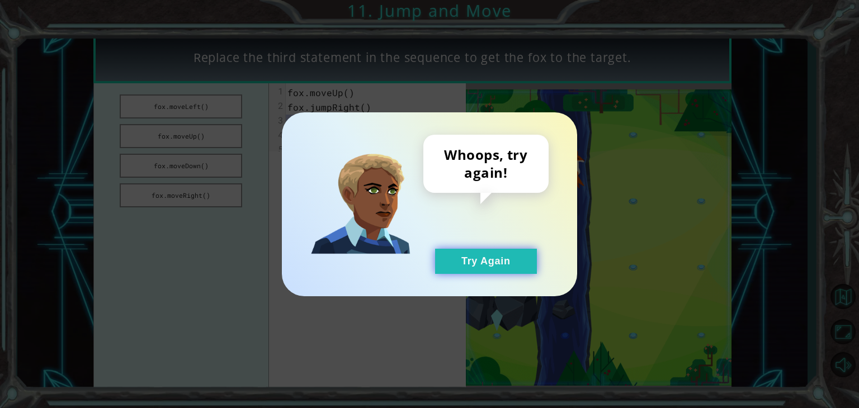
click at [491, 253] on button "Try Again" at bounding box center [486, 261] width 102 height 25
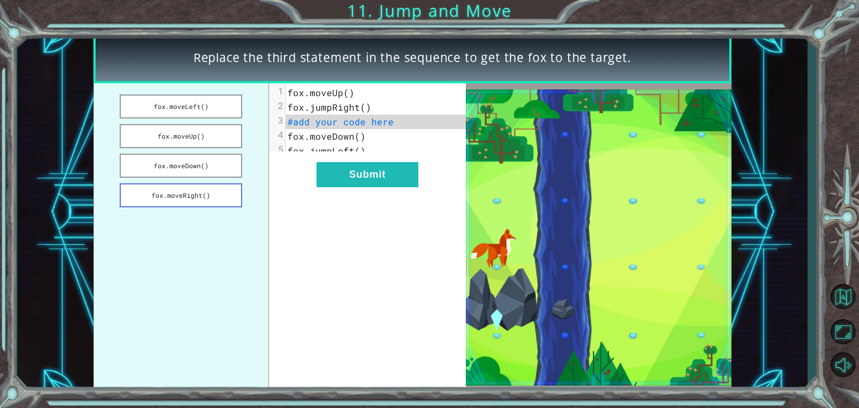
click at [204, 189] on button "fox.moveRight()" at bounding box center [181, 195] width 123 height 24
click at [195, 102] on button "fox.moveLeft()" at bounding box center [181, 107] width 123 height 24
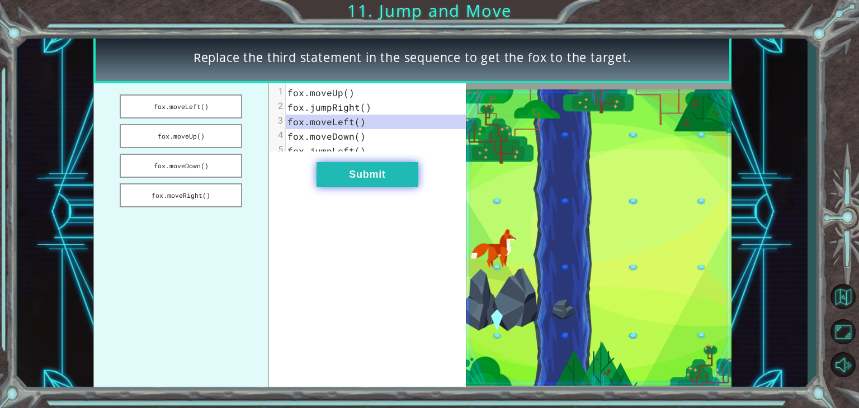
click at [363, 187] on button "Submit" at bounding box center [368, 174] width 102 height 25
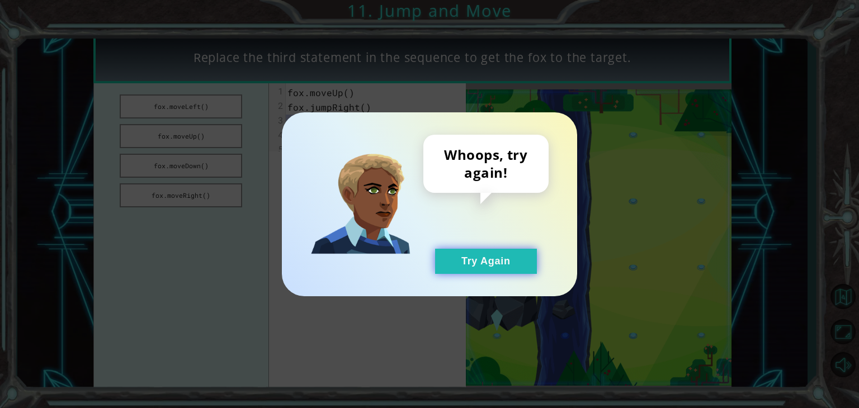
click at [483, 256] on button "Try Again" at bounding box center [486, 261] width 102 height 25
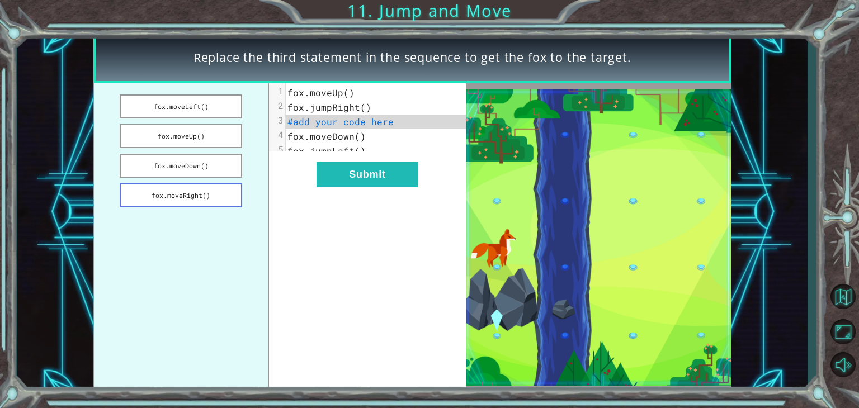
click at [214, 203] on button "fox.moveRight()" at bounding box center [181, 195] width 123 height 24
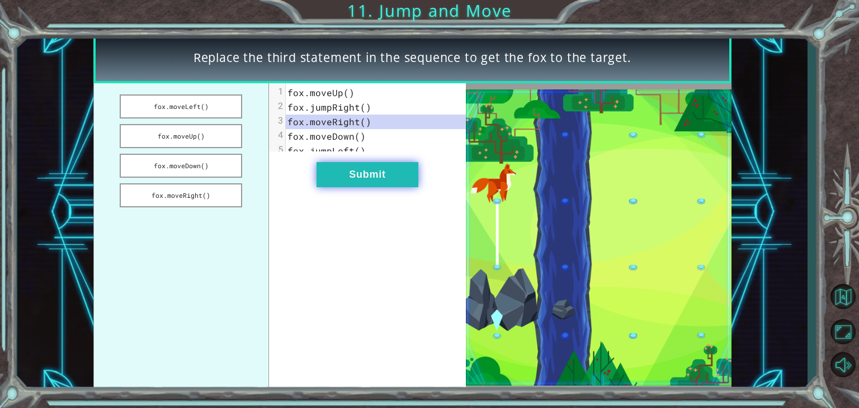
click at [352, 175] on button "Submit" at bounding box center [368, 174] width 102 height 25
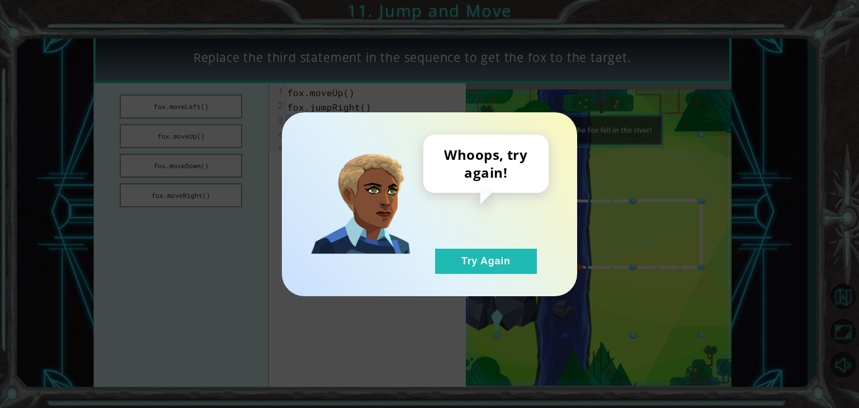
click at [352, 175] on img at bounding box center [360, 204] width 100 height 100
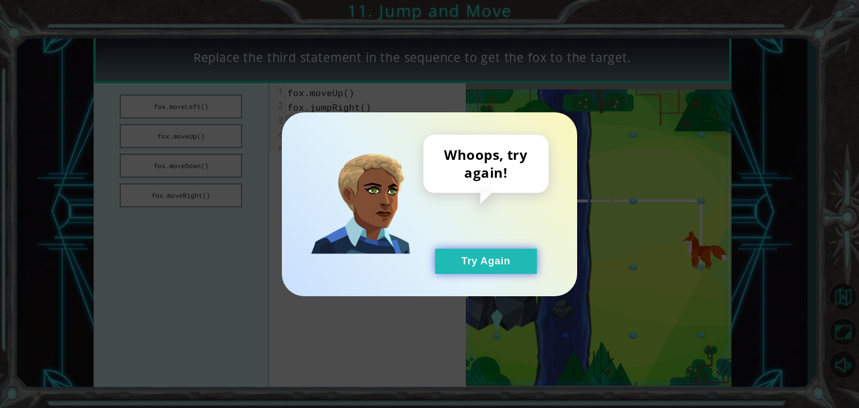
click at [481, 253] on button "Try Again" at bounding box center [486, 261] width 102 height 25
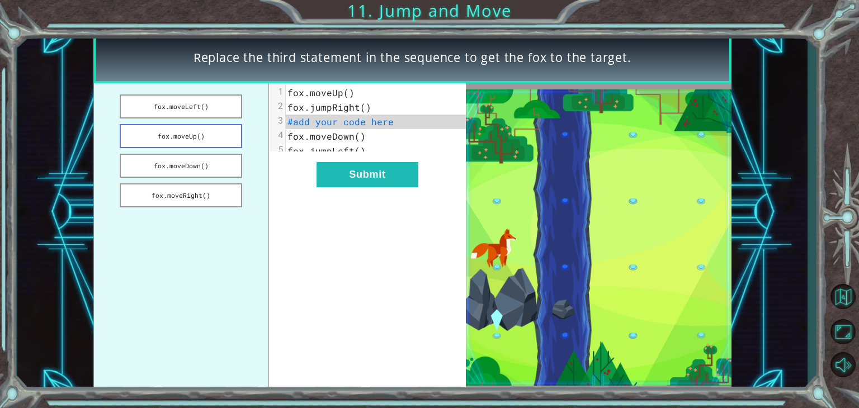
click at [224, 138] on button "fox.moveUp()" at bounding box center [181, 136] width 123 height 24
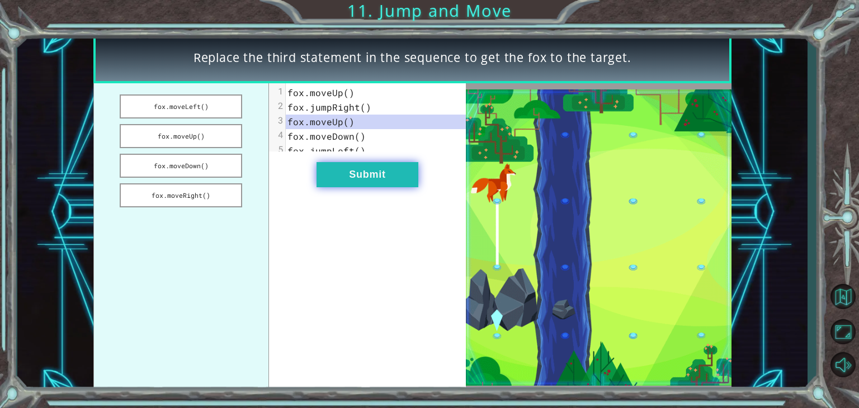
click at [374, 177] on button "Submit" at bounding box center [368, 174] width 102 height 25
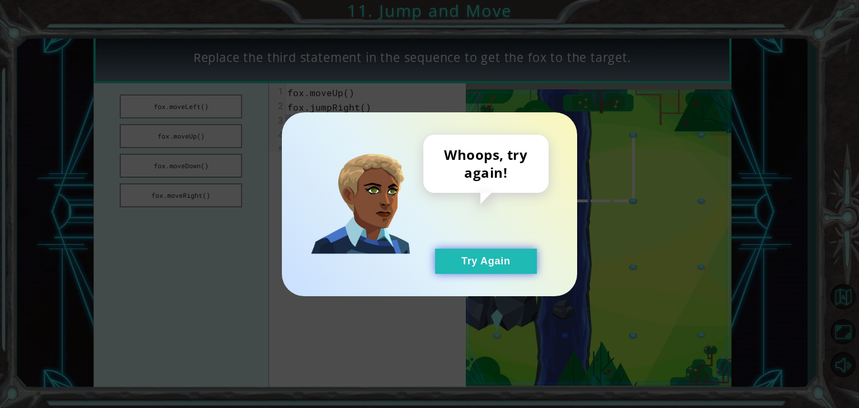
click at [465, 274] on button "Try Again" at bounding box center [486, 261] width 102 height 25
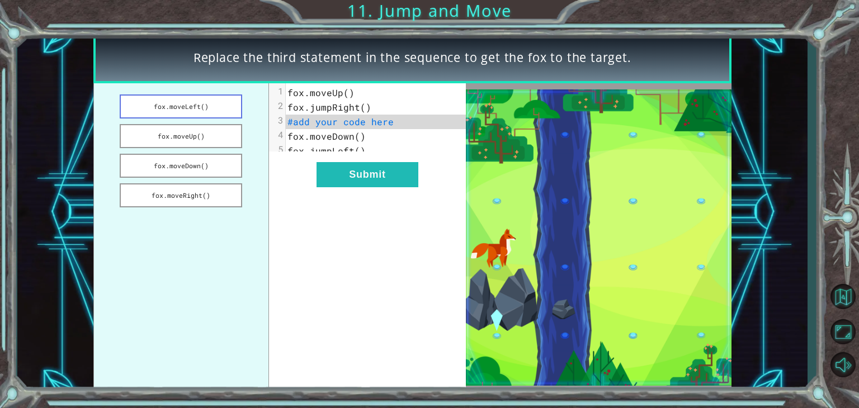
click at [201, 100] on button "fox.moveLeft()" at bounding box center [181, 107] width 123 height 24
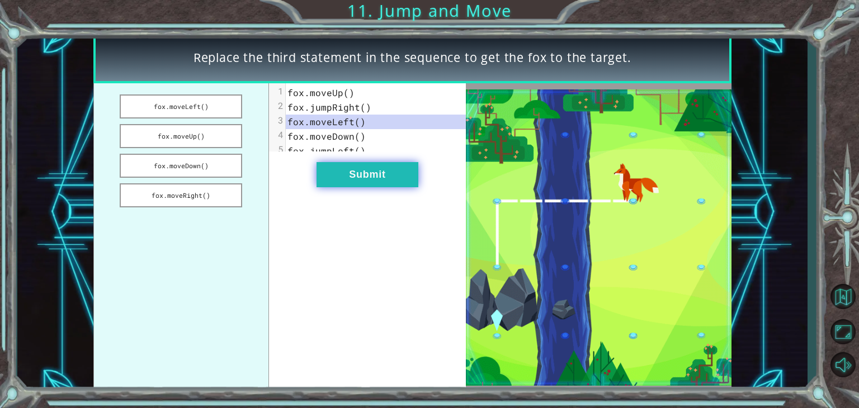
click at [355, 178] on button "Submit" at bounding box center [368, 174] width 102 height 25
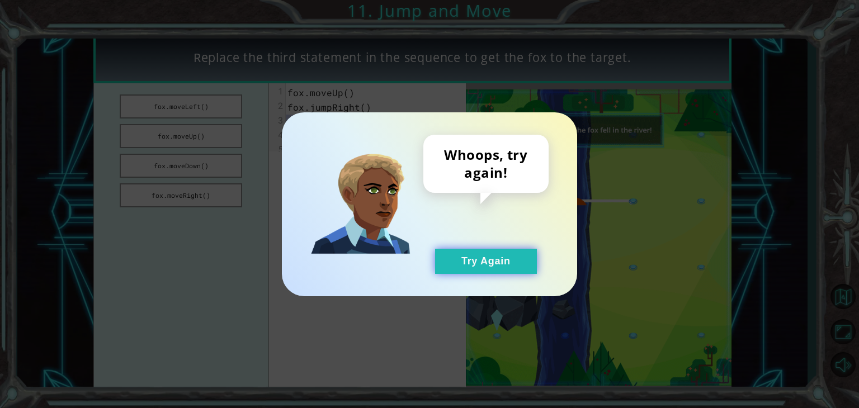
click at [465, 261] on button "Try Again" at bounding box center [486, 261] width 102 height 25
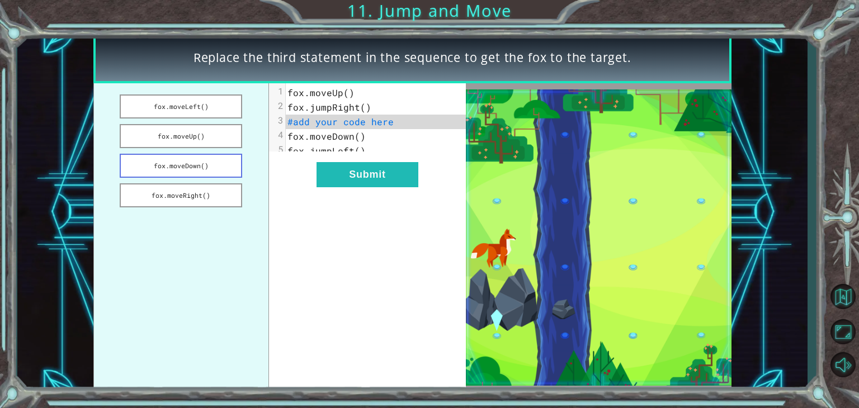
click at [204, 156] on button "fox.moveDown()" at bounding box center [181, 166] width 123 height 24
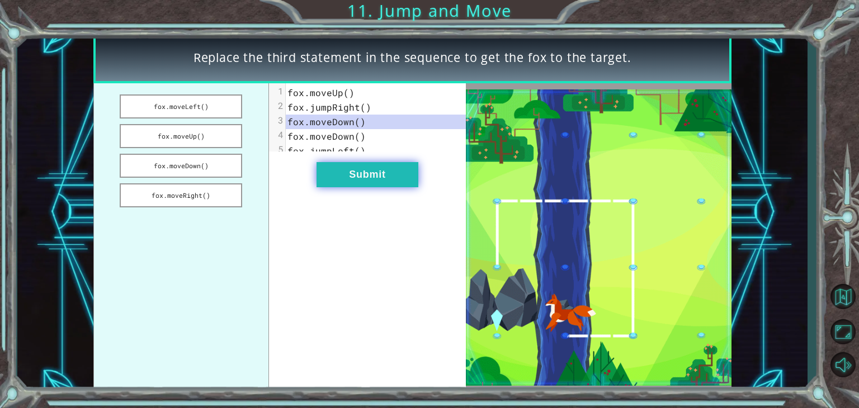
click at [336, 182] on button "Submit" at bounding box center [368, 174] width 102 height 25
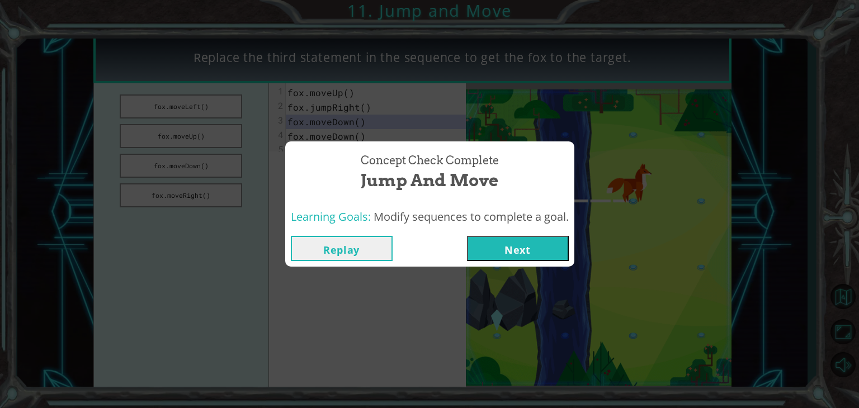
drag, startPoint x: 517, startPoint y: 266, endPoint x: 511, endPoint y: 241, distance: 26.5
click at [511, 241] on div "Replay Next" at bounding box center [429, 248] width 289 height 36
click at [511, 241] on button "Next" at bounding box center [518, 248] width 102 height 25
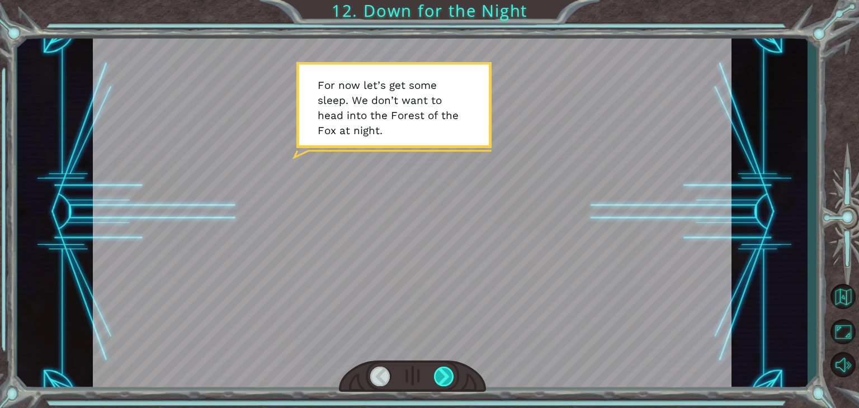
click at [446, 373] on div at bounding box center [444, 377] width 20 height 20
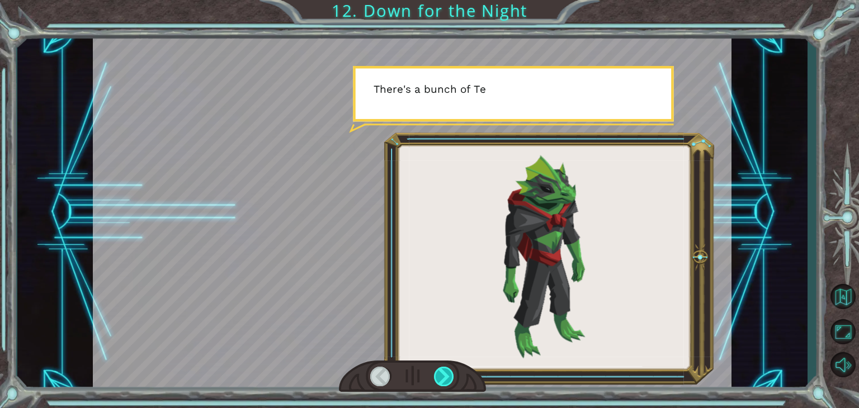
click at [446, 373] on div at bounding box center [444, 377] width 20 height 20
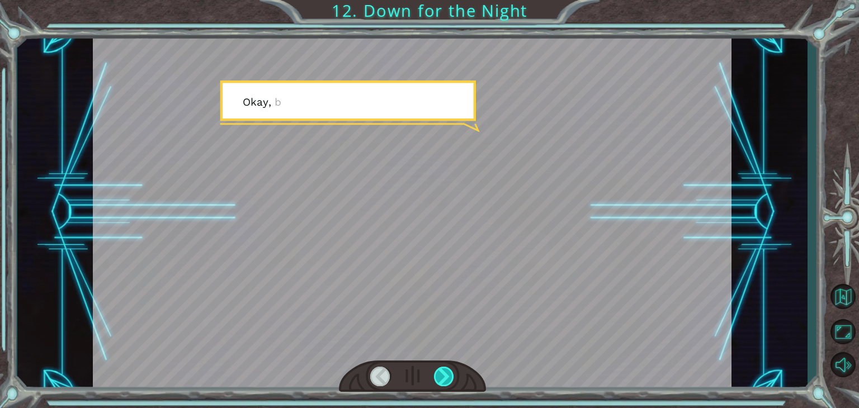
click at [446, 373] on div at bounding box center [444, 377] width 20 height 20
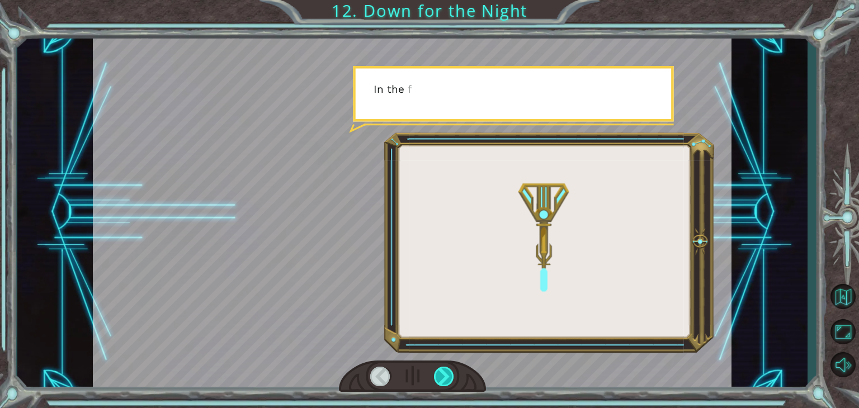
click at [446, 373] on div at bounding box center [444, 377] width 20 height 20
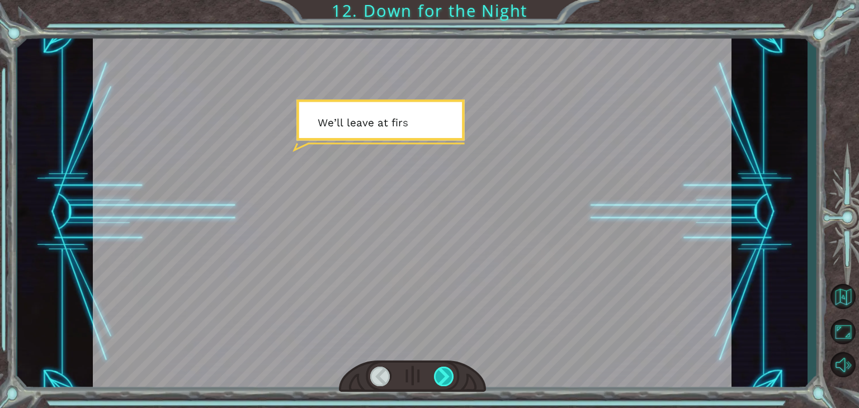
click at [446, 373] on div at bounding box center [444, 377] width 20 height 20
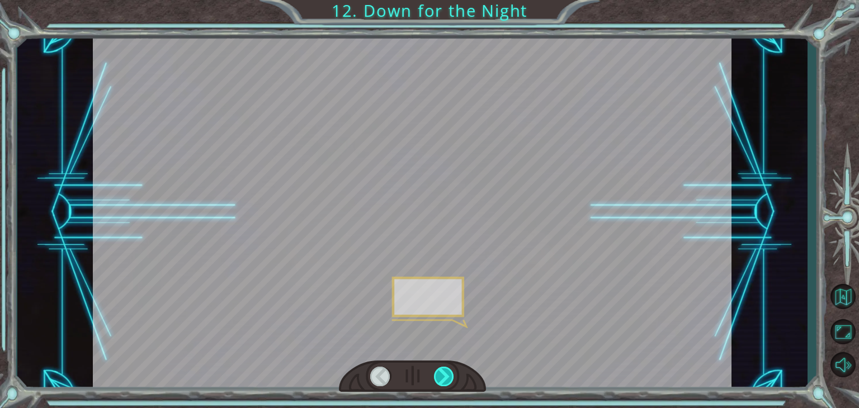
click at [446, 373] on div at bounding box center [444, 377] width 20 height 20
click at [446, 0] on div "F o r n o w l e t ’ s g e t s o m e s l e e p . W e d o n ’ t w a n t t o h e a…" at bounding box center [429, 0] width 859 height 0
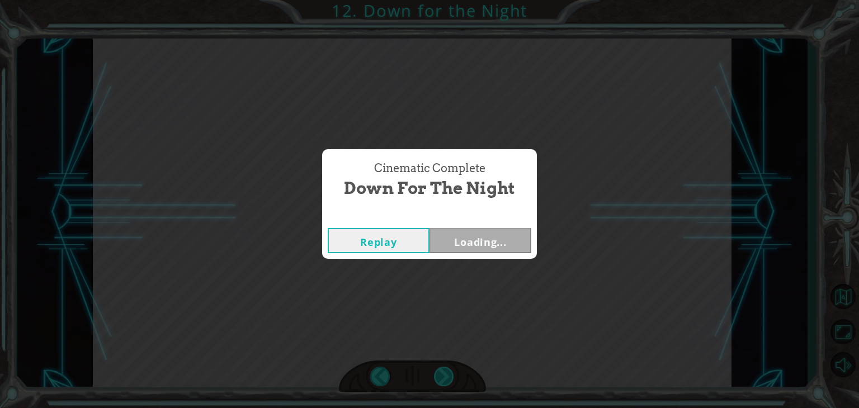
click at [446, 373] on div "Cinematic Complete Down for the Night Replay Loading..." at bounding box center [429, 204] width 859 height 408
click at [446, 373] on div "Cinematic Complete Down for the Night Replay Next" at bounding box center [429, 204] width 859 height 408
click at [512, 249] on button "Next" at bounding box center [481, 240] width 102 height 25
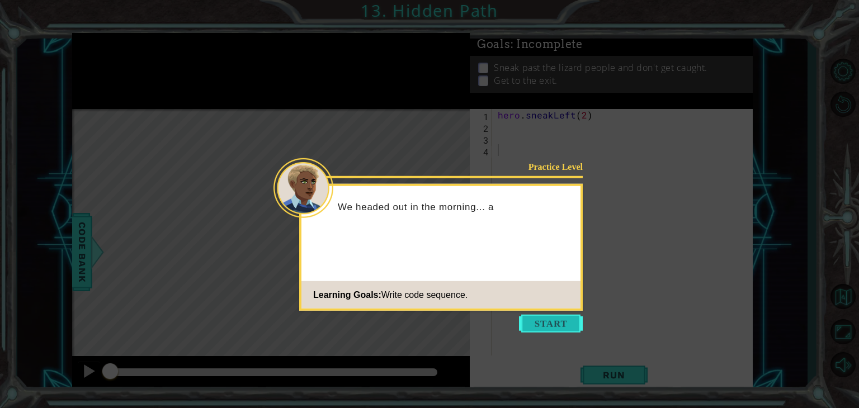
click at [562, 315] on button "Start" at bounding box center [551, 324] width 64 height 18
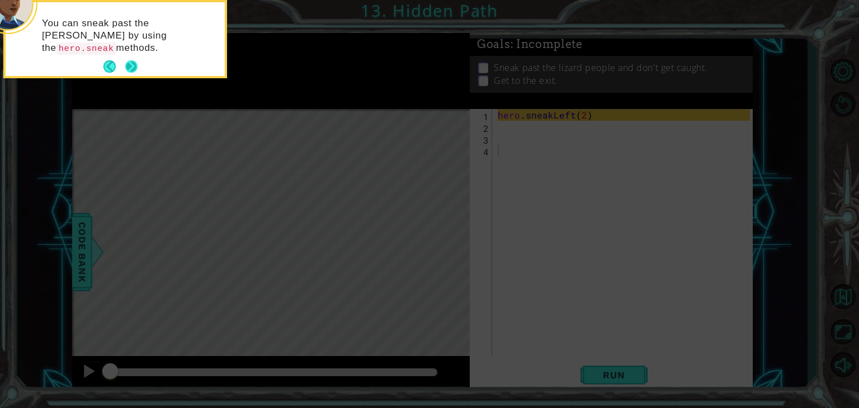
click at [130, 64] on button "Next" at bounding box center [131, 66] width 20 height 20
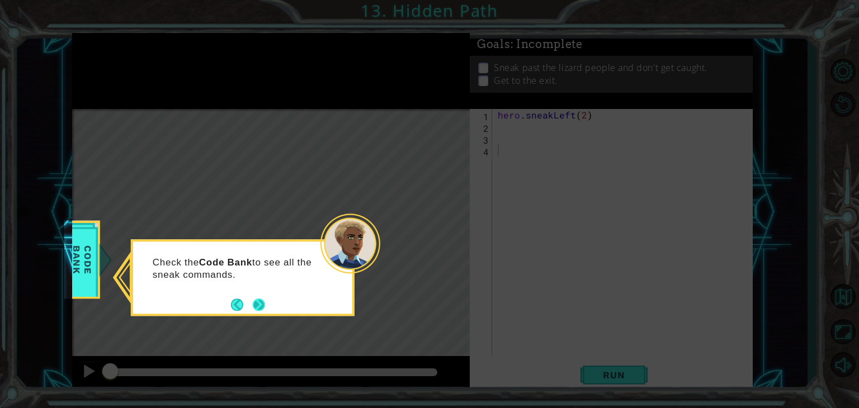
click at [256, 305] on button "Next" at bounding box center [259, 304] width 16 height 16
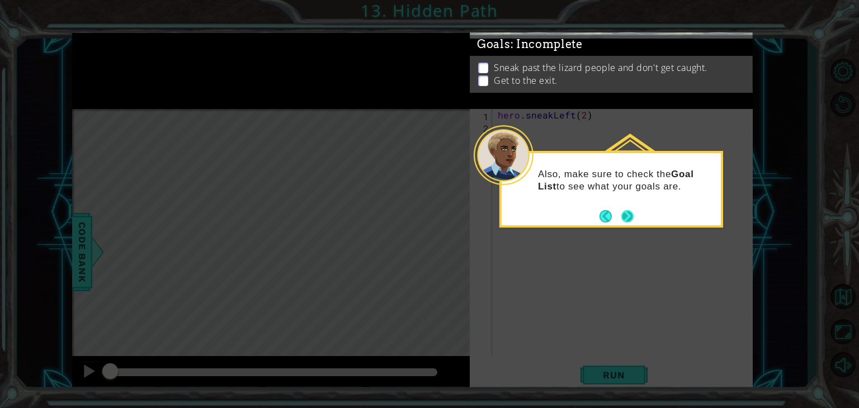
click at [628, 218] on button "Next" at bounding box center [627, 216] width 21 height 21
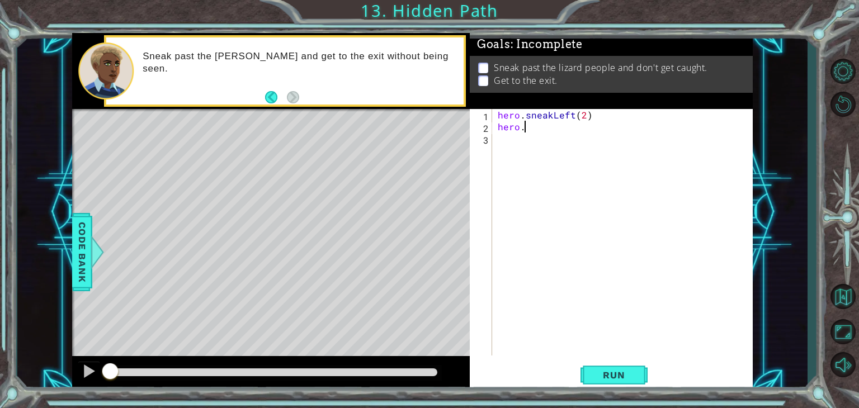
scroll to position [0, 1]
click at [613, 383] on button "Run" at bounding box center [614, 375] width 67 height 29
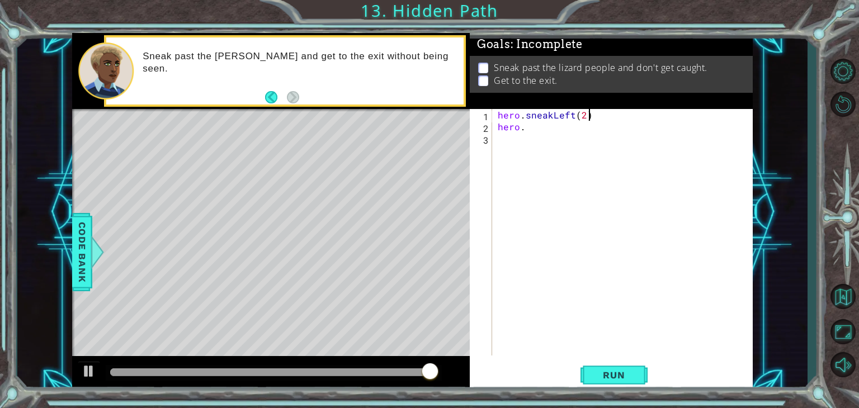
click at [596, 117] on div "hero . sneakLeft ( 2 ) hero ." at bounding box center [626, 244] width 260 height 270
click at [530, 124] on div "hero . sneakLeft ( 2 ) hero ." at bounding box center [626, 244] width 260 height 270
type textarea "hero.moveUp(--"
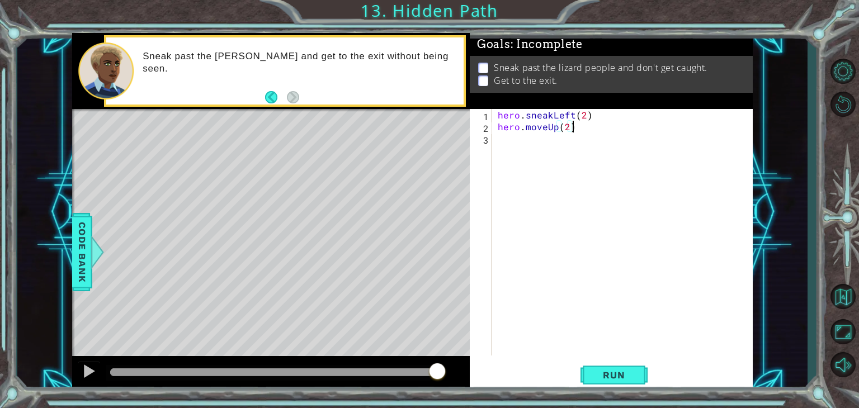
scroll to position [0, 4]
click at [617, 374] on span "Run" at bounding box center [614, 375] width 44 height 11
click at [609, 373] on span "Run" at bounding box center [614, 375] width 44 height 11
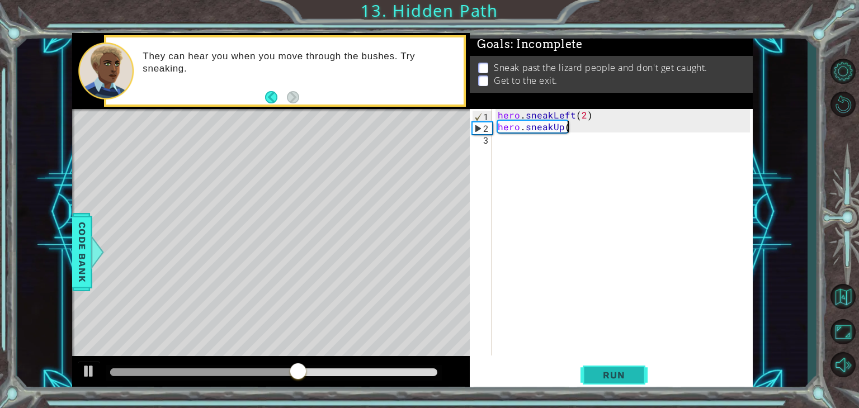
scroll to position [0, 4]
type textarea "hero.sneakUp(2)"
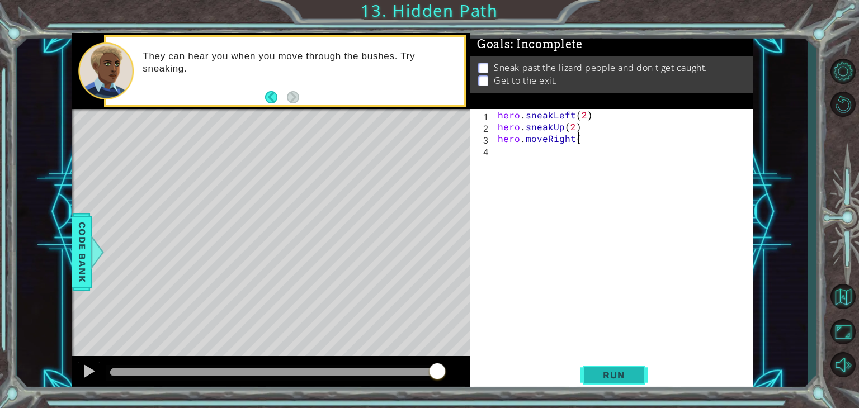
scroll to position [0, 4]
type textarea "hero.moveRight(2)"
drag, startPoint x: 615, startPoint y: 373, endPoint x: 566, endPoint y: 329, distance: 65.4
click at [566, 329] on div "hero . sneakLeft ( 2 ) hero . sneakUp ( 2 ) hero . moveRight ( 2 )" at bounding box center [626, 244] width 260 height 270
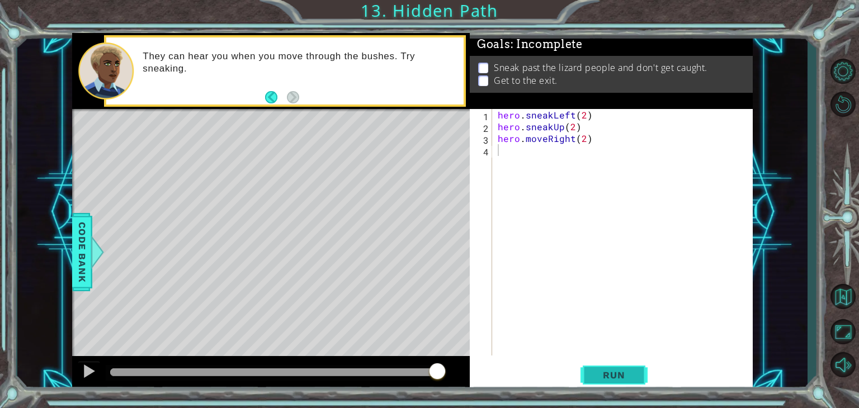
click at [620, 373] on span "Run" at bounding box center [614, 375] width 44 height 11
type textarea "hero.sneakRight(2)"
click at [613, 378] on span "Run" at bounding box center [614, 375] width 44 height 11
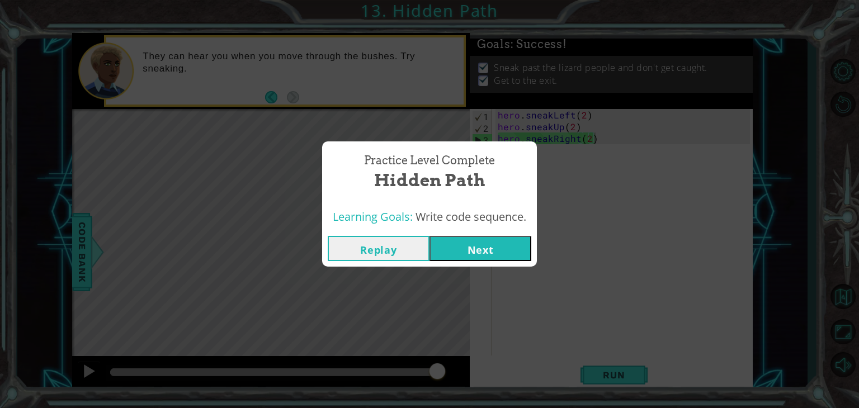
click at [491, 249] on button "Next" at bounding box center [481, 248] width 102 height 25
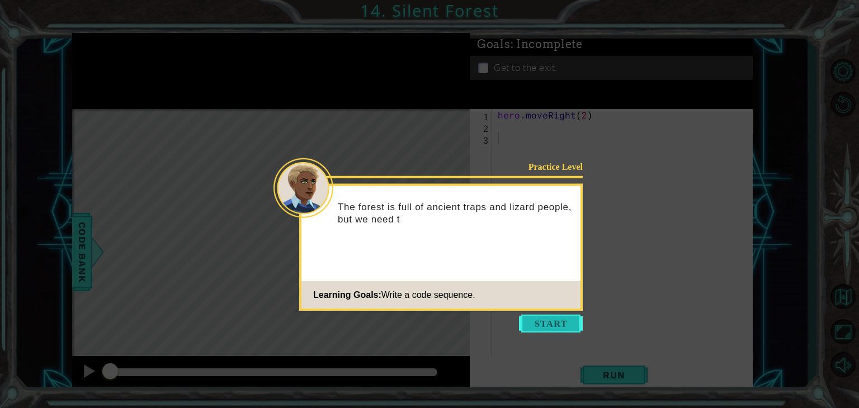
click at [559, 316] on button "Start" at bounding box center [551, 324] width 64 height 18
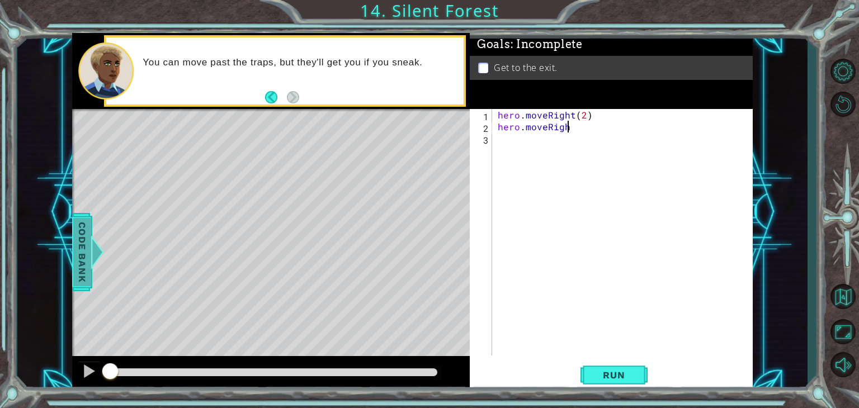
scroll to position [0, 4]
type textarea "hero.moveRight(2)"
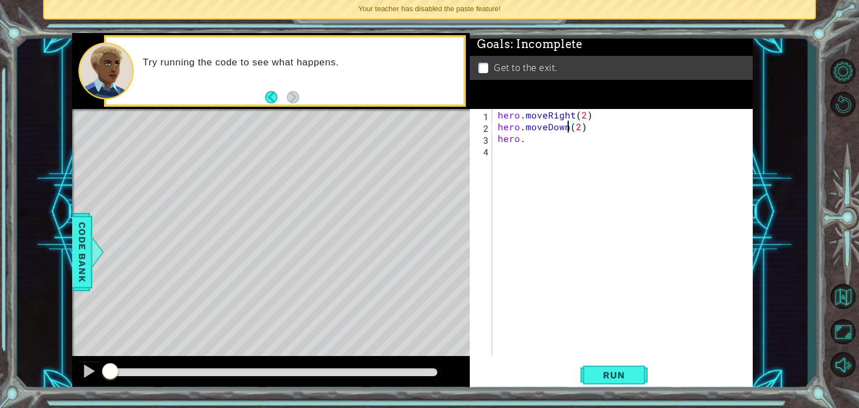
click at [586, 128] on div "hero . moveRight ( 2 ) hero . moveDown ( 2 ) hero ." at bounding box center [626, 244] width 260 height 270
type textarea "hero.moveDown()"
click at [528, 142] on div "hero . moveRight ( 2 ) hero . moveDown ( ) hero ." at bounding box center [626, 244] width 260 height 270
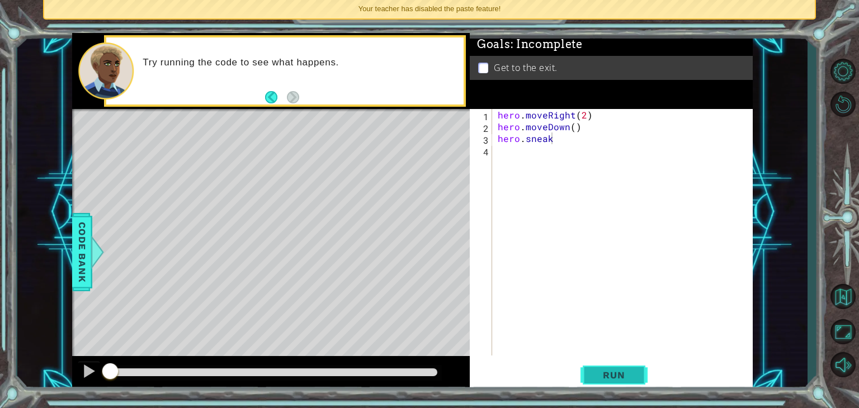
click at [624, 369] on button "Run" at bounding box center [614, 375] width 67 height 29
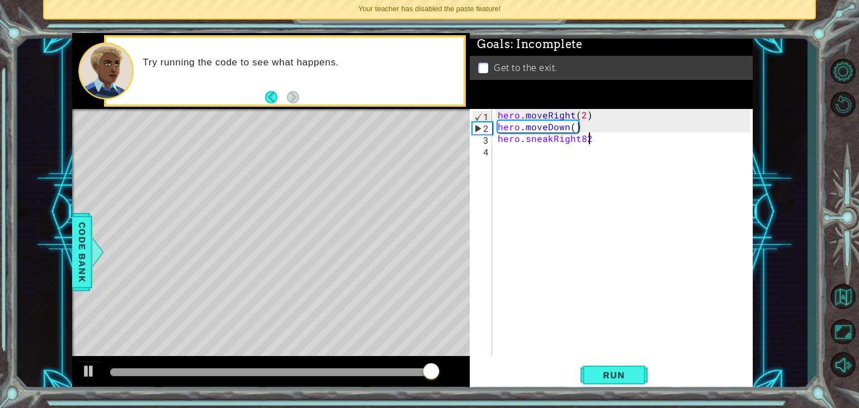
scroll to position [0, 4]
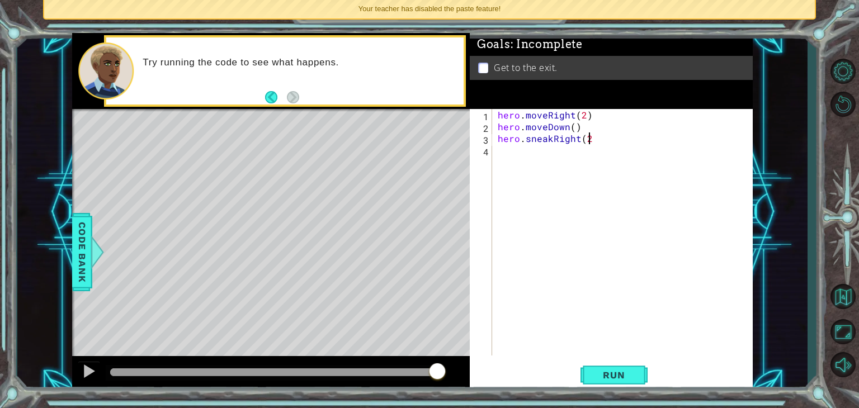
type textarea "hero.sneakRight(2)"
type textarea "hero.moveUp()"
type textarea "hero.moveRight()"
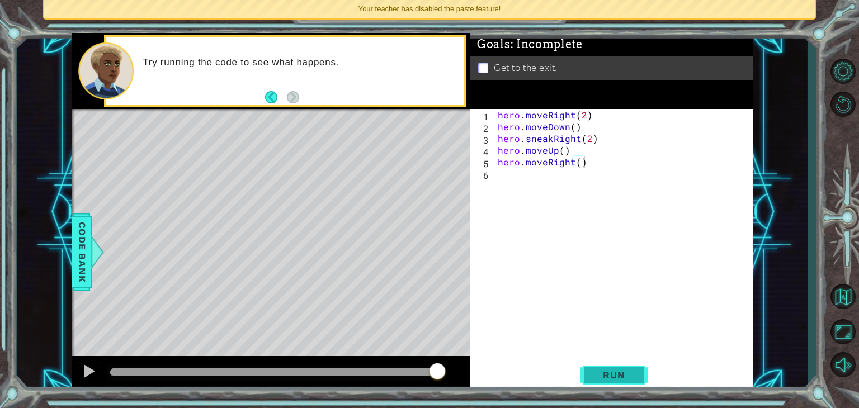
drag, startPoint x: 578, startPoint y: 364, endPoint x: 604, endPoint y: 376, distance: 28.5
click at [604, 376] on div "Run" at bounding box center [614, 375] width 283 height 29
click at [604, 376] on span "Run" at bounding box center [614, 375] width 44 height 11
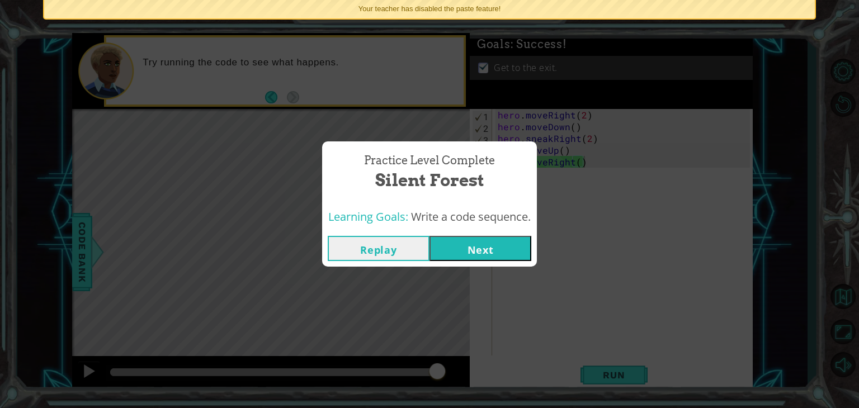
click at [514, 248] on button "Next" at bounding box center [481, 248] width 102 height 25
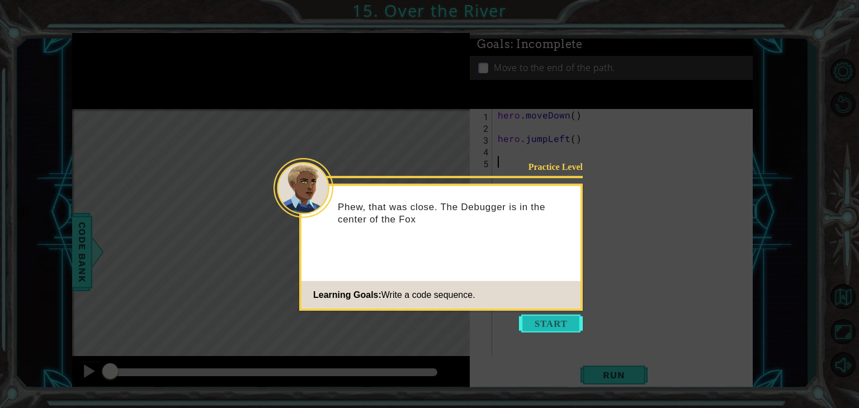
click at [558, 329] on button "Start" at bounding box center [551, 324] width 64 height 18
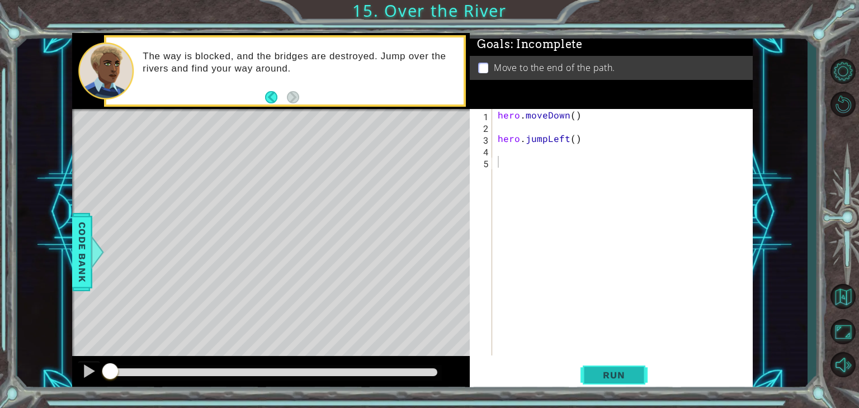
click at [618, 371] on span "Run" at bounding box center [614, 375] width 44 height 11
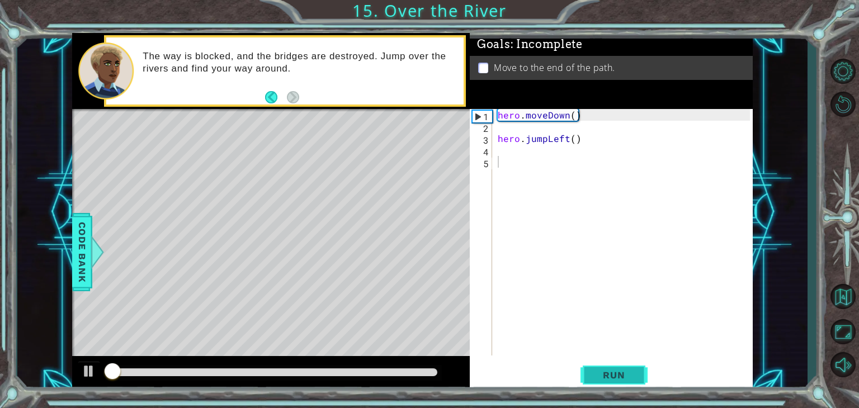
click at [618, 371] on span "Run" at bounding box center [614, 375] width 44 height 11
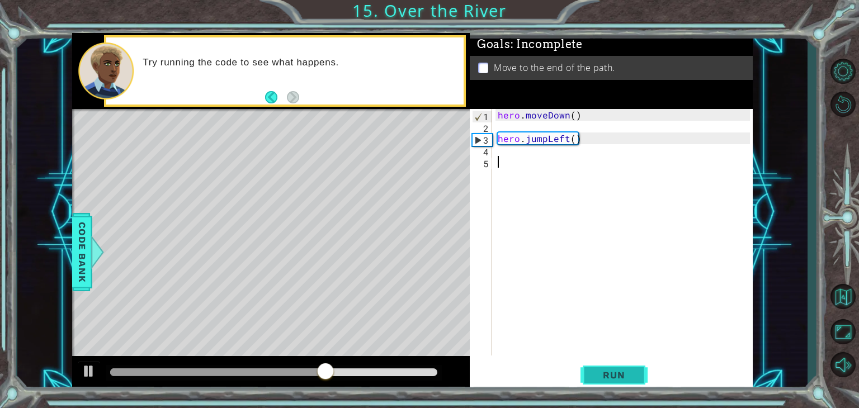
type textarea "j"
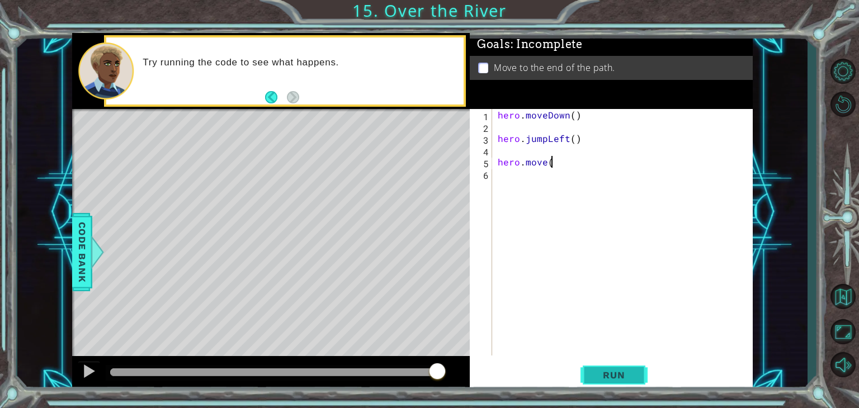
type textarea "hero.move()"
type textarea "hero.jumpDown()"
type textarea "hero.jumpRight()"
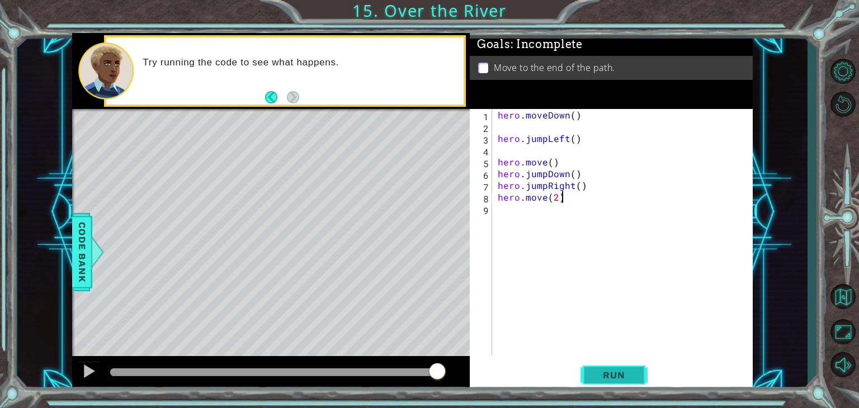
click at [620, 381] on button "Run" at bounding box center [614, 375] width 67 height 29
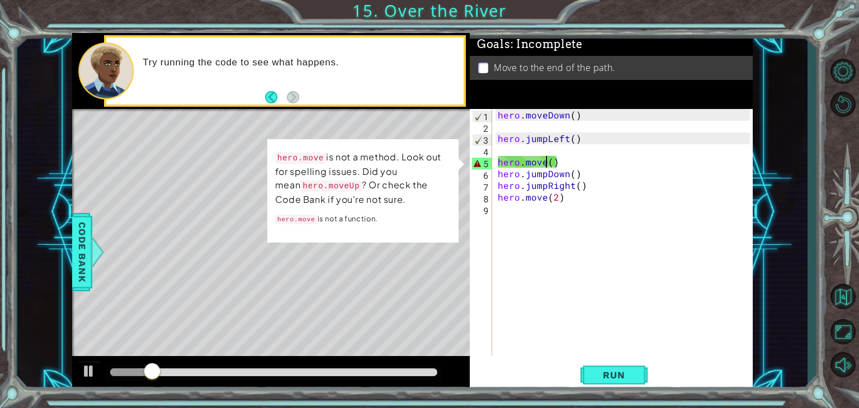
click at [545, 162] on div "hero . moveDown ( ) hero . jumpLeft ( ) hero . move ( ) hero . jumpDown ( ) her…" at bounding box center [626, 244] width 260 height 270
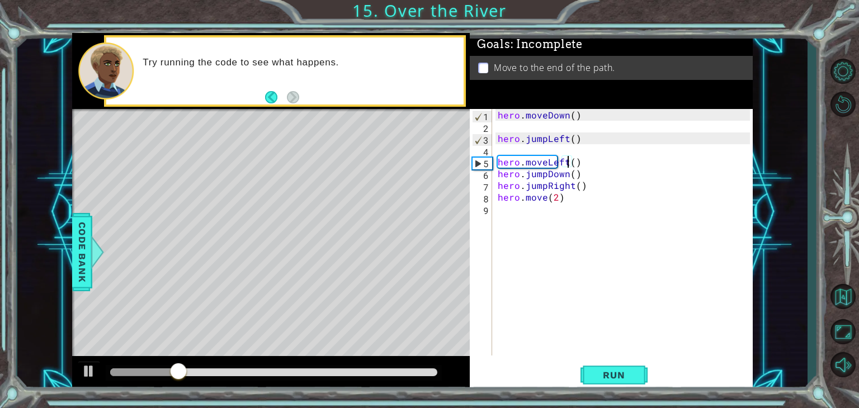
scroll to position [0, 4]
click at [604, 380] on span "Run" at bounding box center [614, 375] width 44 height 11
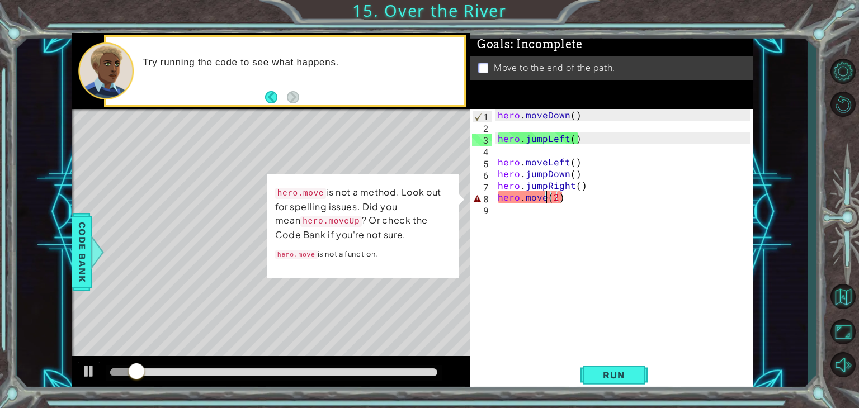
click at [545, 197] on div "hero . moveDown ( ) hero . jumpLeft ( ) hero . moveLeft ( ) hero . jumpDown ( )…" at bounding box center [626, 244] width 260 height 270
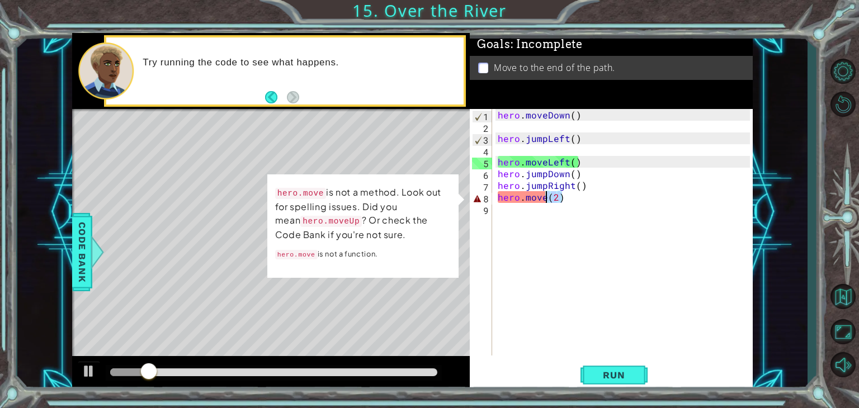
click at [546, 197] on div "hero . moveDown ( ) hero . jumpLeft ( ) hero . moveLeft ( ) hero . jumpDown ( )…" at bounding box center [626, 244] width 260 height 270
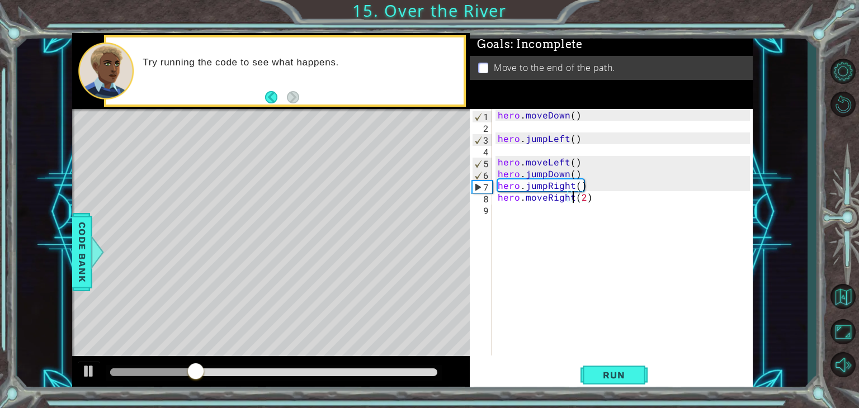
scroll to position [0, 4]
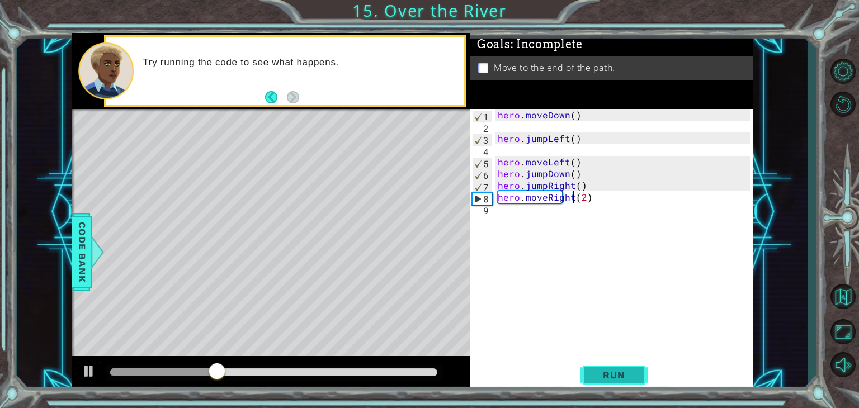
click at [599, 373] on span "Run" at bounding box center [614, 375] width 44 height 11
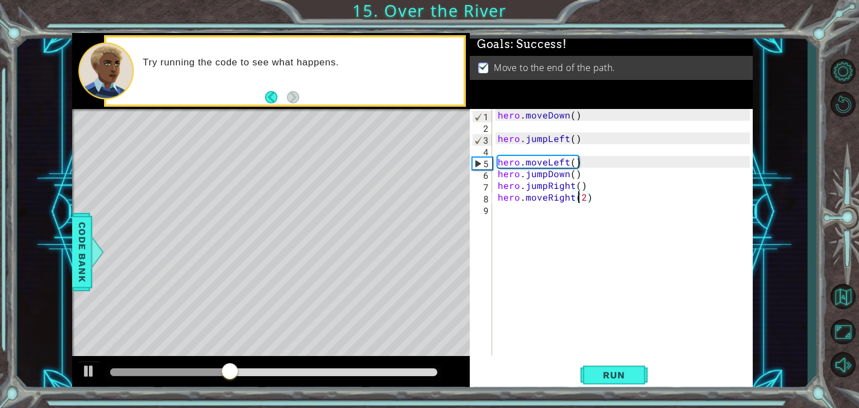
click at [580, 202] on div "hero . moveDown ( ) hero . jumpLeft ( ) hero . moveLeft ( ) hero . jumpDown ( )…" at bounding box center [626, 244] width 260 height 270
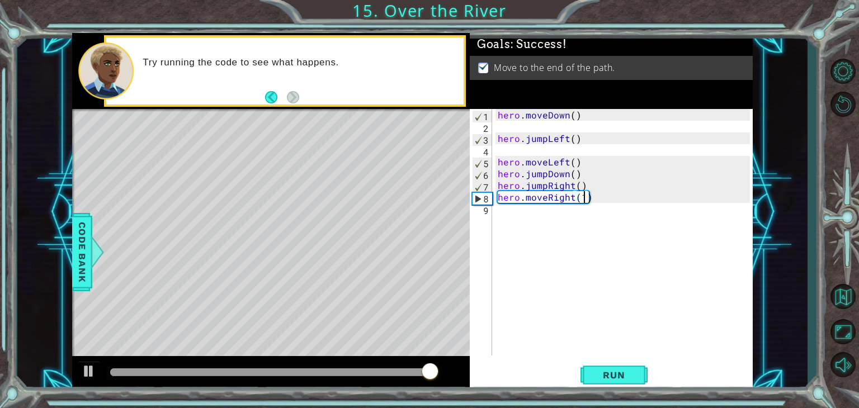
type textarea "hero.moveRight(1)"
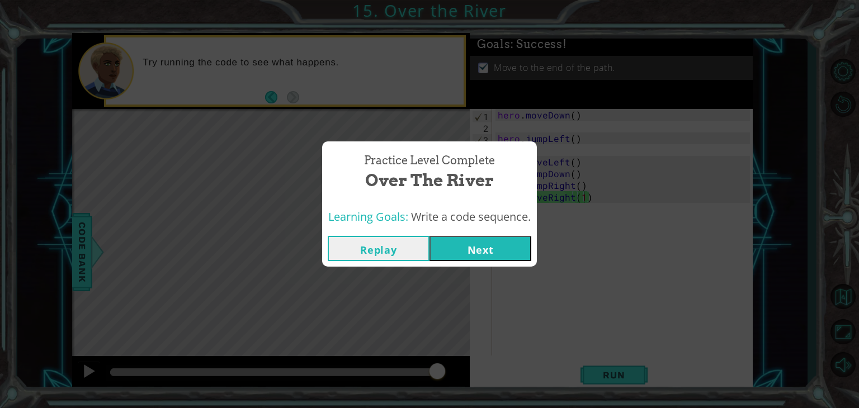
click at [483, 248] on button "Next" at bounding box center [481, 248] width 102 height 25
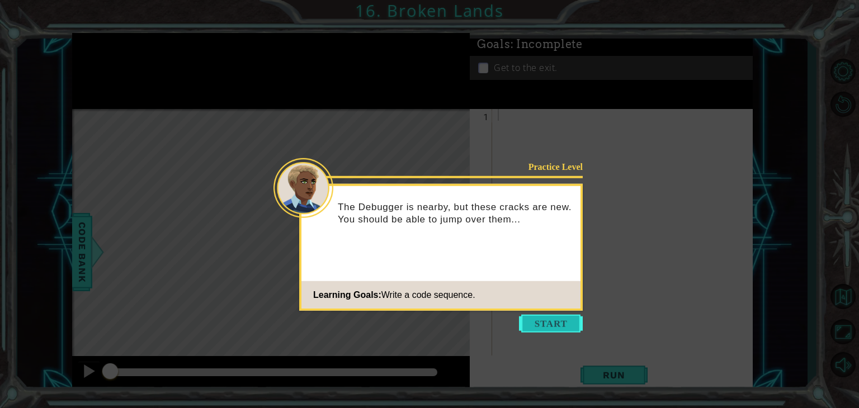
click at [544, 324] on button "Start" at bounding box center [551, 324] width 64 height 18
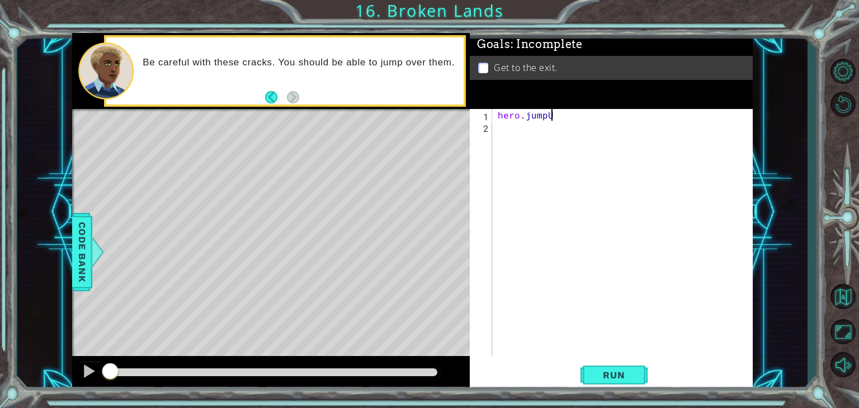
scroll to position [0, 3]
type textarea "hero.jumpUp()"
type textarea "hero.moveUp()"
type textarea "hero.moveRight(2)"
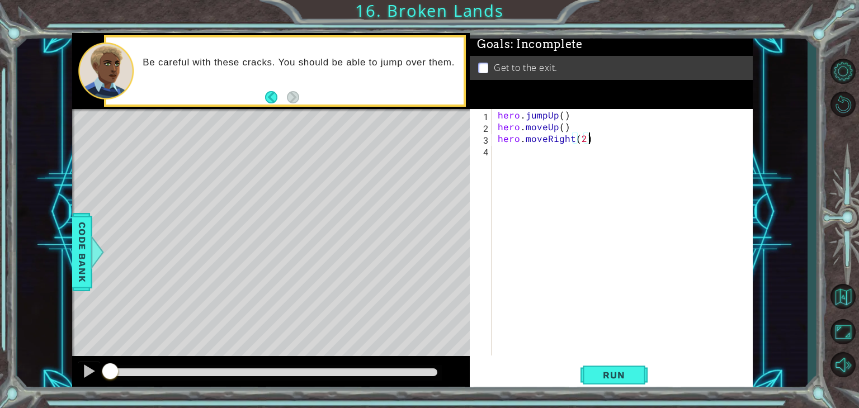
scroll to position [0, 0]
click at [599, 376] on span "Run" at bounding box center [614, 375] width 44 height 11
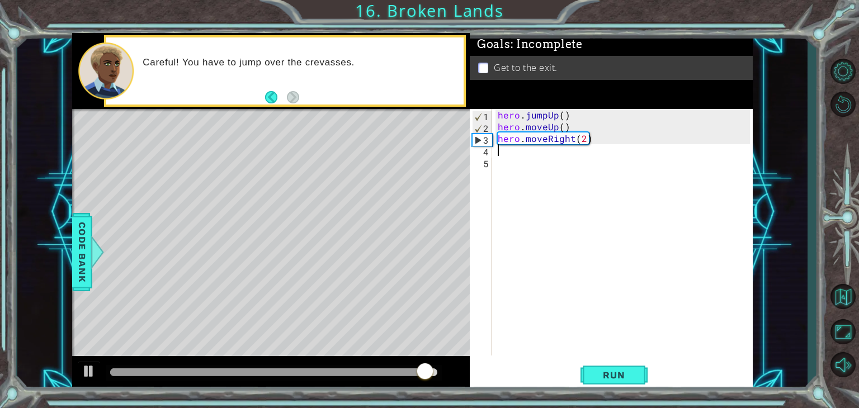
click at [586, 142] on div "hero . jumpUp ( ) hero . moveUp ( ) hero . moveRight ( 2 )" at bounding box center [626, 244] width 260 height 270
type textarea "hero.moveRight()"
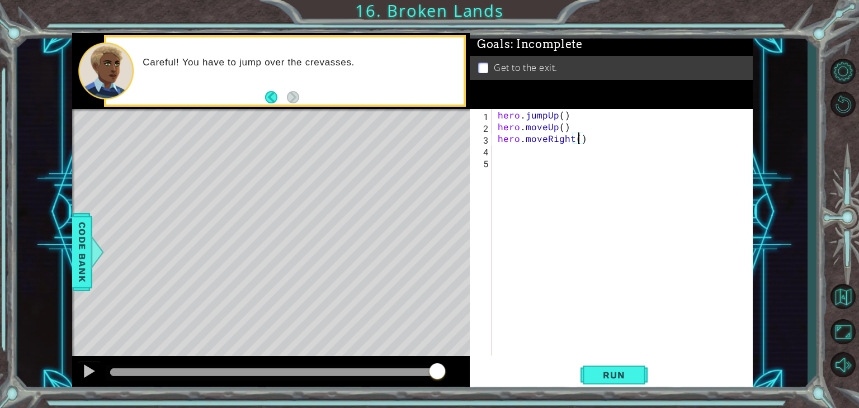
click at [499, 146] on div "hero . jumpUp ( ) hero . moveUp ( ) hero . moveRight ( )" at bounding box center [626, 244] width 260 height 270
type textarea "hero.jumpRight()"
type textarea "hero.moveRight()"
click at [620, 378] on span "Run" at bounding box center [614, 375] width 44 height 11
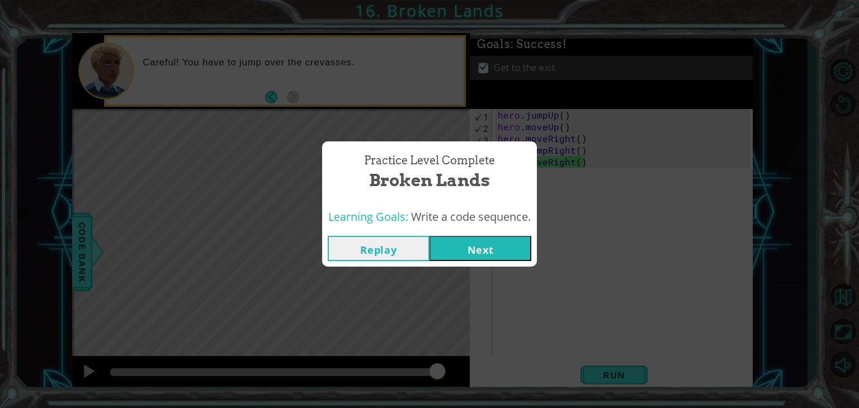
click at [479, 252] on button "Next" at bounding box center [481, 248] width 102 height 25
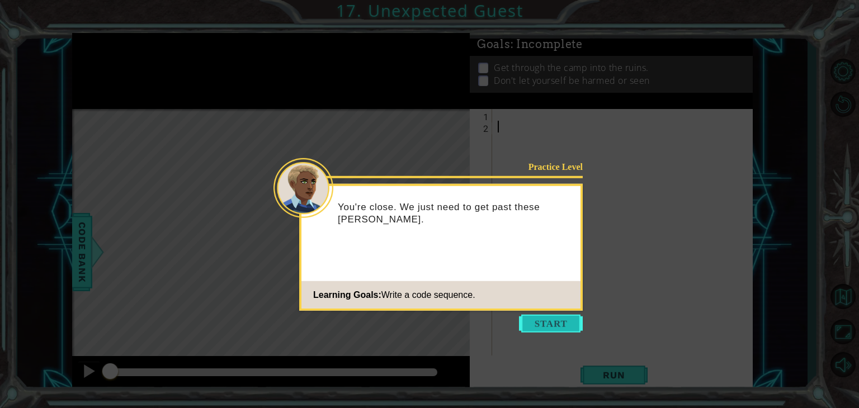
click at [549, 324] on button "Start" at bounding box center [551, 324] width 64 height 18
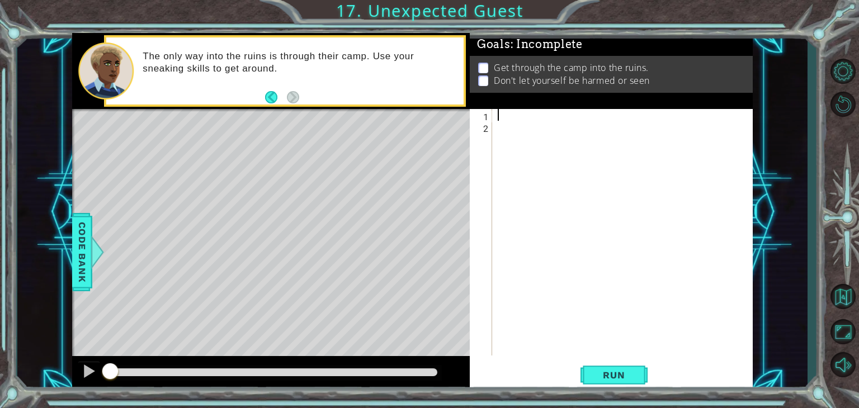
click at [500, 117] on div at bounding box center [626, 244] width 260 height 270
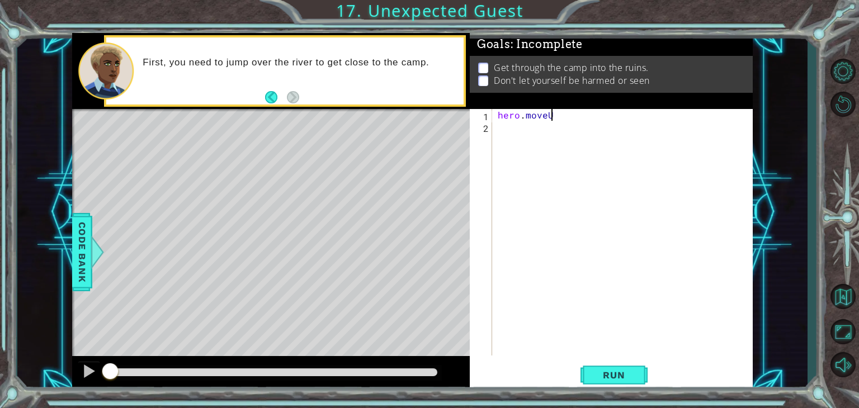
scroll to position [0, 3]
type textarea "hero.moveUp()"
type textarea "hero.jumpRight()"
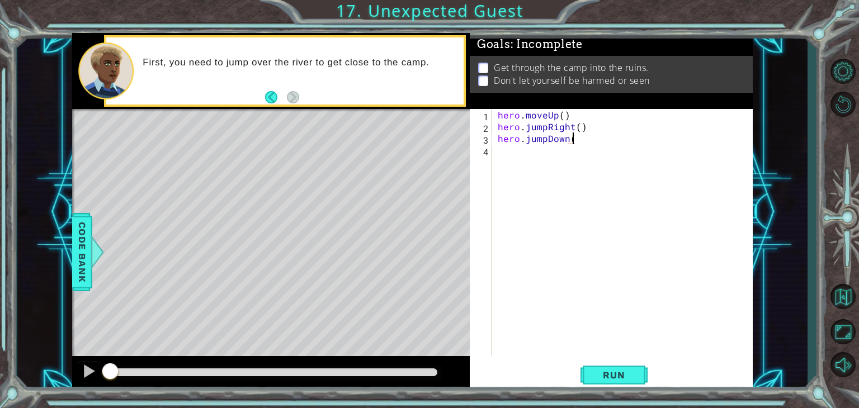
type textarea "hero.jumpDown()"
type textarea "hero.moveRight()"
type textarea "hero.moveDown()"
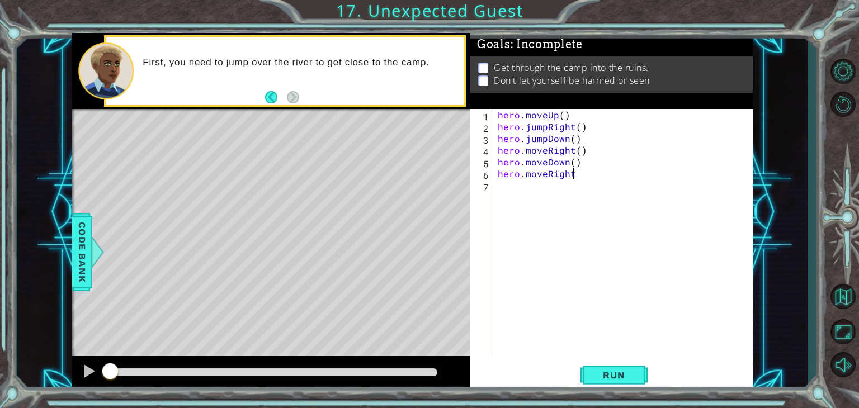
scroll to position [0, 4]
type textarea "hero.moveRight(2)"
click at [624, 375] on span "Run" at bounding box center [614, 375] width 44 height 11
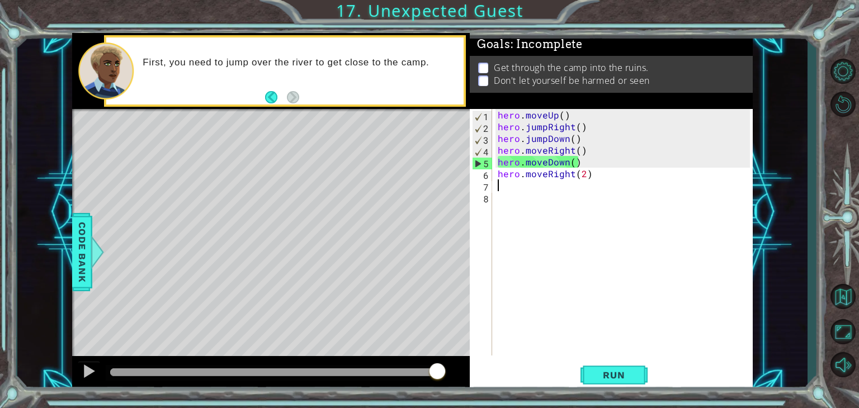
click at [586, 172] on div "hero . moveUp ( ) hero . jumpRight ( ) hero . jumpDown ( ) hero . moveRight ( )…" at bounding box center [626, 244] width 260 height 270
click at [590, 173] on div "hero . moveUp ( ) hero . jumpRight ( ) hero . jumpDown ( ) hero . moveRight ( )…" at bounding box center [626, 244] width 260 height 270
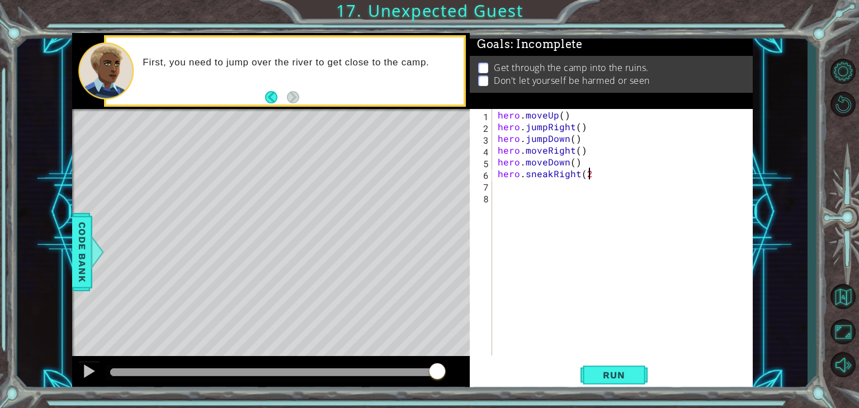
scroll to position [0, 5]
click at [544, 162] on div "hero . moveUp ( ) hero . jumpRight ( ) hero . jumpDown ( ) hero . moveRight ( )…" at bounding box center [626, 244] width 260 height 270
click at [606, 174] on div "hero . moveUp ( ) hero . jumpRight ( ) hero . jumpDown ( ) hero . moveRight ( )…" at bounding box center [626, 244] width 260 height 270
type textarea "hero.sneakRight(2)"
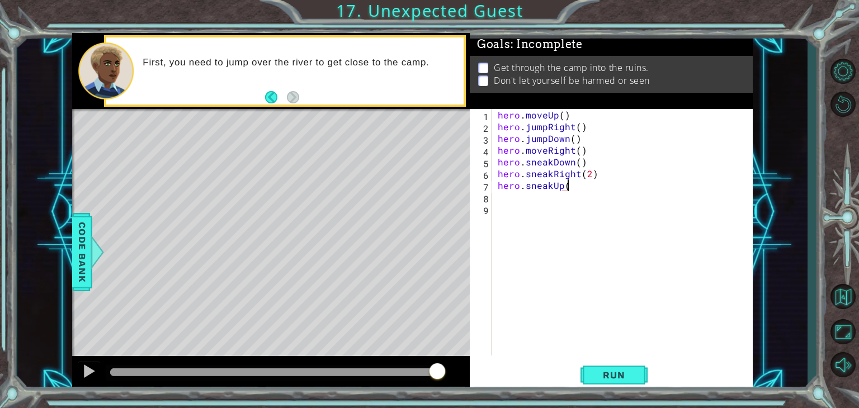
scroll to position [0, 4]
click at [619, 373] on span "Run" at bounding box center [614, 375] width 44 height 11
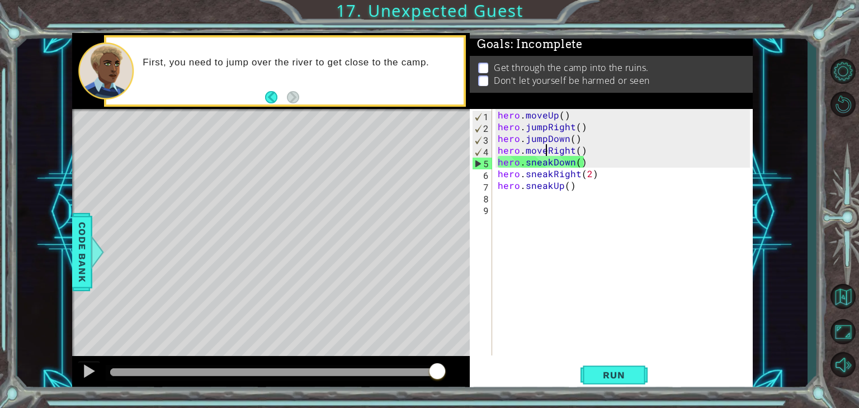
click at [544, 153] on div "hero . moveUp ( ) hero . jumpRight ( ) hero . jumpDown ( ) hero . moveRight ( )…" at bounding box center [626, 244] width 260 height 270
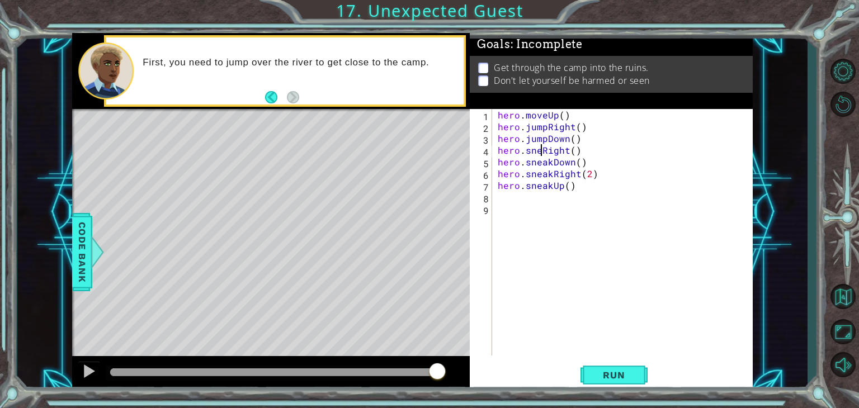
scroll to position [0, 3]
type textarea "hero.sneakRight()"
click at [611, 371] on span "Run" at bounding box center [614, 375] width 44 height 11
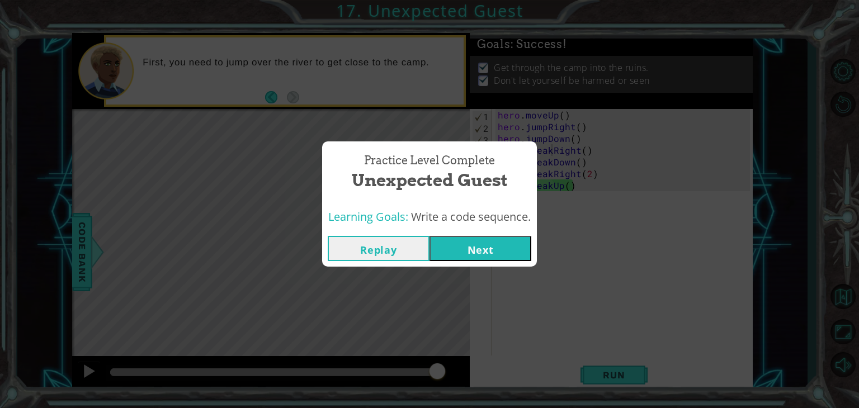
click at [495, 244] on button "Next" at bounding box center [481, 248] width 102 height 25
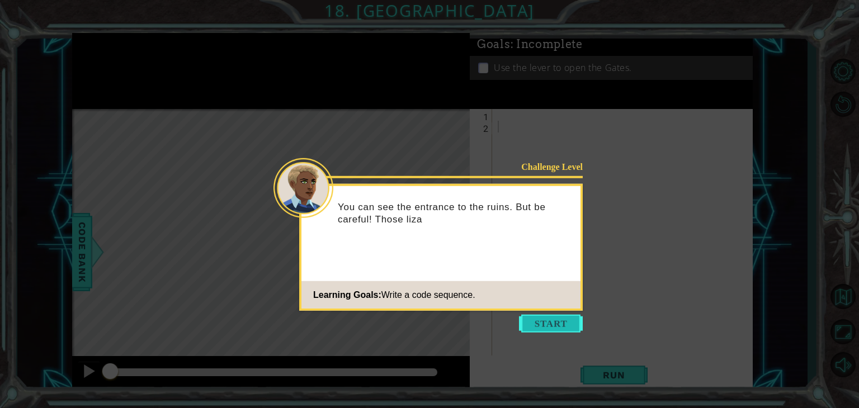
click at [553, 319] on button "Start" at bounding box center [551, 324] width 64 height 18
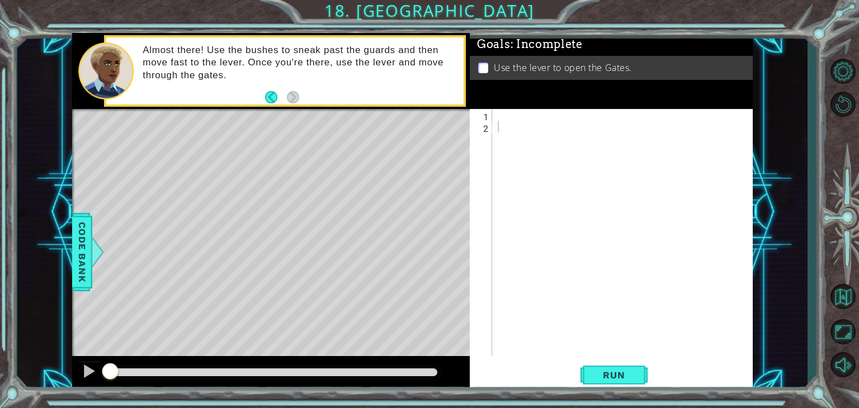
click at [492, 111] on div "1 2 ההההההההההההההההההההההההההההההההההההההההההההההההההההההההההההההההההההההההההה…" at bounding box center [610, 232] width 280 height 247
click at [497, 115] on div at bounding box center [626, 244] width 260 height 270
type textarea "hero.sneakRight()"
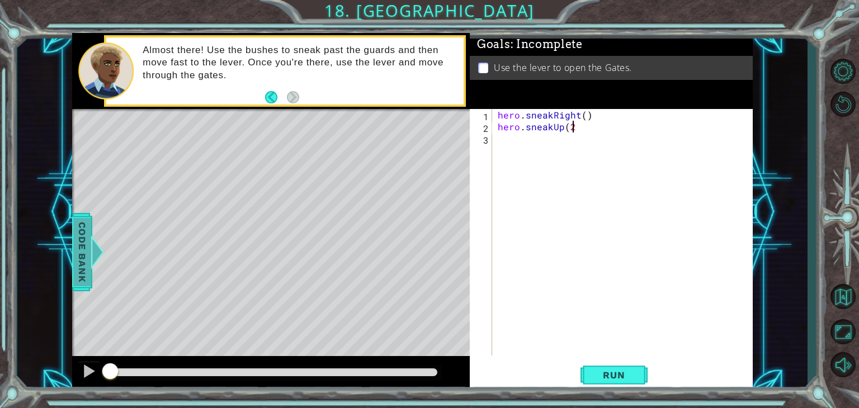
type textarea "hero.sneakUp(2)"
type textarea "hero.sneakRight()"
type textarea "hero.sneakUp()"
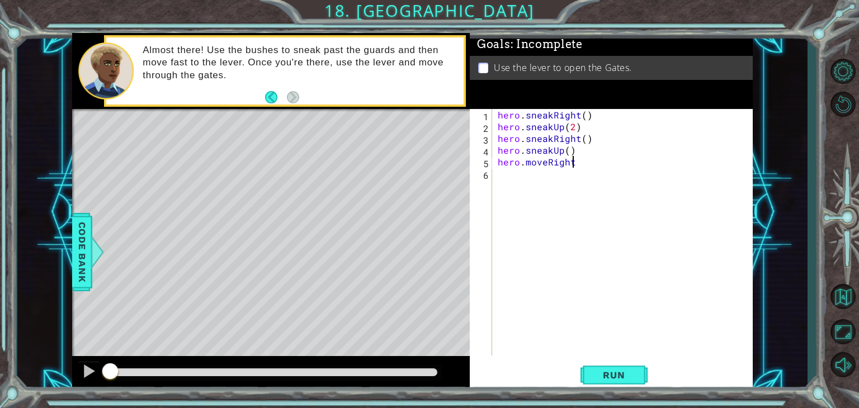
scroll to position [0, 4]
type textarea "hero.moveRight(2)"
type textarea "hero.moveDown()"
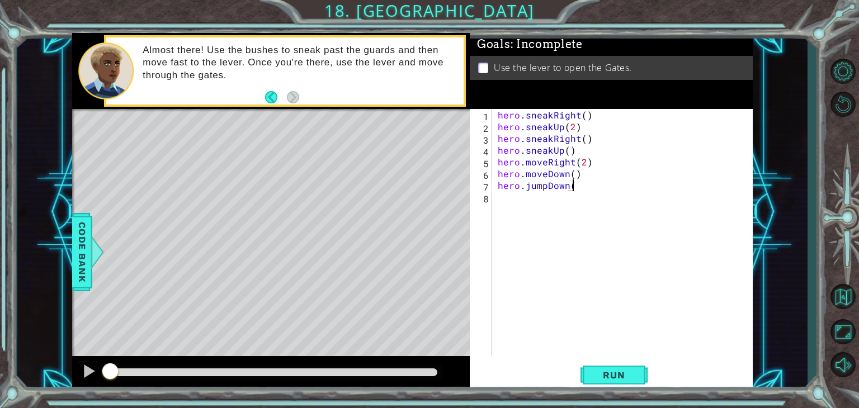
type textarea "hero.jumpDown()"
type textarea "hero.moveRight(2)"
type textarea "hero.jumpUp()"
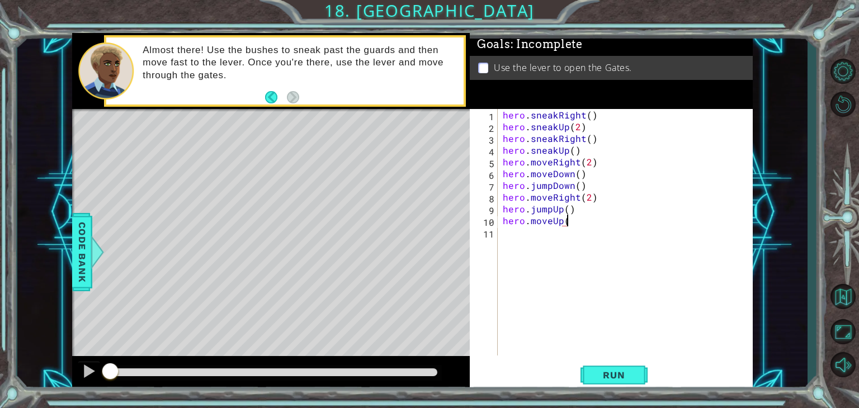
type textarea "hero.moveUp()"
type textarea "hero.use("lever")"
click at [616, 376] on span "Run" at bounding box center [614, 375] width 44 height 11
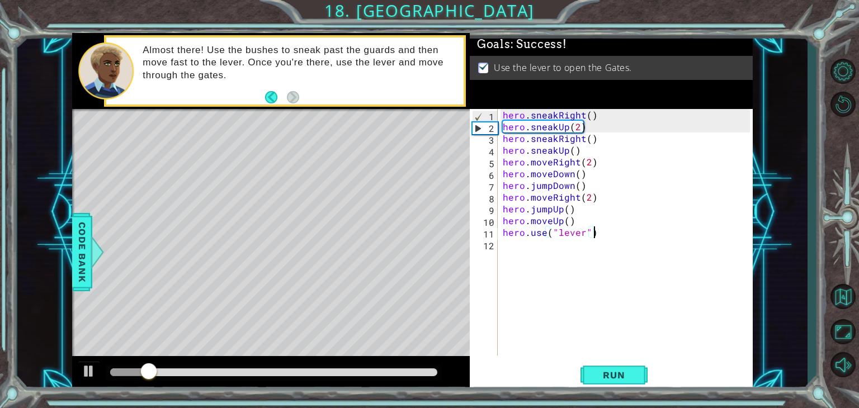
click at [673, 228] on div "hero . sneakRight ( ) hero . sneakUp ( 2 ) hero . sneakRight ( ) hero . sneakUp…" at bounding box center [628, 244] width 255 height 270
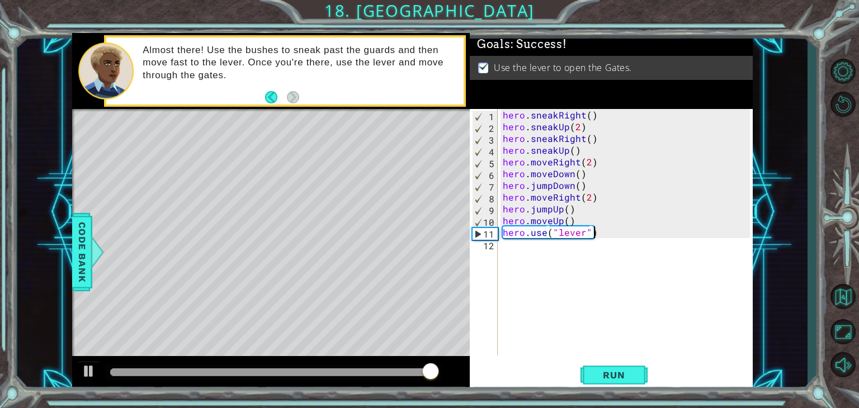
click at [673, 228] on div "hero . sneakRight ( ) hero . sneakUp ( 2 ) hero . sneakRight ( ) hero . sneakUp…" at bounding box center [628, 244] width 255 height 270
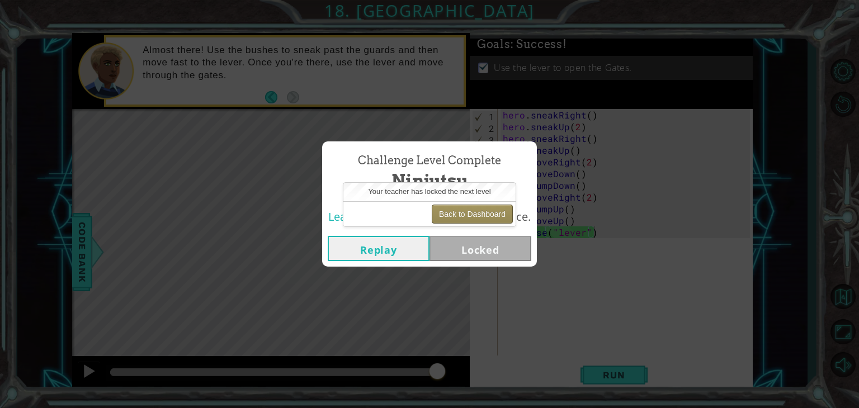
click at [481, 207] on button "Back to Dashboard" at bounding box center [472, 214] width 81 height 19
click at [481, 213] on button "Back to Dashboard" at bounding box center [472, 214] width 81 height 19
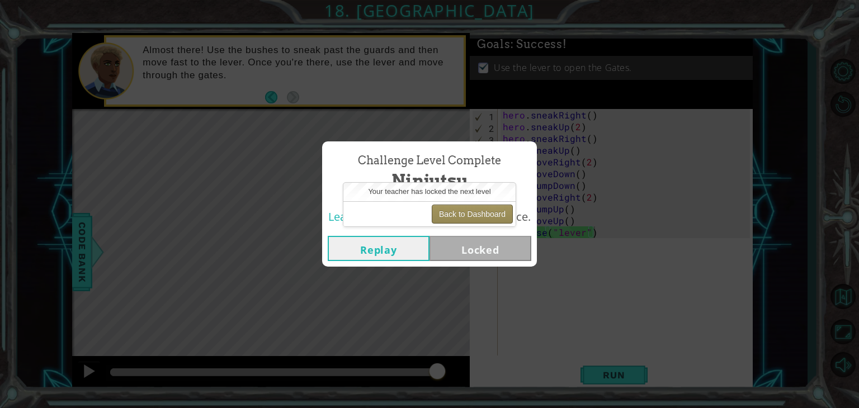
click at [481, 213] on button "Back to Dashboard" at bounding box center [472, 214] width 81 height 19
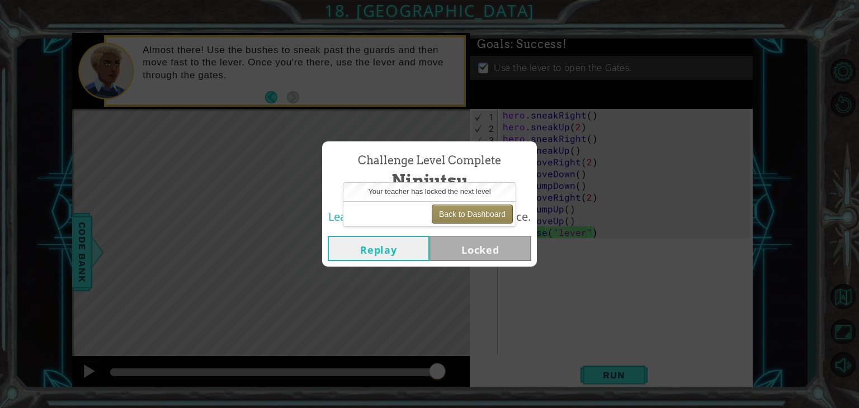
click at [474, 211] on button "Back to Dashboard" at bounding box center [472, 214] width 81 height 19
drag, startPoint x: 474, startPoint y: 211, endPoint x: 676, endPoint y: 217, distance: 201.5
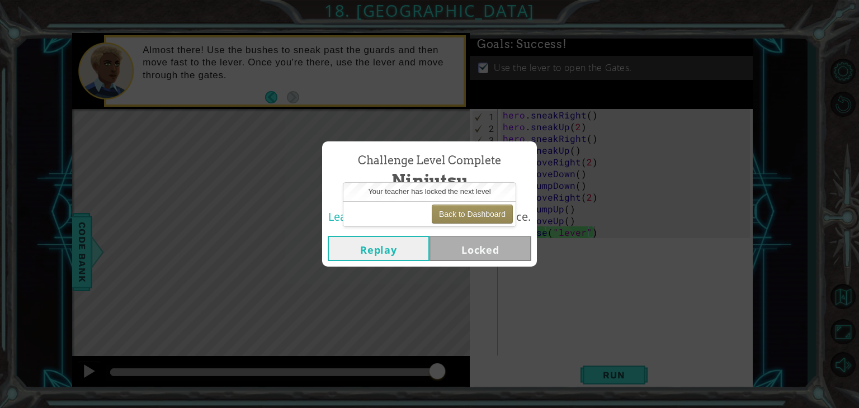
click at [676, 217] on div "Challenge Level Complete Ninjutsu Learning Goals: Write a code sequence. Replay…" at bounding box center [429, 204] width 859 height 408
click at [482, 209] on button "Back to Dashboard" at bounding box center [472, 214] width 81 height 19
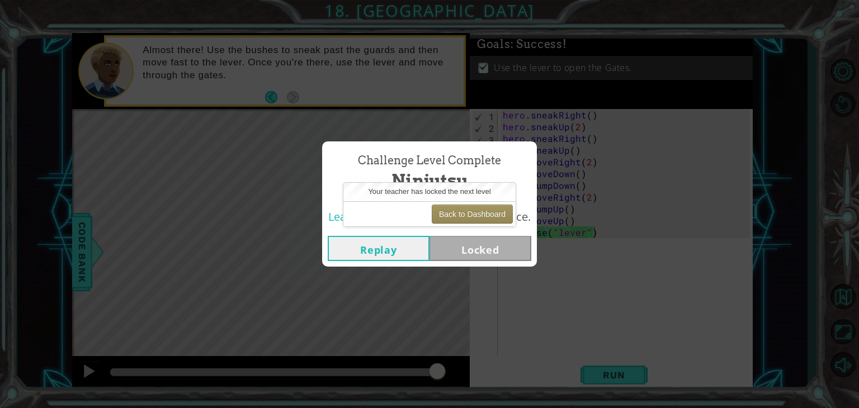
drag, startPoint x: 482, startPoint y: 209, endPoint x: 751, endPoint y: 169, distance: 272.5
click at [751, 169] on div "Challenge Level Complete Ninjutsu Learning Goals: Write a code sequence. Replay…" at bounding box center [429, 204] width 859 height 408
drag, startPoint x: 460, startPoint y: 204, endPoint x: 461, endPoint y: 211, distance: 8.0
click at [461, 211] on div "Back to Dashboard" at bounding box center [429, 213] width 172 height 25
click at [461, 211] on button "Back to Dashboard" at bounding box center [472, 214] width 81 height 19
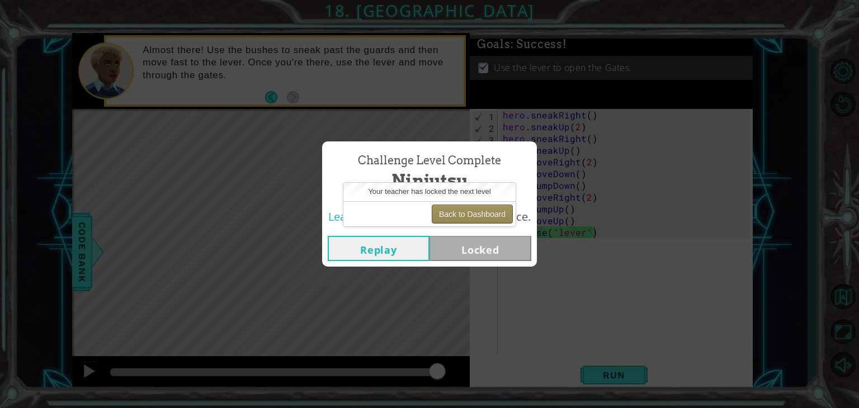
click at [461, 211] on button "Back to Dashboard" at bounding box center [472, 214] width 81 height 19
click at [460, 209] on button "Back to Dashboard" at bounding box center [472, 214] width 81 height 19
